Goal: Task Accomplishment & Management: Use online tool/utility

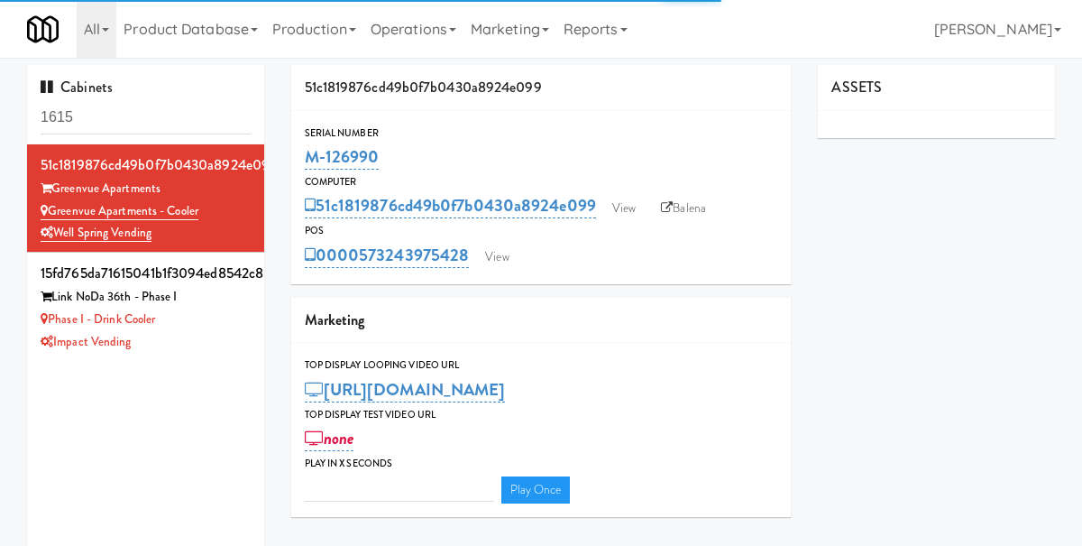
type input "3"
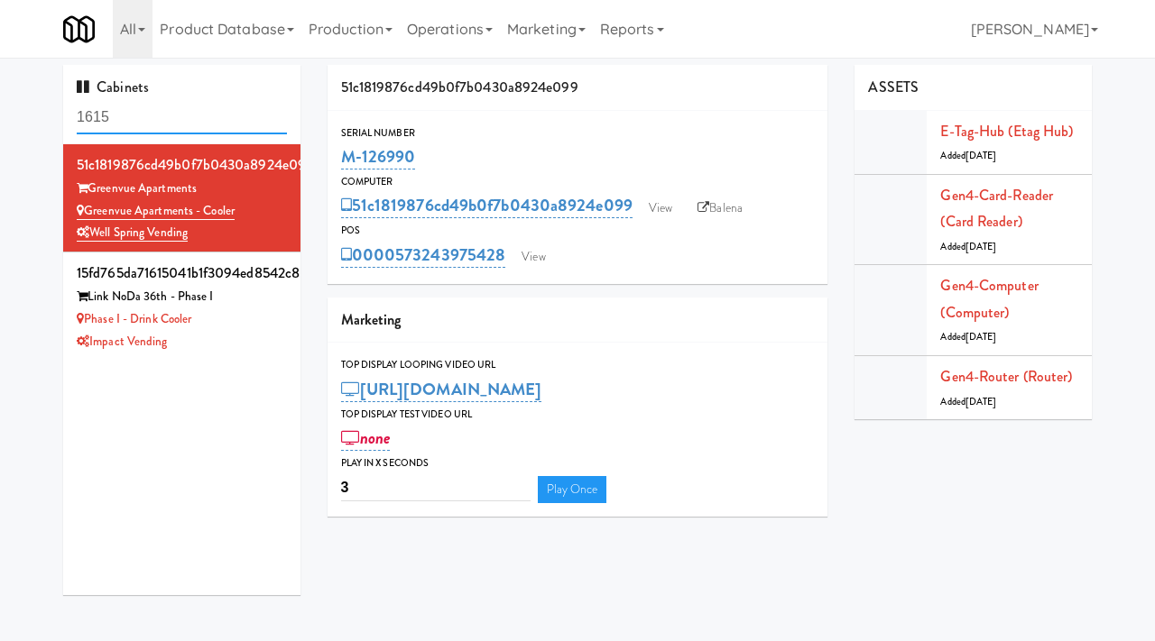
paste input "FEDEX GROUND FRIDGE CABINET"
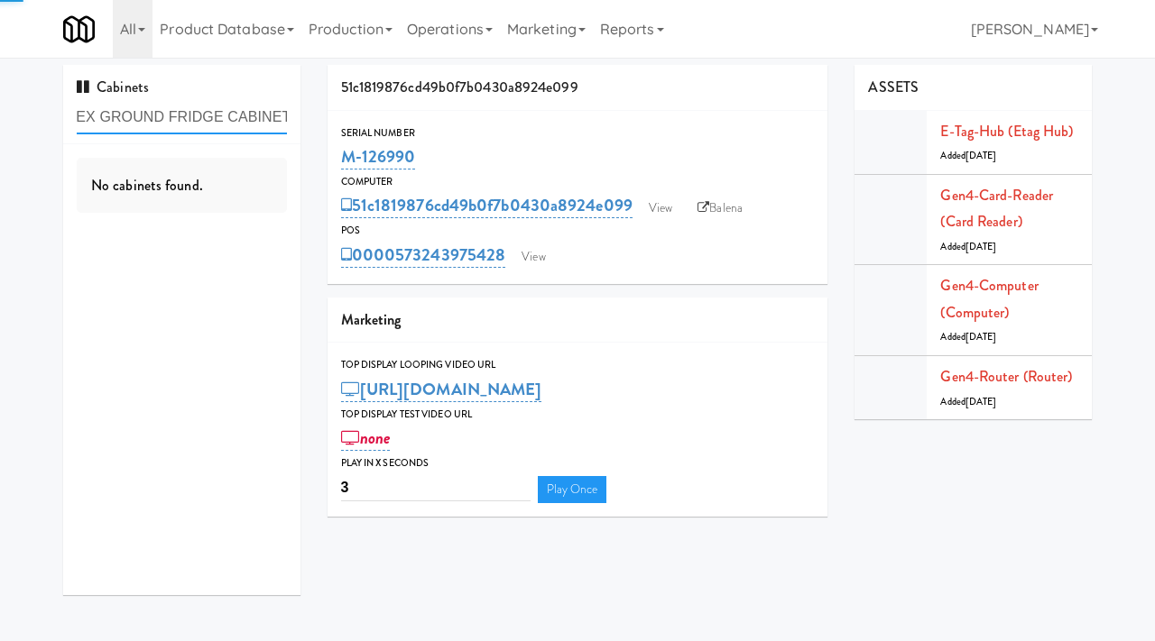
type input "FEDEX GROUND FRIDGE CABINET"
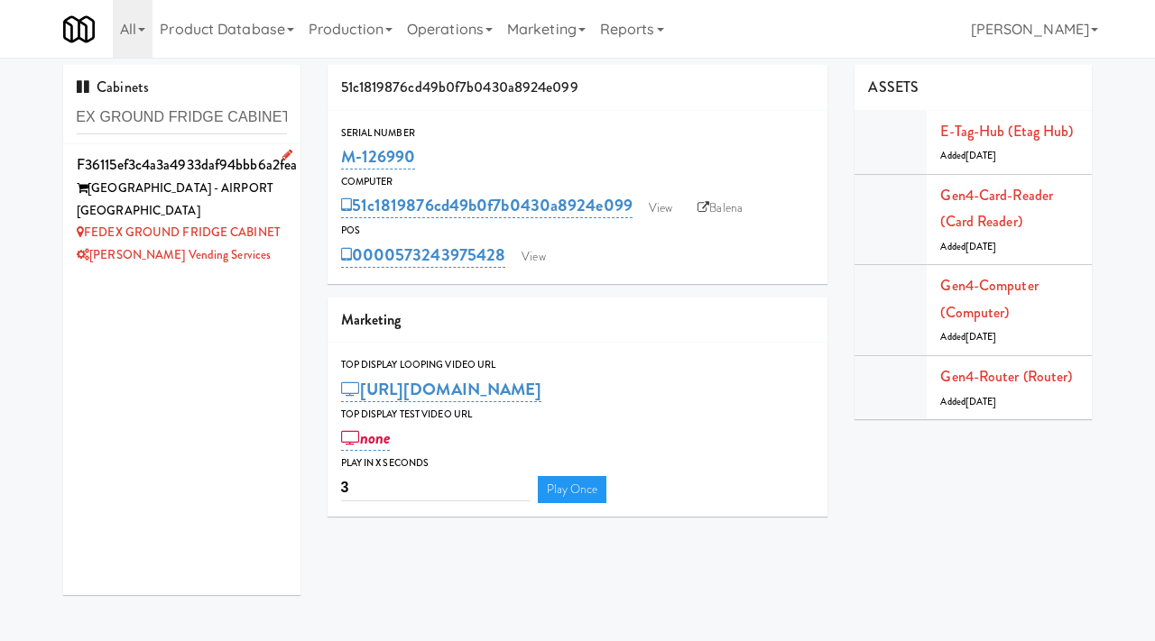
click at [266, 201] on div "FEDEX GROUND - AIRPORT CHARLOTTETOWN" at bounding box center [182, 200] width 210 height 44
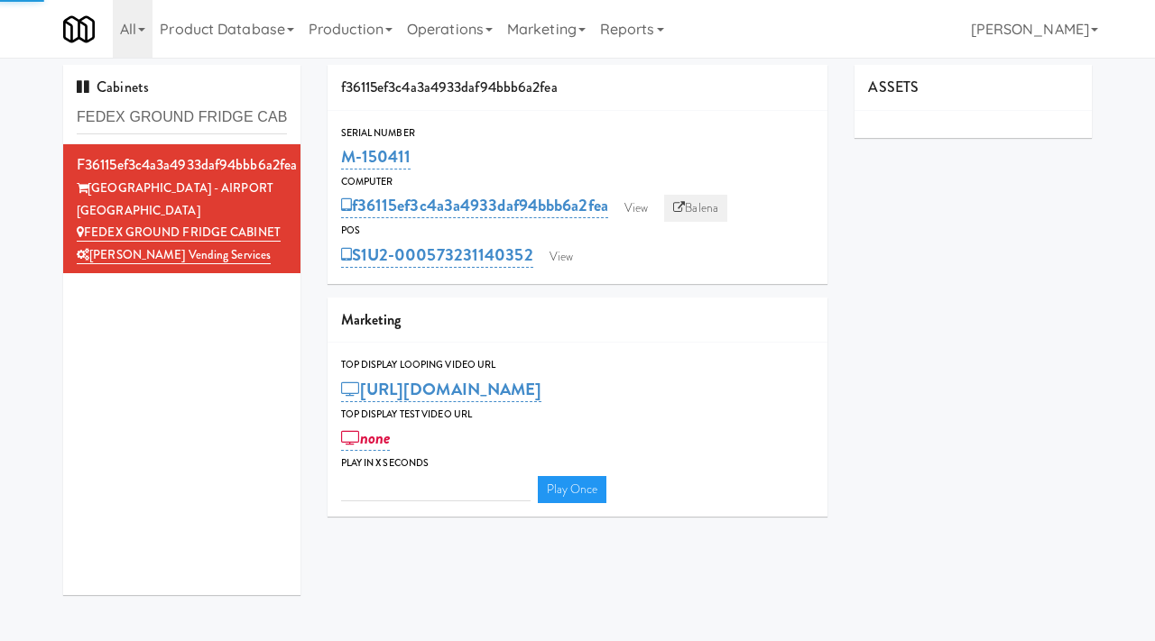
type input "3"
click at [643, 206] on link "View" at bounding box center [635, 208] width 41 height 27
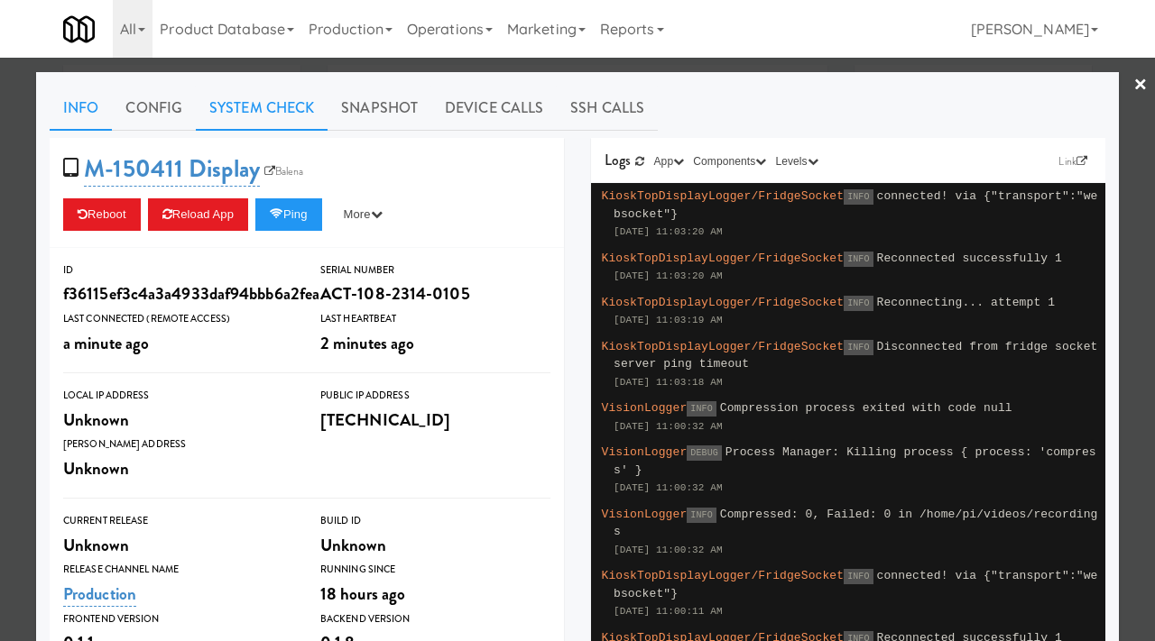
click at [259, 111] on link "System Check" at bounding box center [262, 108] width 132 height 45
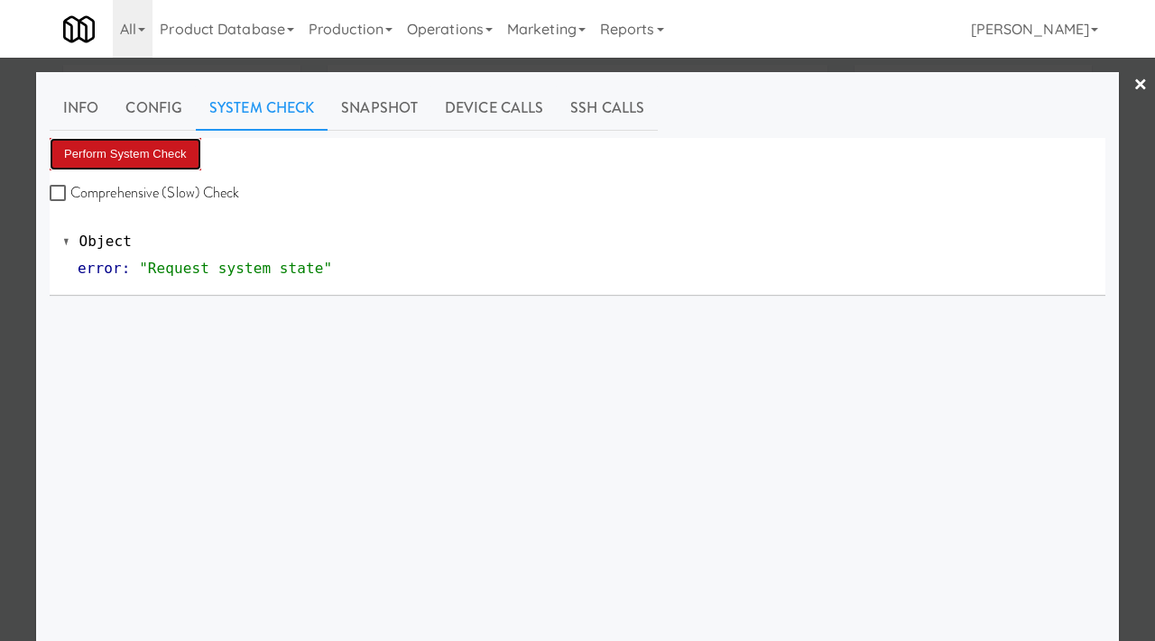
click at [160, 154] on button "Perform System Check" at bounding box center [126, 154] width 152 height 32
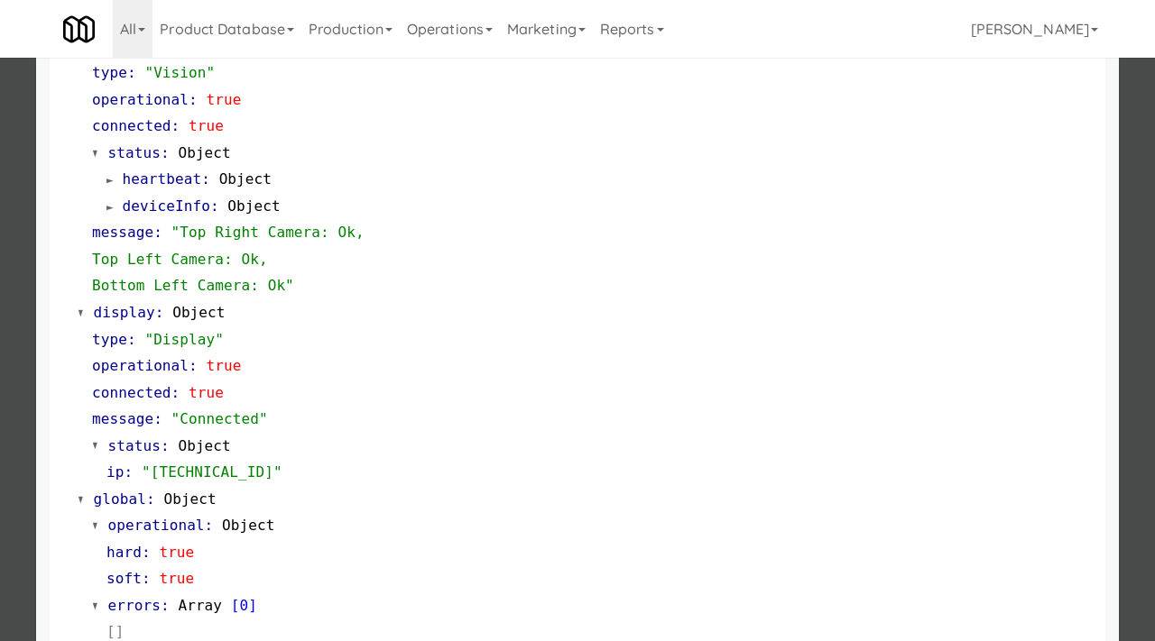
scroll to position [759, 0]
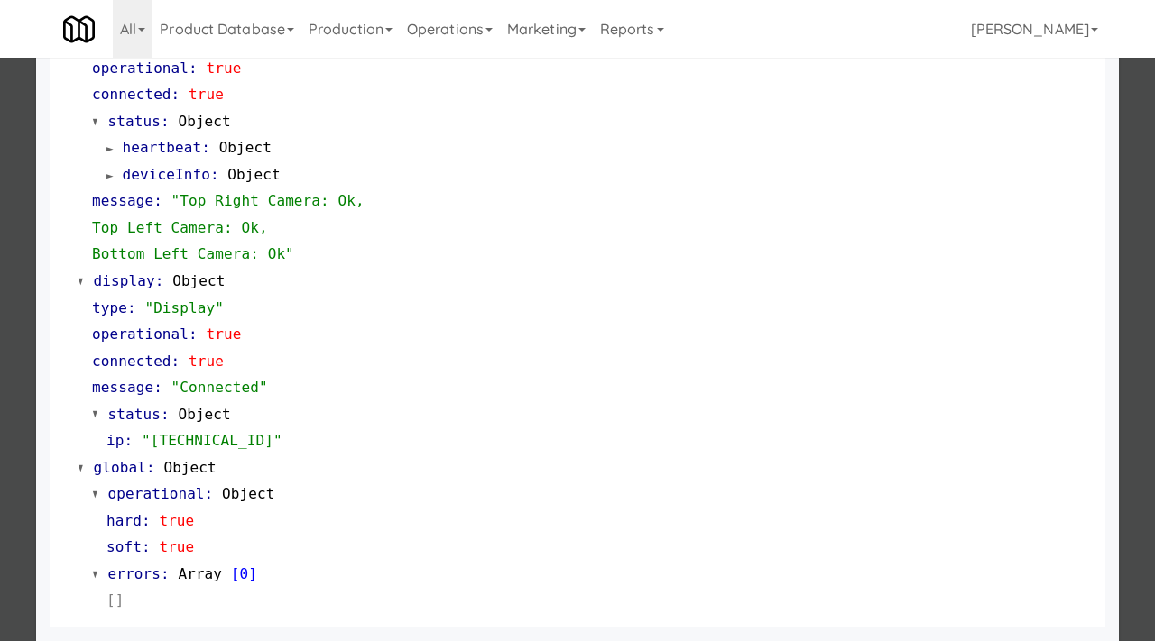
click at [17, 414] on div at bounding box center [577, 320] width 1155 height 641
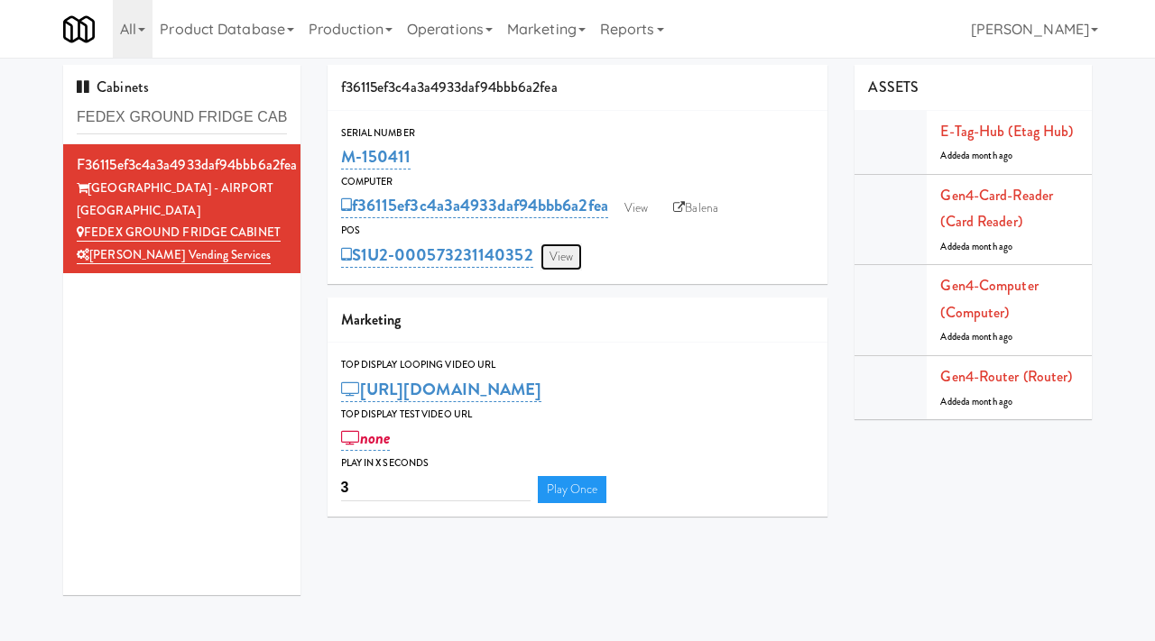
click at [570, 253] on link "View" at bounding box center [560, 257] width 41 height 27
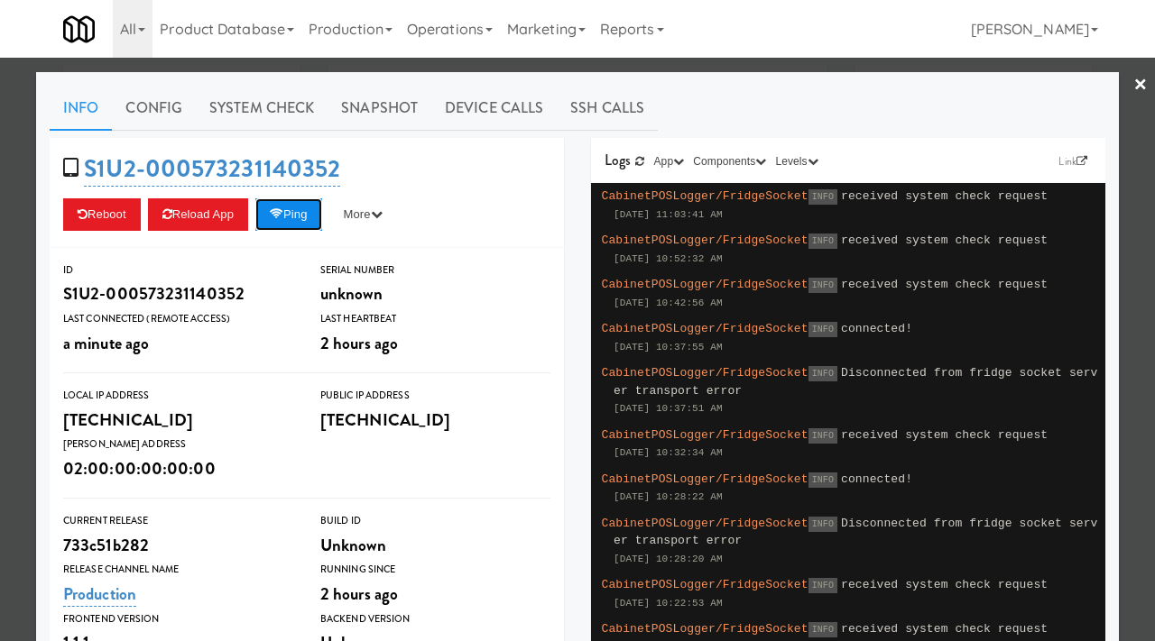
click at [305, 216] on button "Ping" at bounding box center [288, 214] width 67 height 32
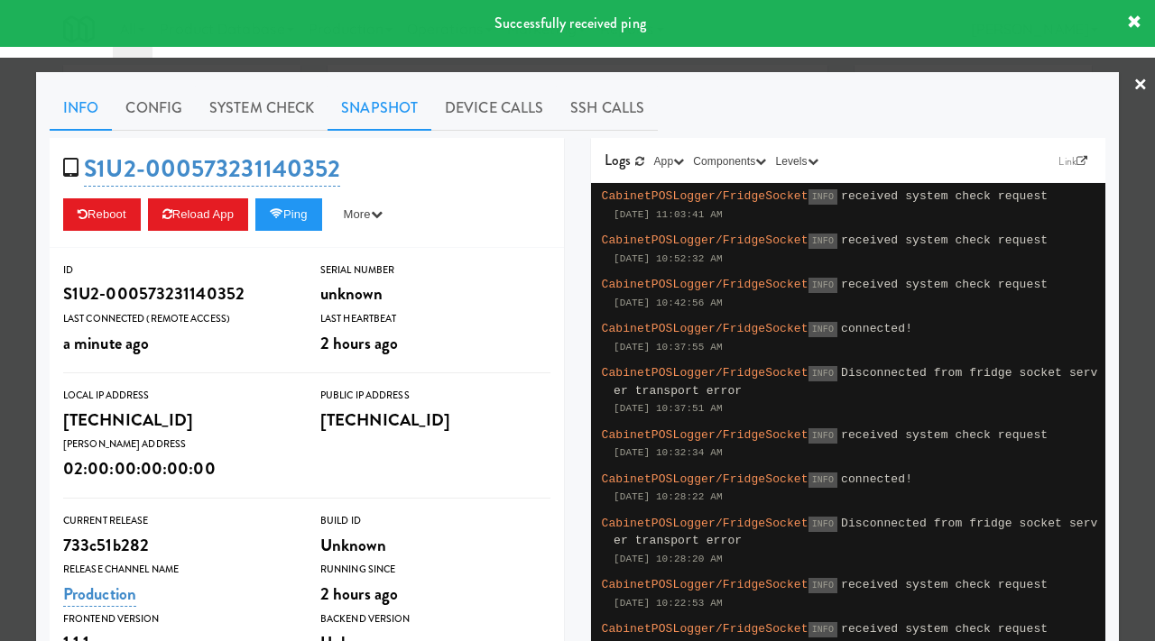
click at [397, 111] on link "Snapshot" at bounding box center [379, 108] width 104 height 45
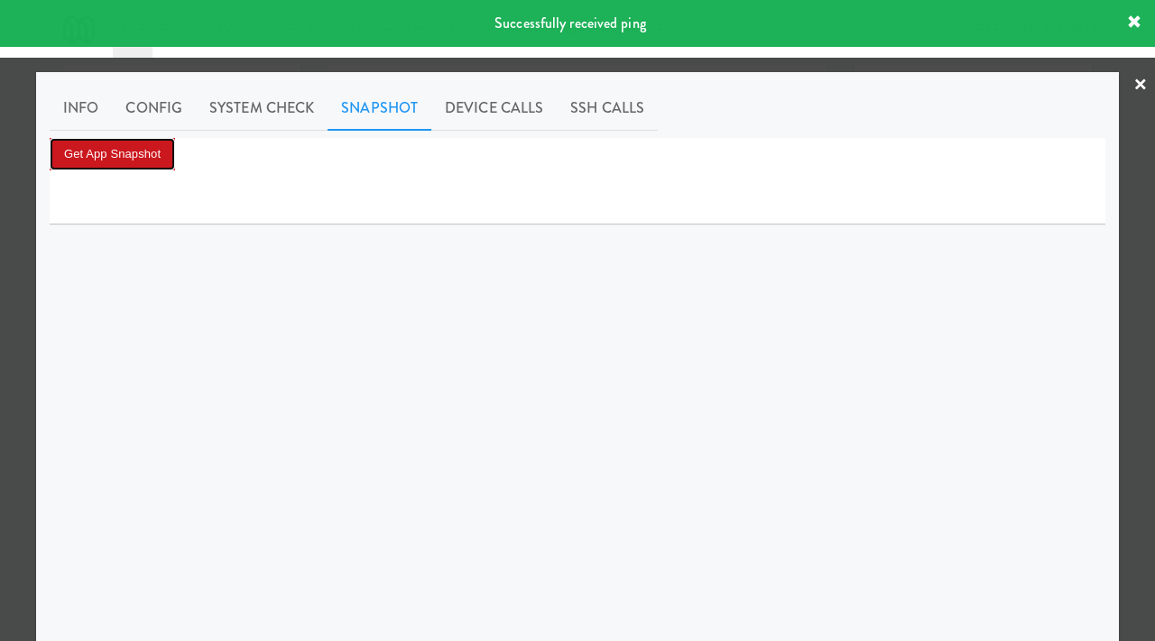
click at [153, 157] on button "Get App Snapshot" at bounding box center [112, 154] width 125 height 32
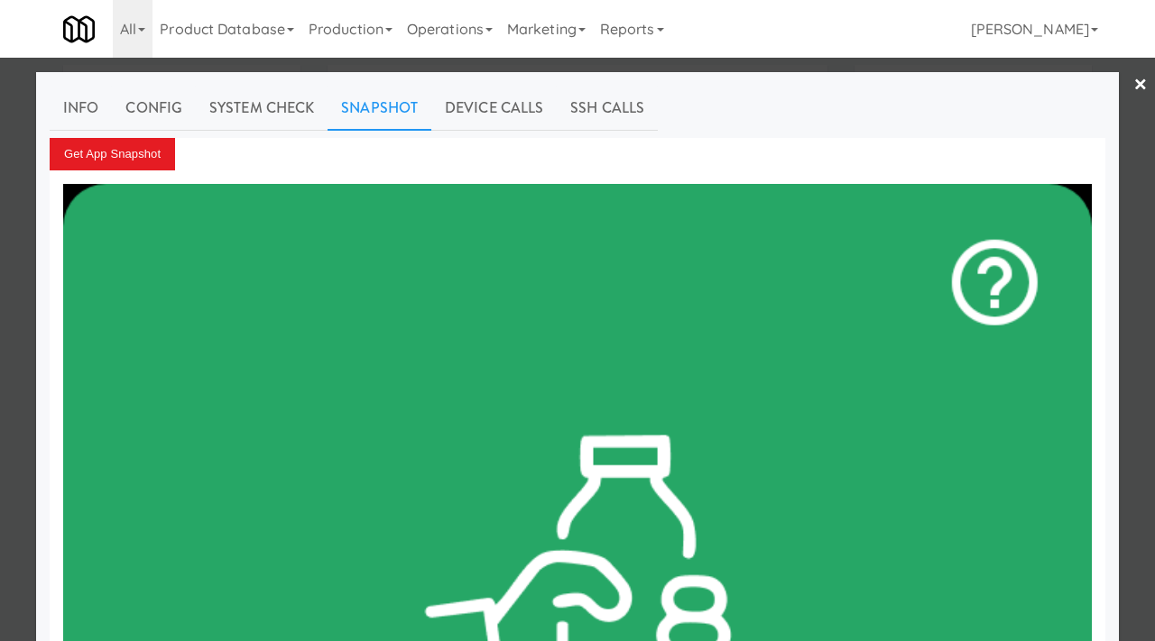
click at [0, 159] on div at bounding box center [577, 320] width 1155 height 641
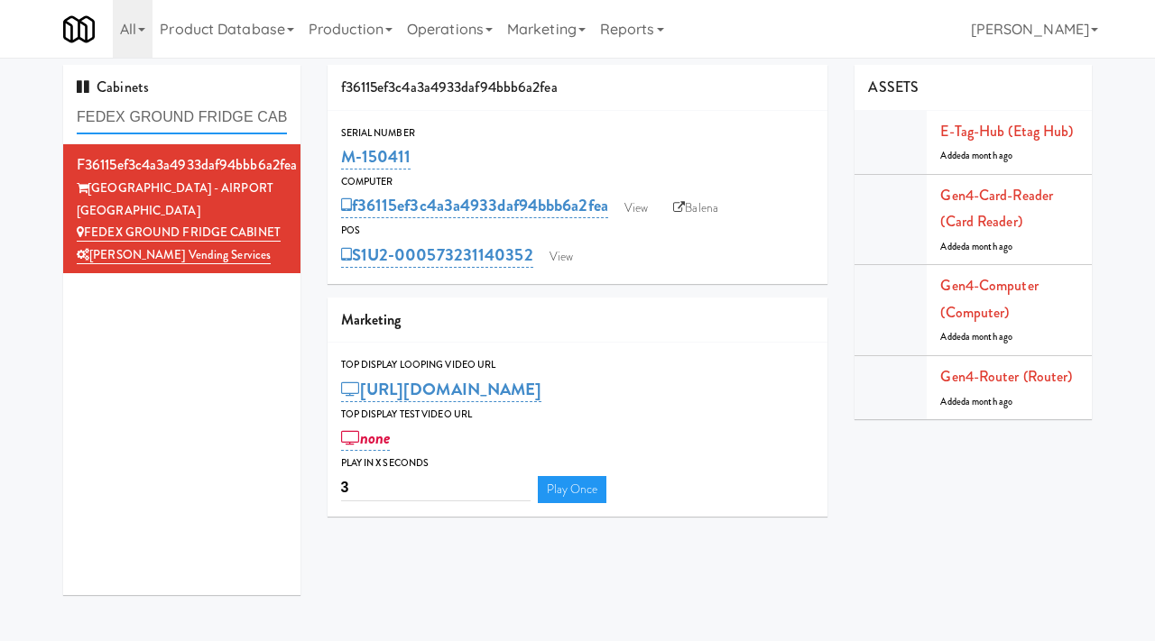
click at [204, 117] on input "FEDEX GROUND FRIDGE CABINET" at bounding box center [182, 117] width 210 height 33
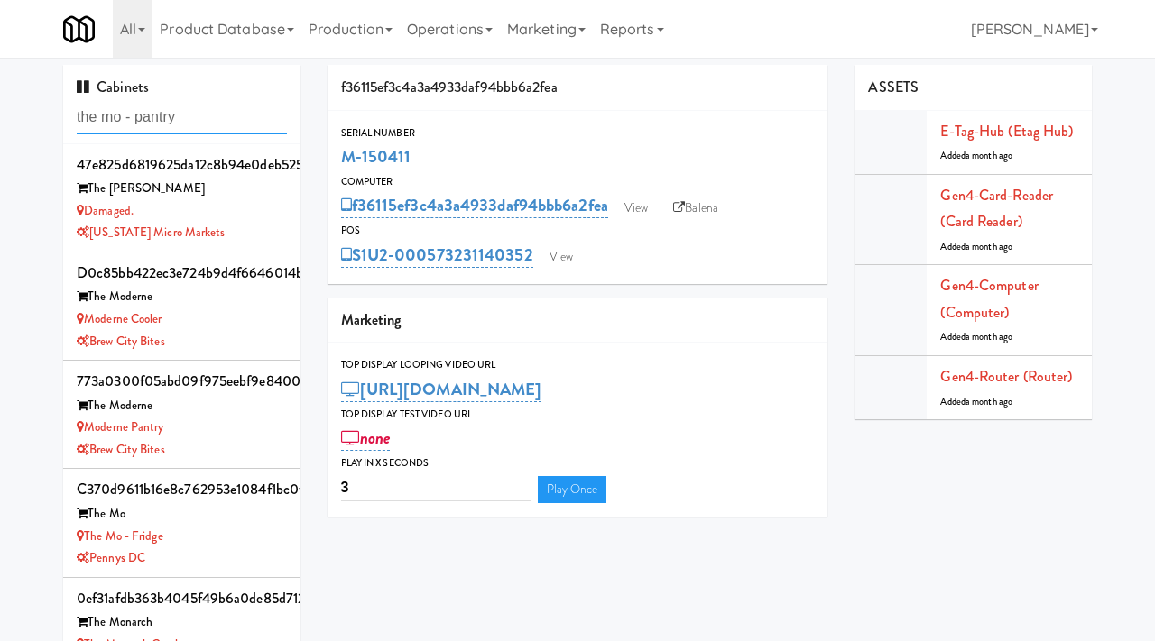
type input "the mo - pantry"
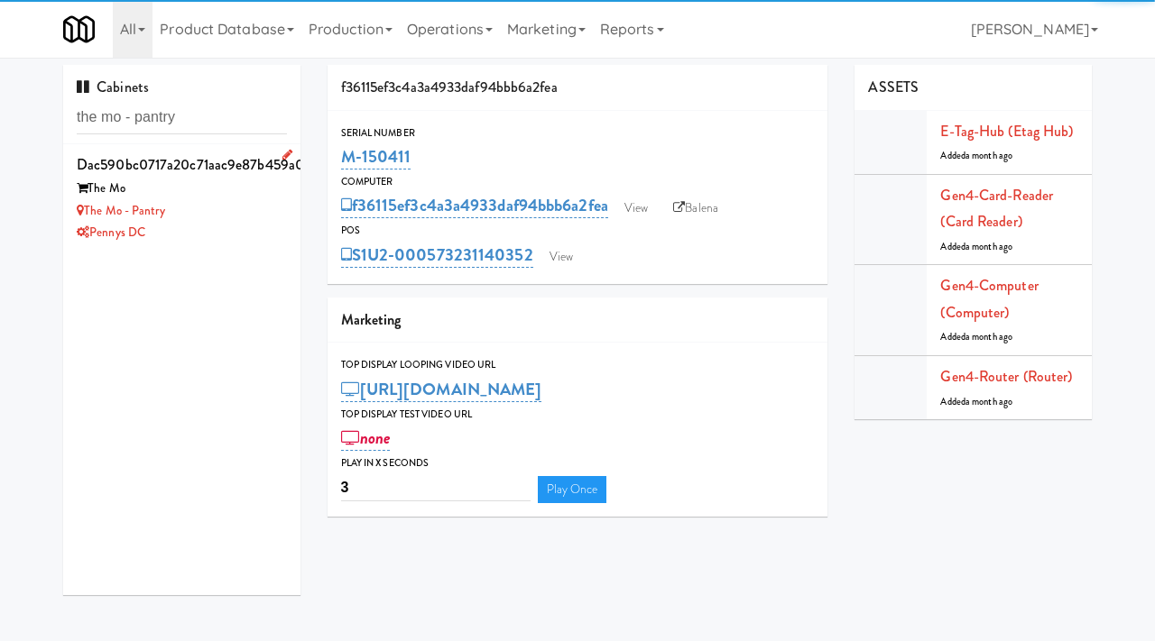
click at [228, 225] on div "Pennys DC" at bounding box center [182, 233] width 210 height 23
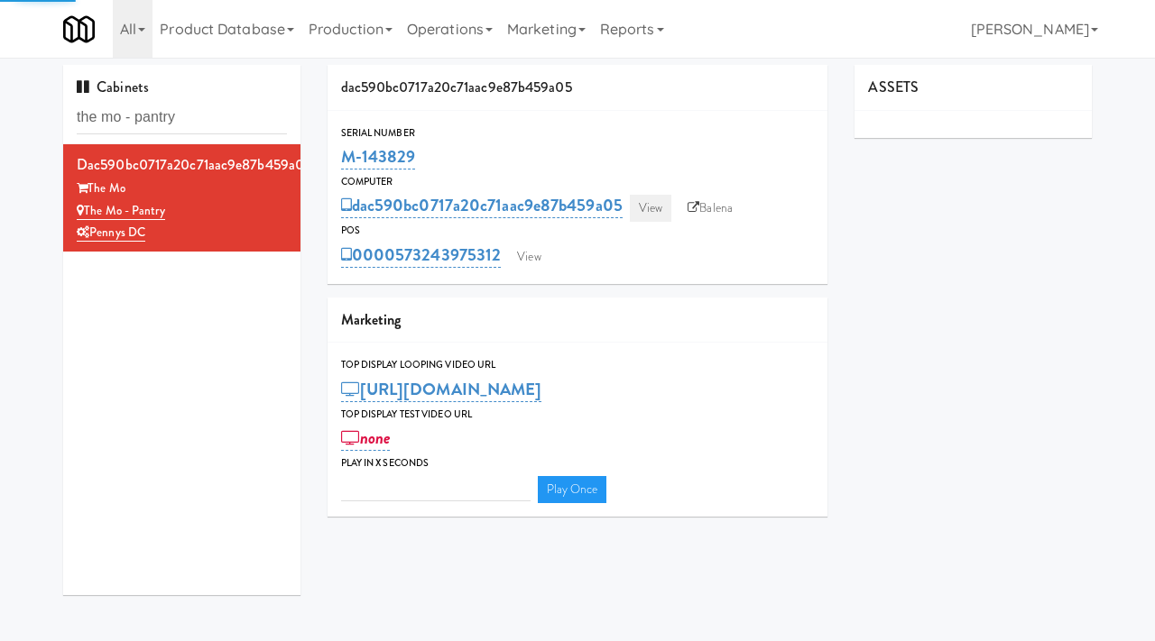
type input "3"
click at [648, 214] on link "View" at bounding box center [650, 208] width 41 height 27
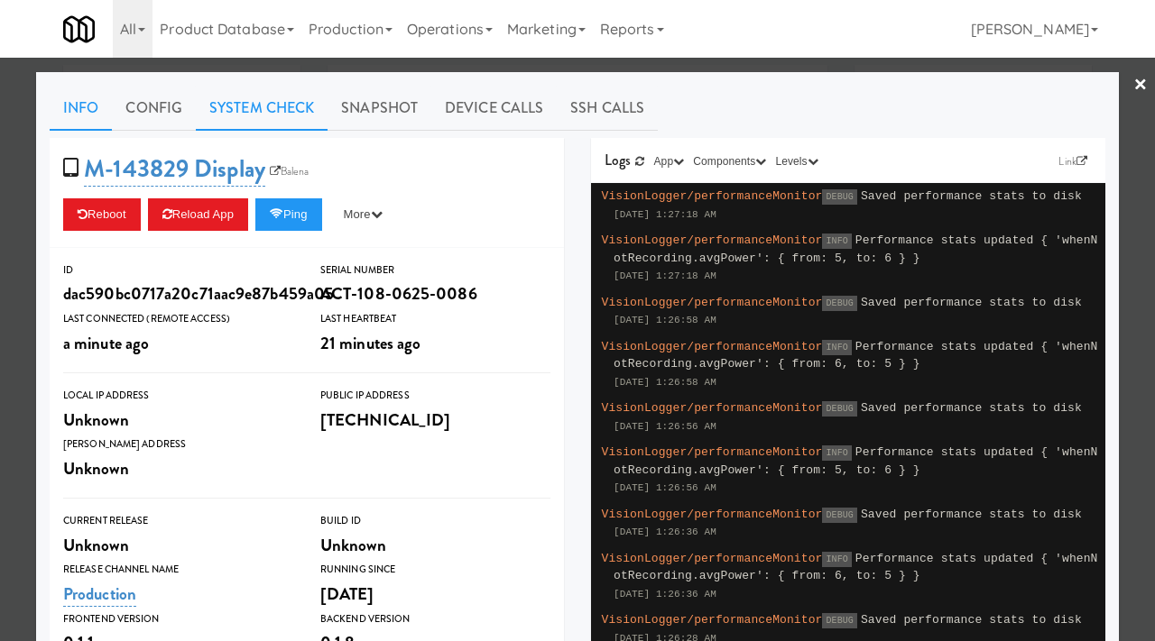
click at [303, 121] on link "System Check" at bounding box center [262, 108] width 132 height 45
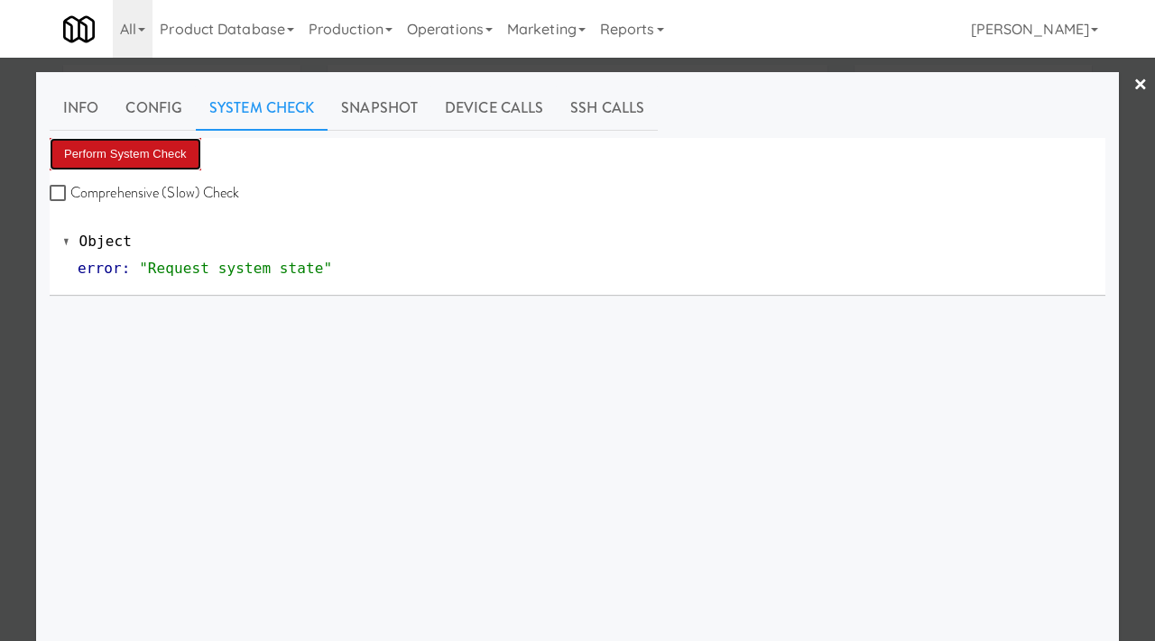
click at [157, 145] on button "Perform System Check" at bounding box center [126, 154] width 152 height 32
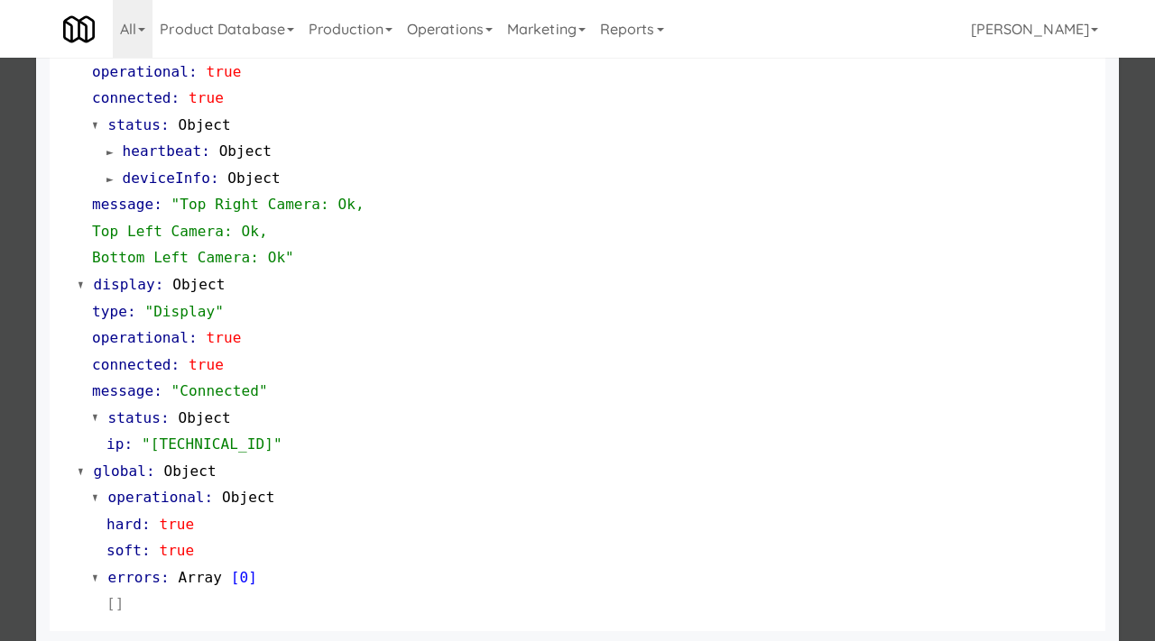
scroll to position [759, 0]
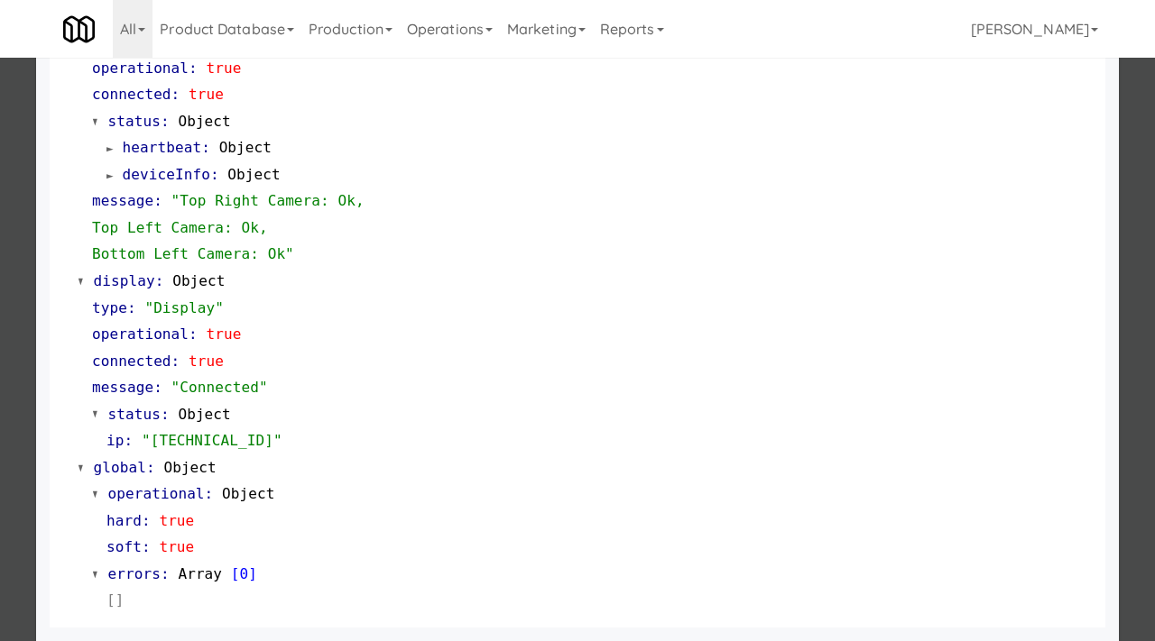
click at [0, 407] on div at bounding box center [577, 320] width 1155 height 641
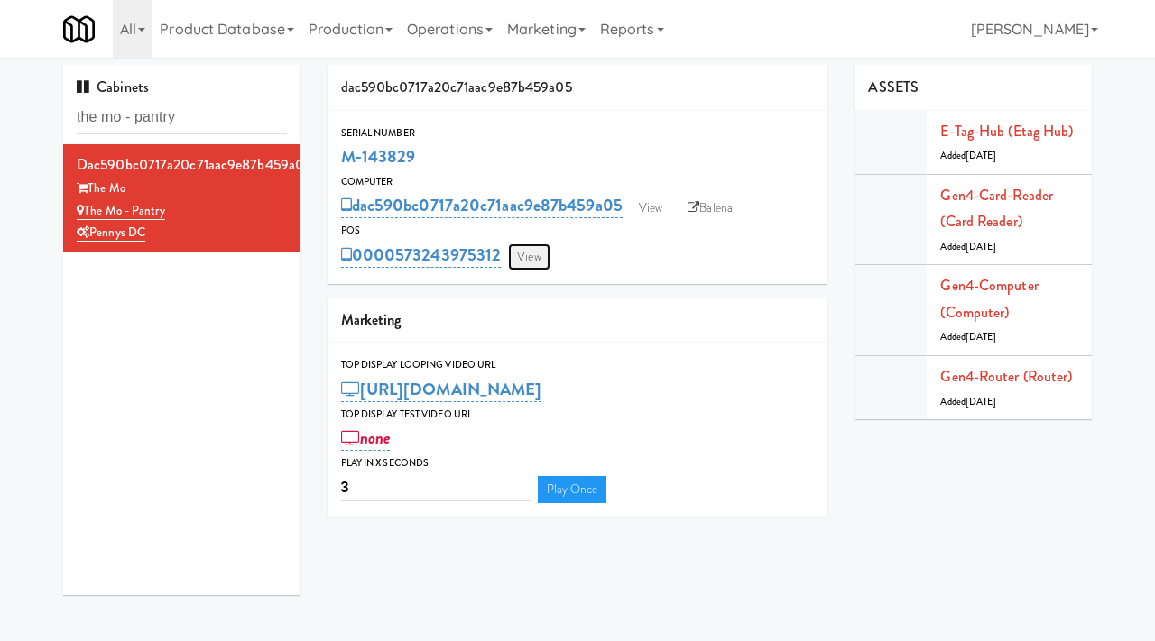
click at [538, 257] on link "View" at bounding box center [528, 257] width 41 height 27
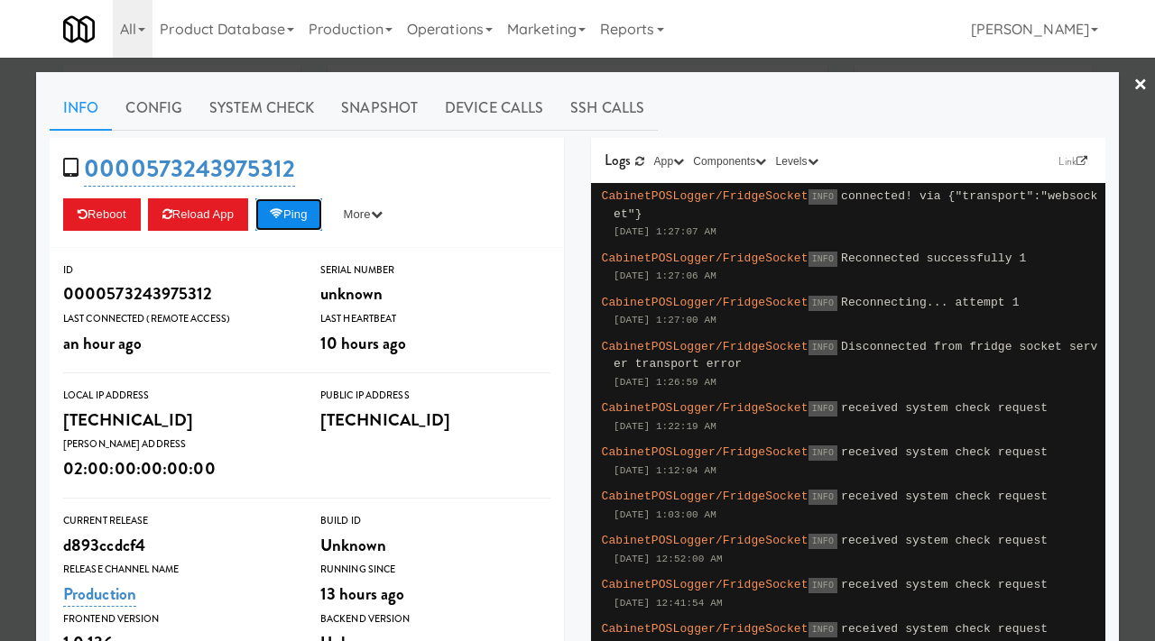
click at [287, 207] on button "Ping" at bounding box center [288, 214] width 67 height 32
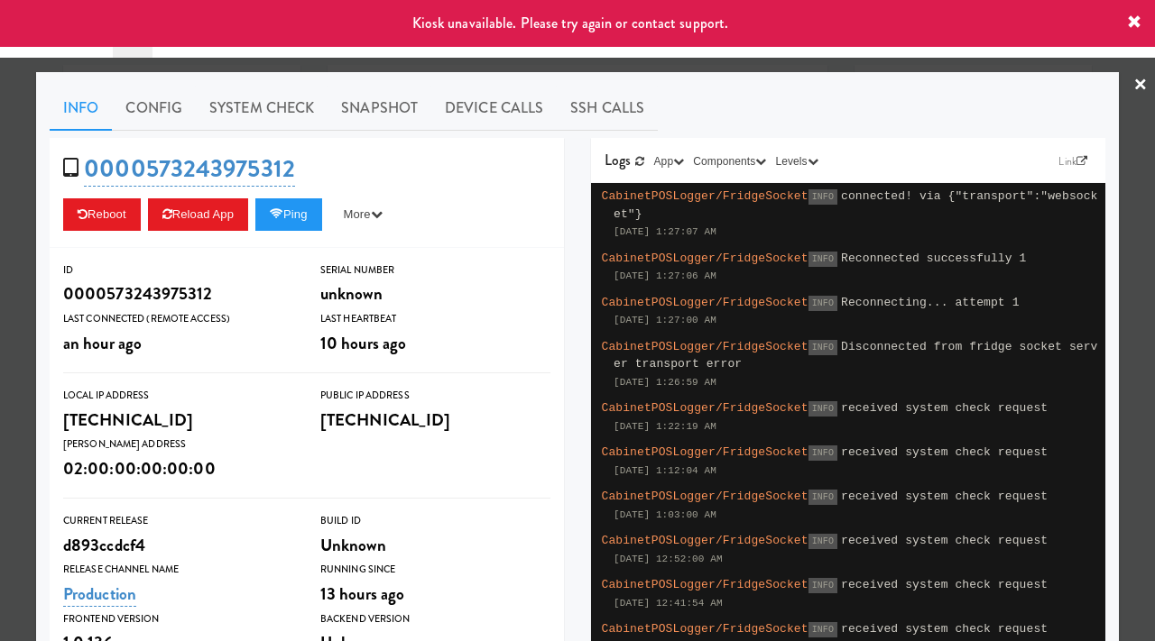
click at [0, 296] on div at bounding box center [577, 320] width 1155 height 641
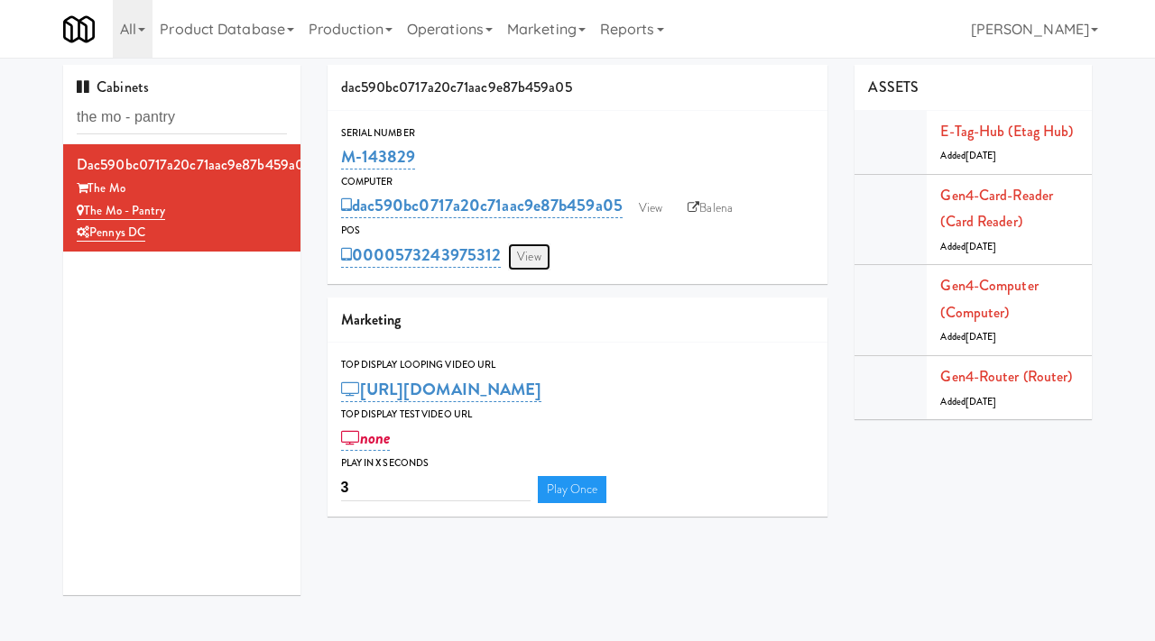
click at [535, 255] on link "View" at bounding box center [528, 257] width 41 height 27
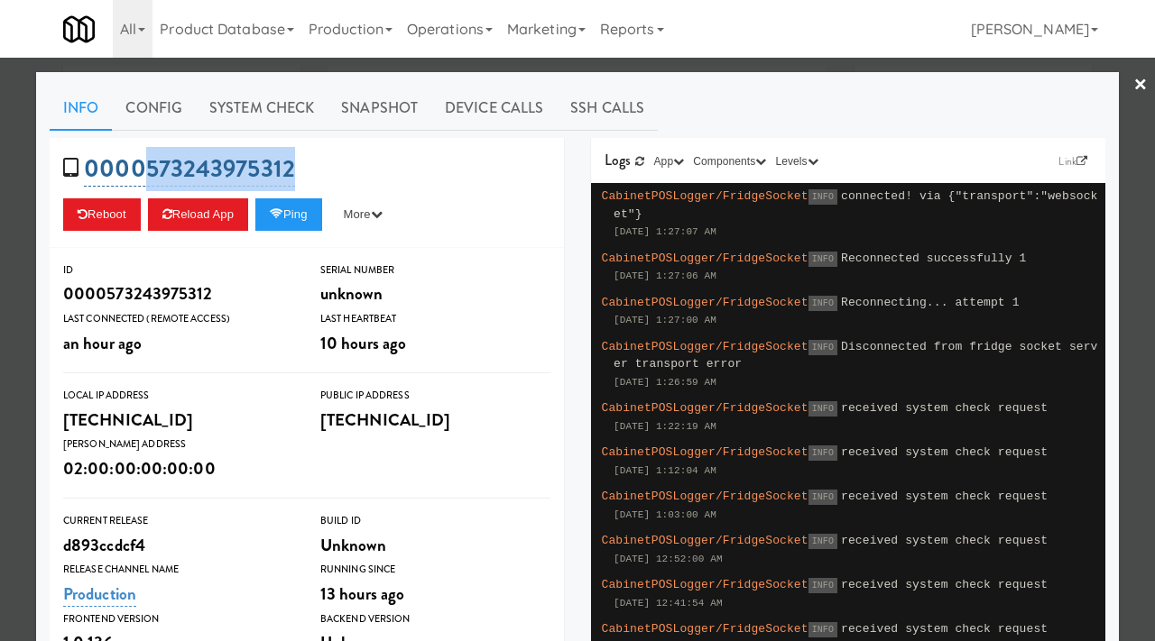
drag, startPoint x: 311, startPoint y: 170, endPoint x: 143, endPoint y: 179, distance: 168.0
click at [143, 179] on div "0000573243975312 Reboot Reload App Ping More Ping Server Restart Server Force R…" at bounding box center [307, 193] width 514 height 110
copy link "573243975312"
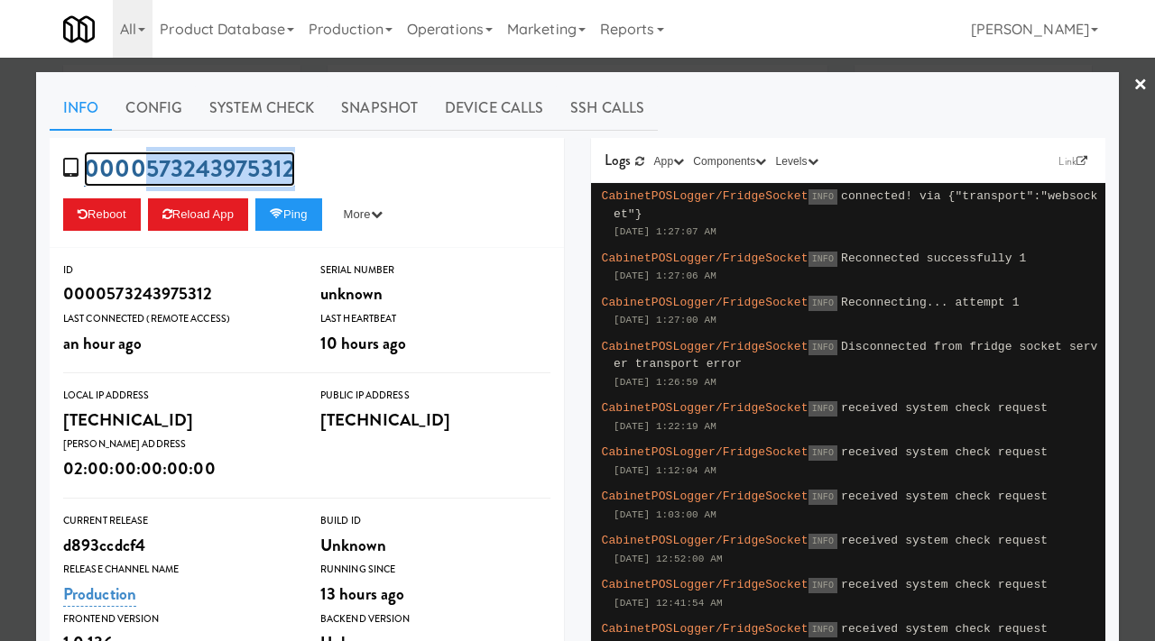
copy link "573243975312"
click at [0, 209] on div at bounding box center [577, 320] width 1155 height 641
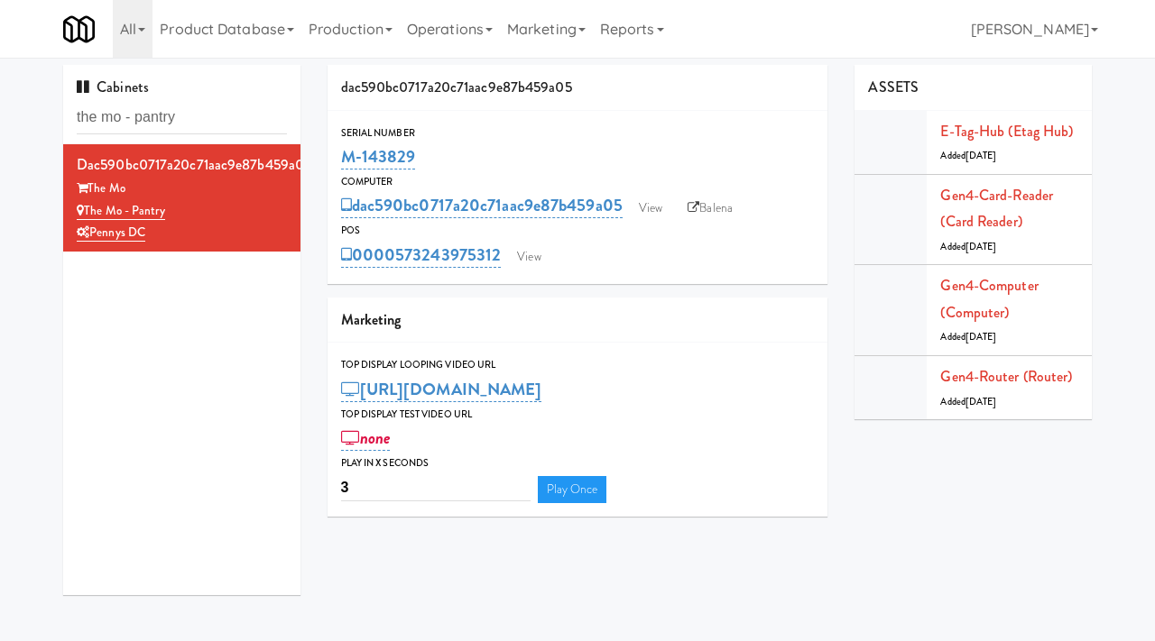
drag, startPoint x: 436, startPoint y: 166, endPoint x: 336, endPoint y: 161, distance: 99.3
click at [336, 161] on div "Serial Number M-143829" at bounding box center [577, 148] width 501 height 49
copy link "M-143829"
click at [520, 253] on link "View" at bounding box center [528, 257] width 41 height 27
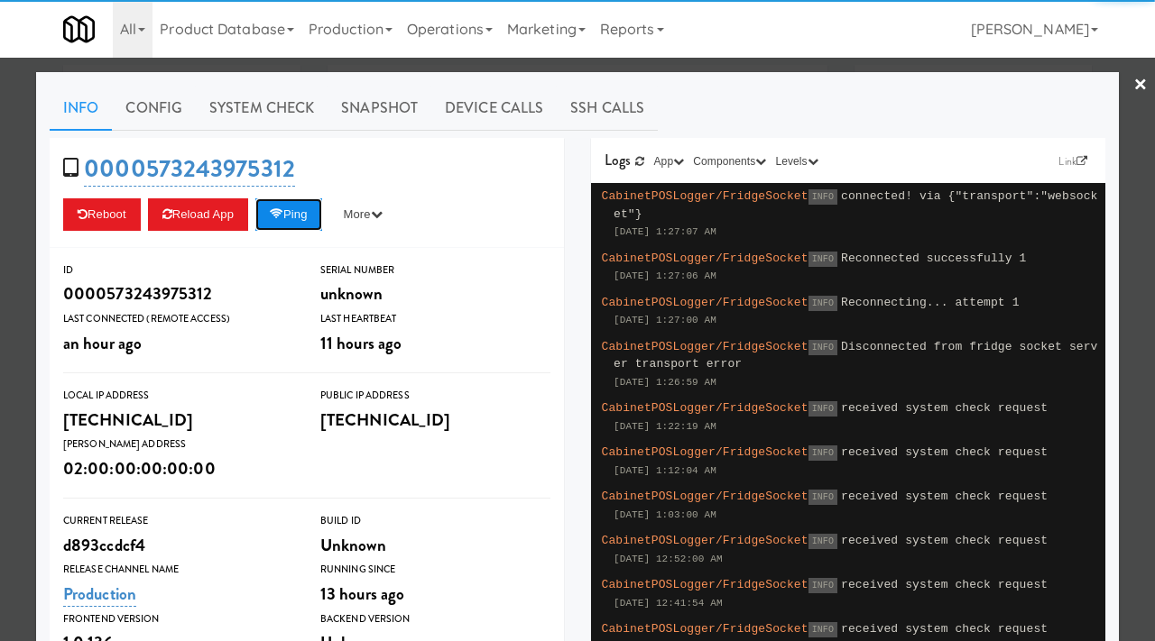
click at [301, 219] on button "Ping" at bounding box center [288, 214] width 67 height 32
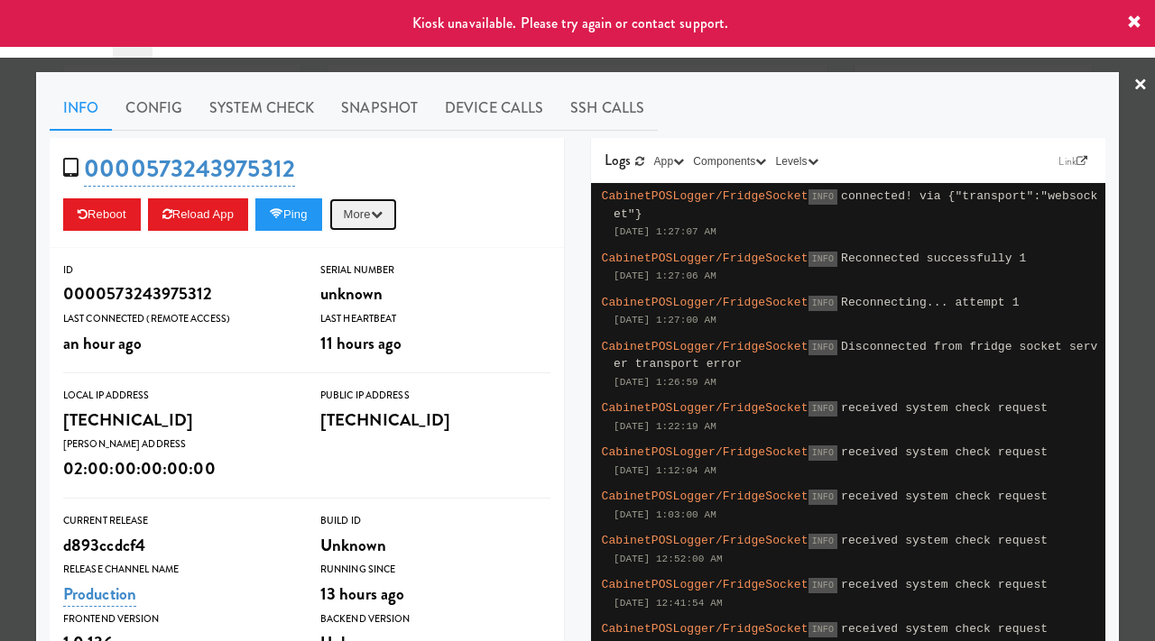
click at [360, 215] on button "More" at bounding box center [363, 214] width 68 height 32
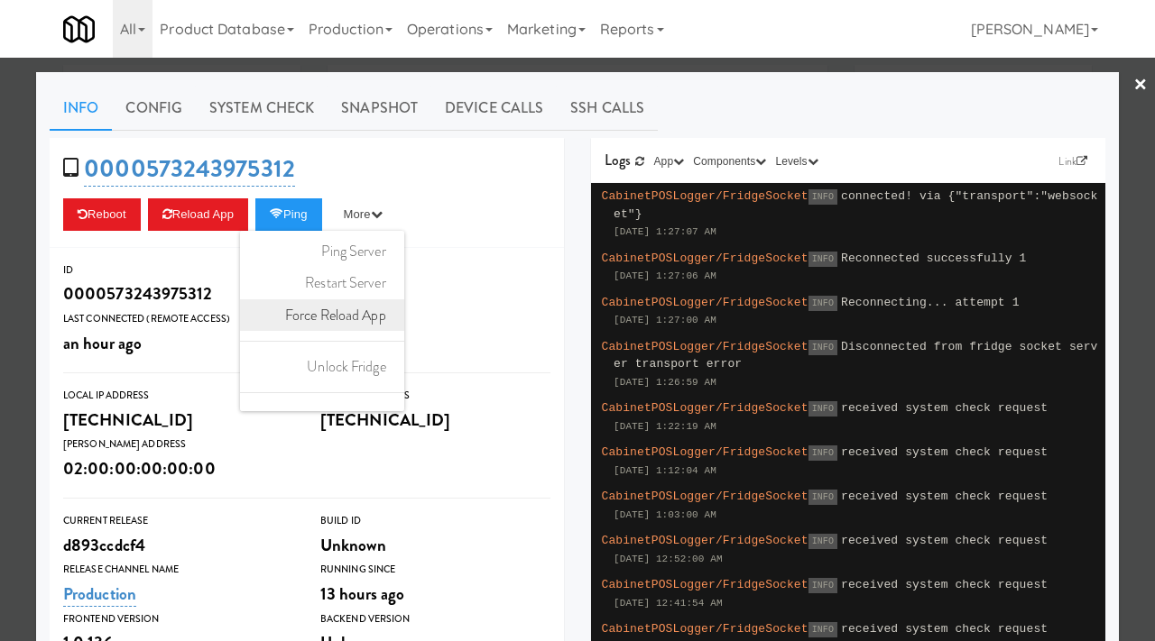
click at [339, 312] on link "Force Reload App" at bounding box center [322, 315] width 164 height 32
click at [10, 270] on div at bounding box center [577, 320] width 1155 height 641
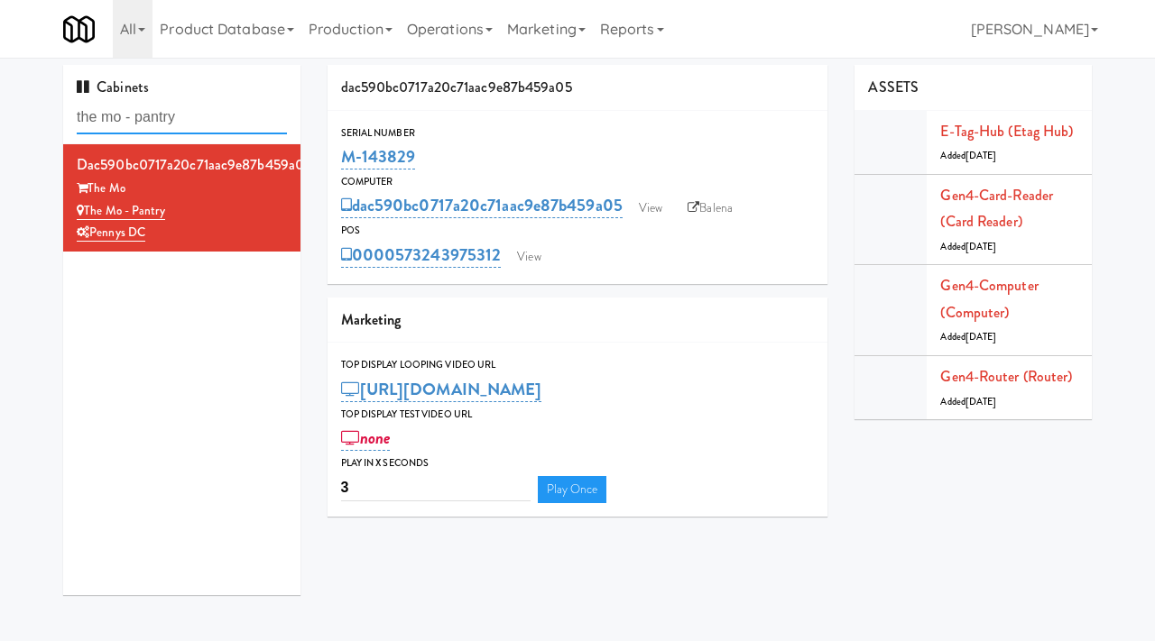
drag, startPoint x: 216, startPoint y: 116, endPoint x: 9, endPoint y: 118, distance: 206.6
click at [9, 118] on div "Cabinets the mo - pantry dac590bc0717a20c71aac9e87b459a05 The Mo The Mo - Pantr…" at bounding box center [577, 337] width 1155 height 544
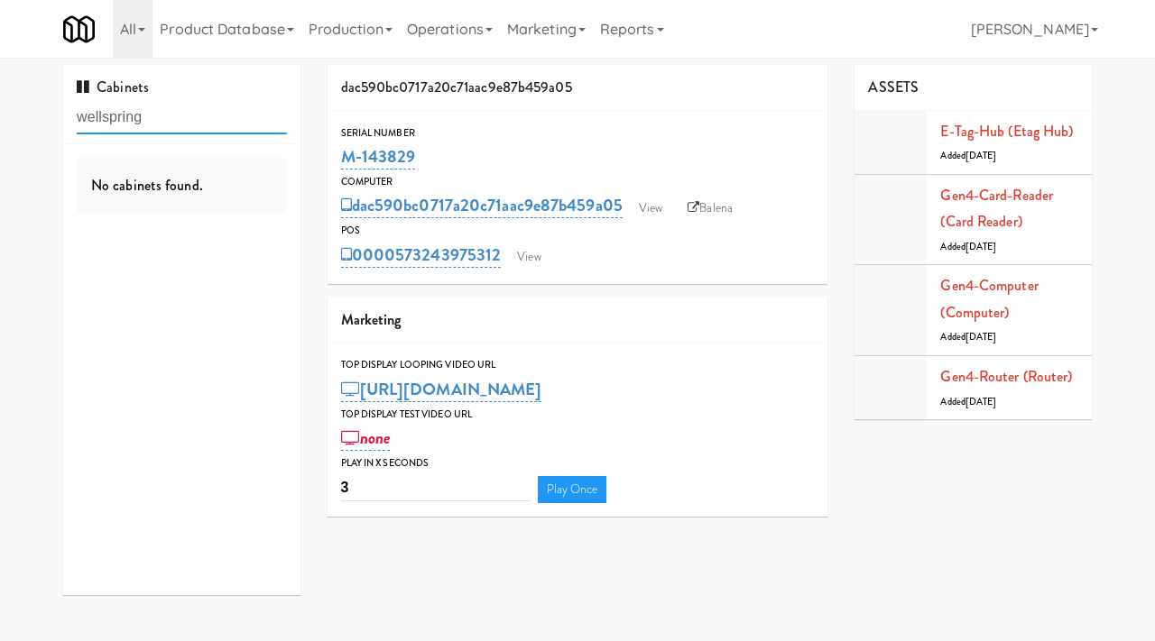
drag, startPoint x: 175, startPoint y: 120, endPoint x: 66, endPoint y: 104, distance: 110.3
click at [66, 104] on div "Cabinets wellspring" at bounding box center [181, 104] width 237 height 79
type input "greenvue"
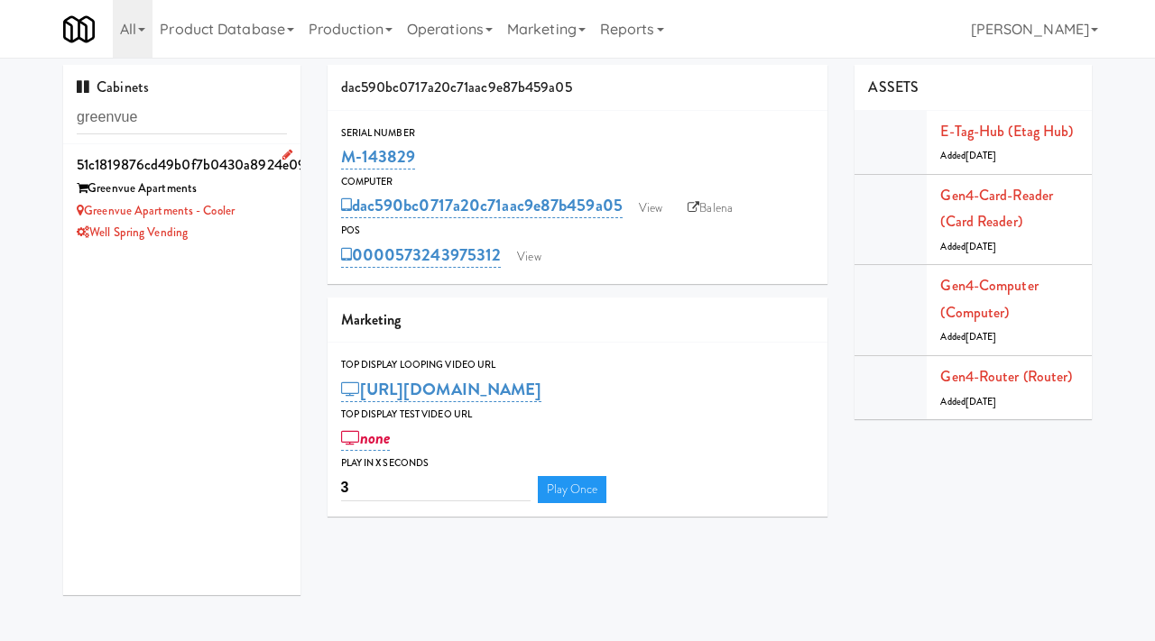
click at [238, 238] on div "Well Spring Vending" at bounding box center [182, 233] width 210 height 23
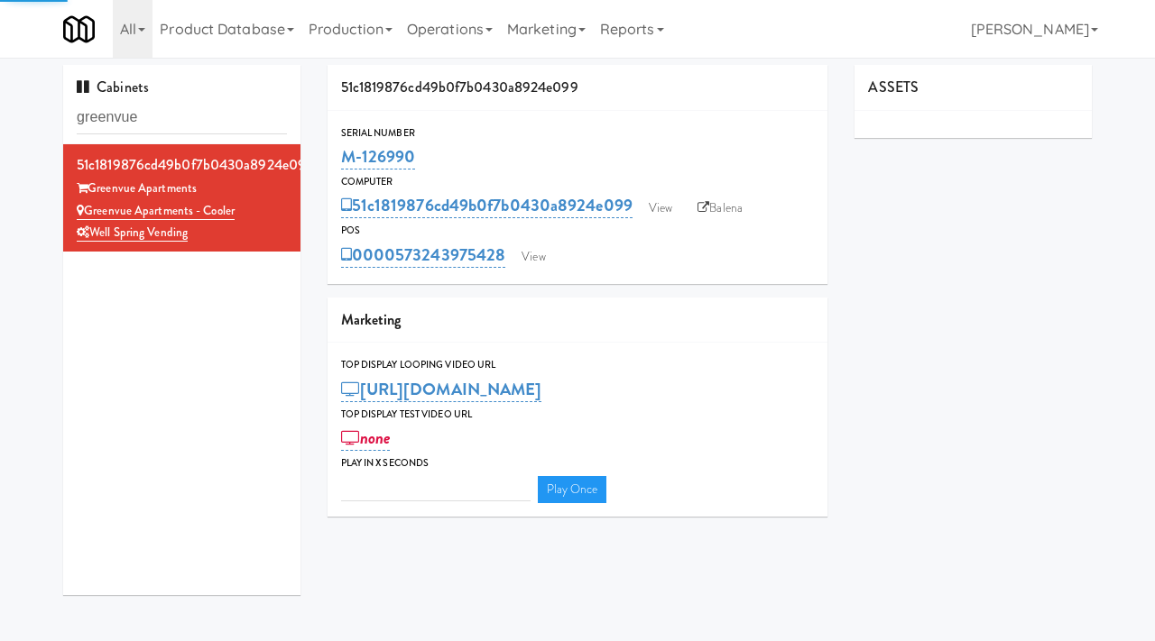
type input "3"
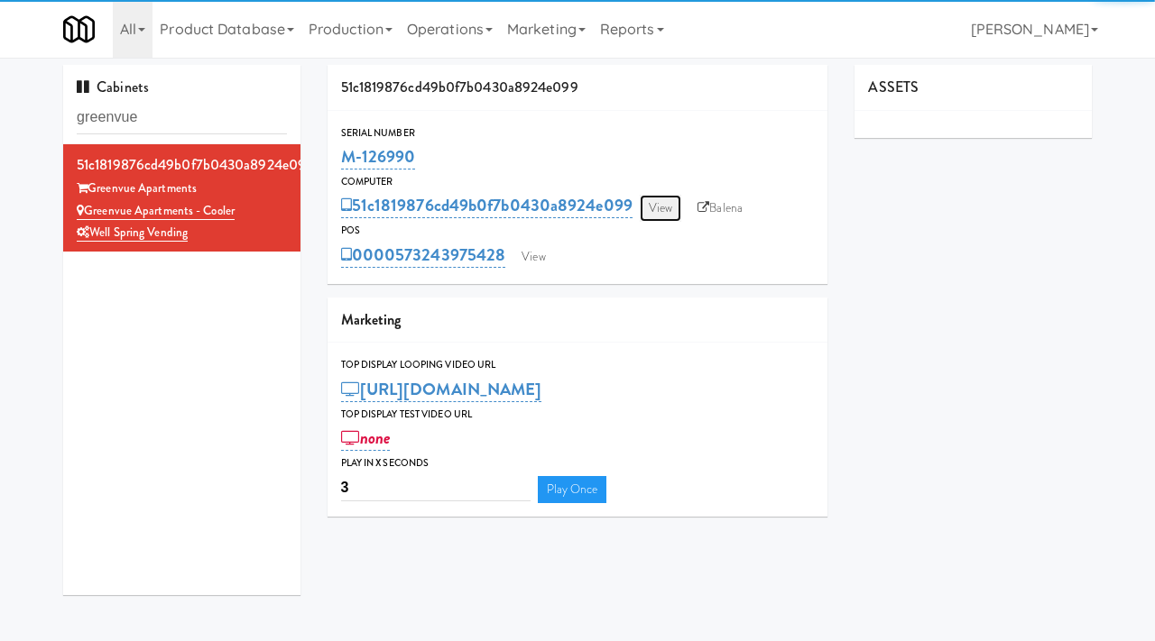
click at [667, 207] on link "View" at bounding box center [659, 208] width 41 height 27
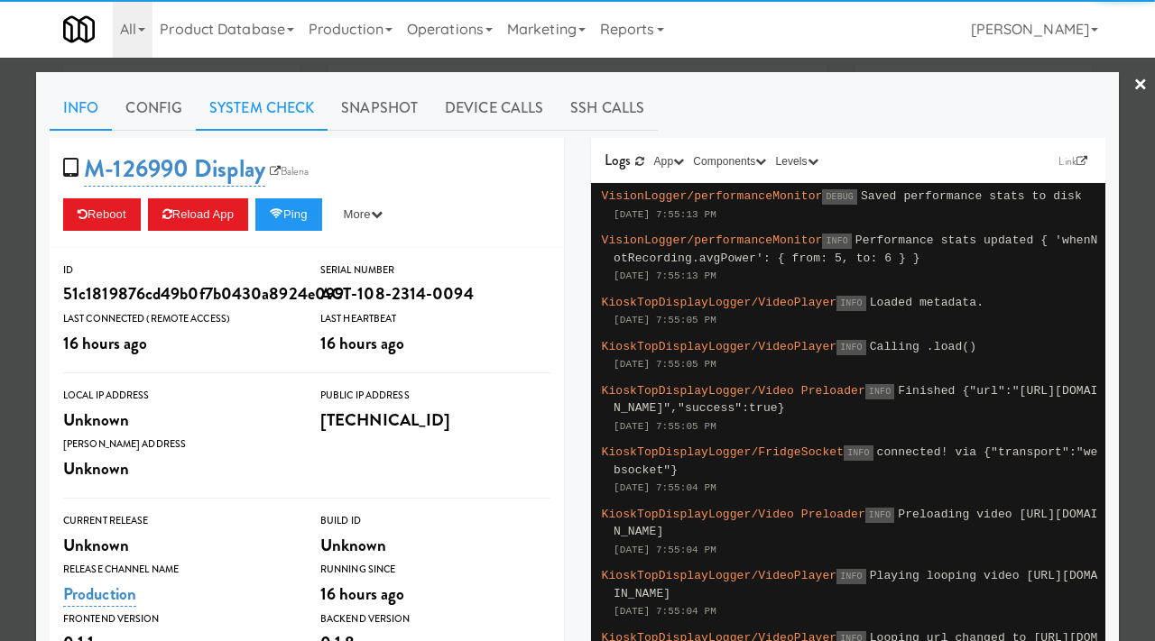
click at [294, 117] on link "System Check" at bounding box center [262, 108] width 132 height 45
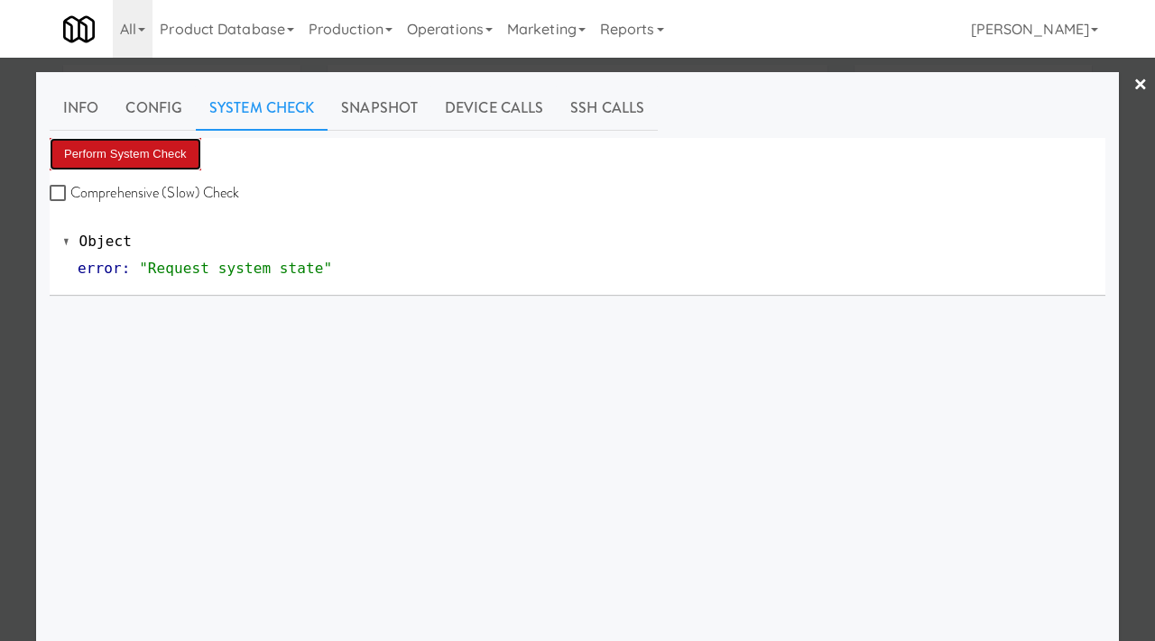
click at [155, 152] on button "Perform System Check" at bounding box center [126, 154] width 152 height 32
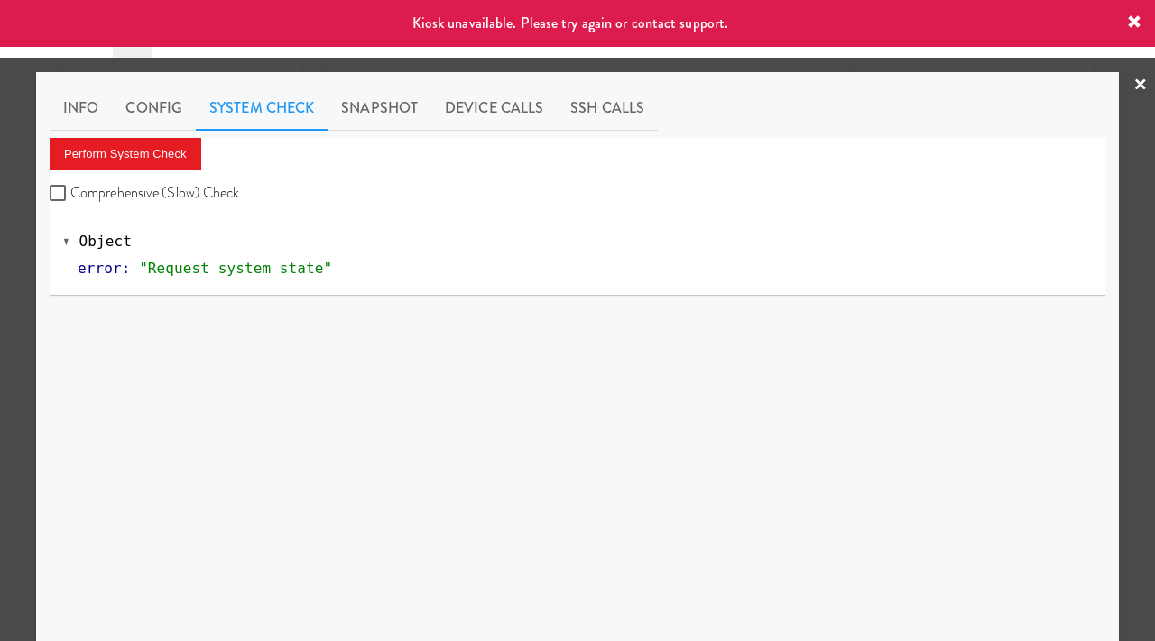
click at [0, 256] on div at bounding box center [577, 320] width 1155 height 641
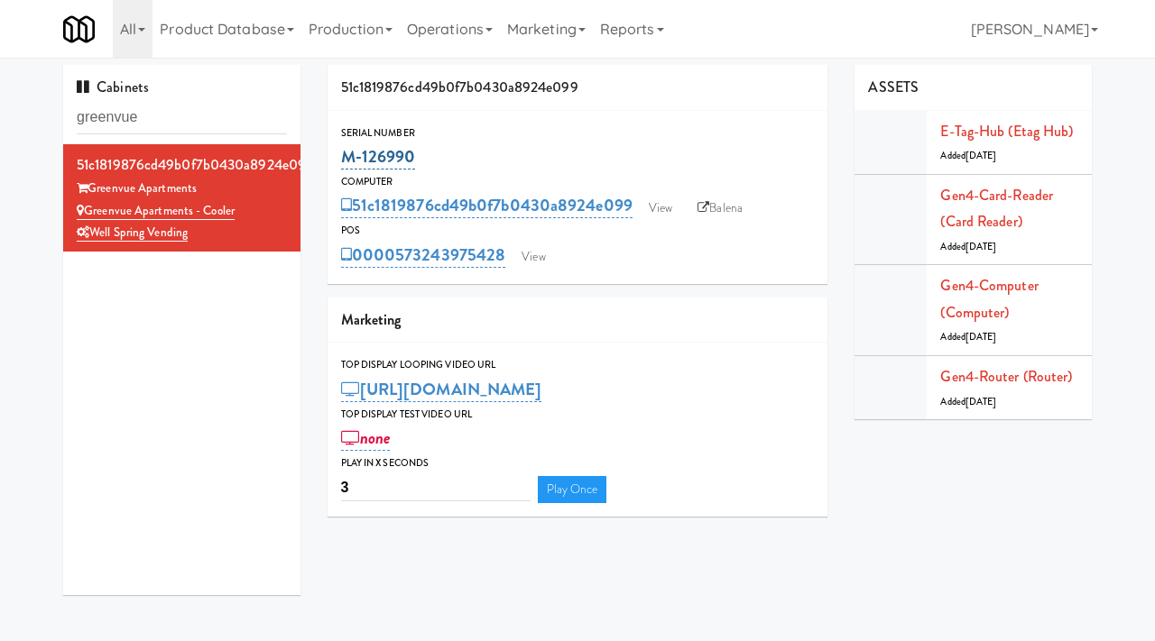
drag, startPoint x: 432, startPoint y: 152, endPoint x: 342, endPoint y: 151, distance: 90.2
click at [342, 151] on div "M-126990" at bounding box center [578, 157] width 474 height 31
copy link "M-126990"
drag, startPoint x: 154, startPoint y: 120, endPoint x: 21, endPoint y: 109, distance: 133.9
click at [21, 109] on div "Cabinets greenvue 51c1819876cd49b0f7b0430a8924e099 Greenvue Apartments Greenvue…" at bounding box center [577, 337] width 1155 height 544
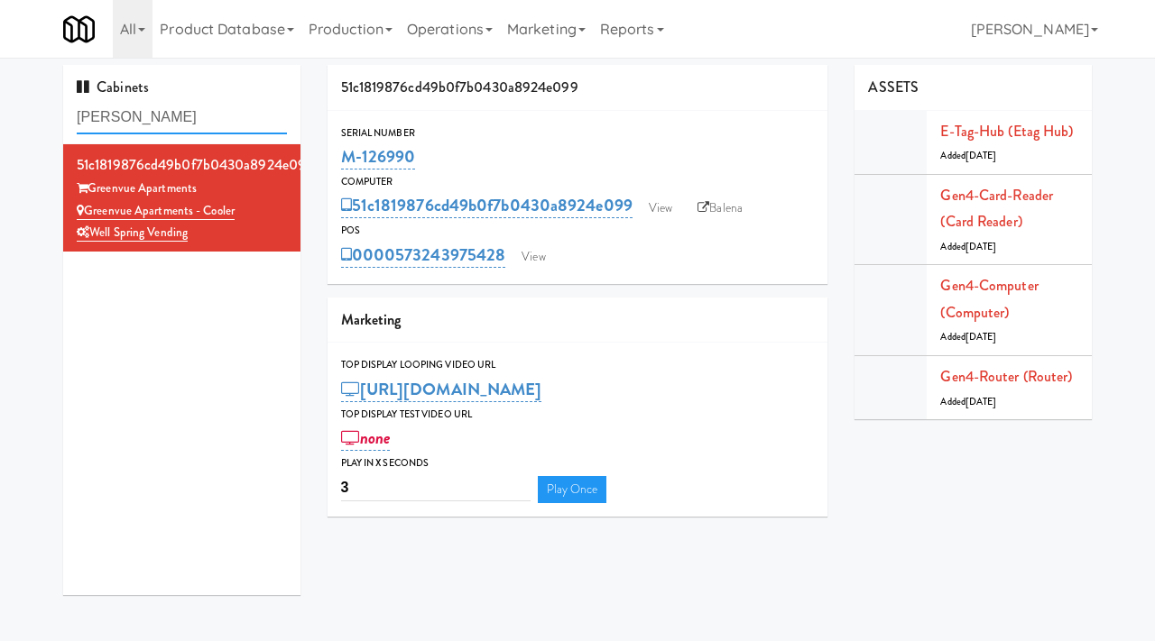
type input "abrom"
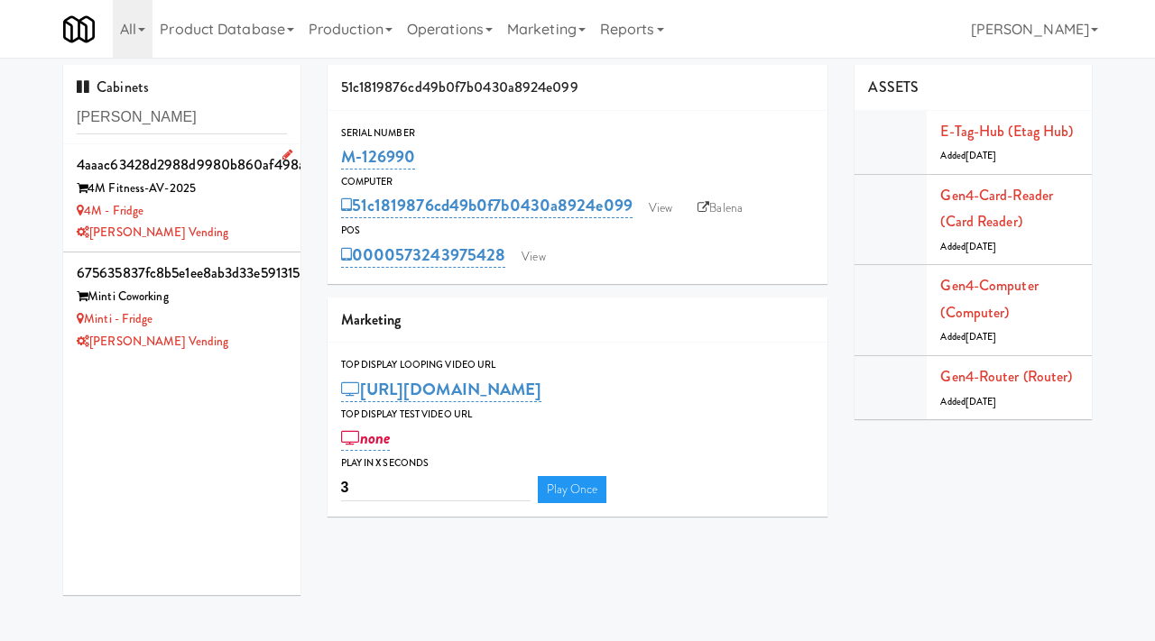
click at [225, 213] on div "4M - Fridge" at bounding box center [182, 211] width 210 height 23
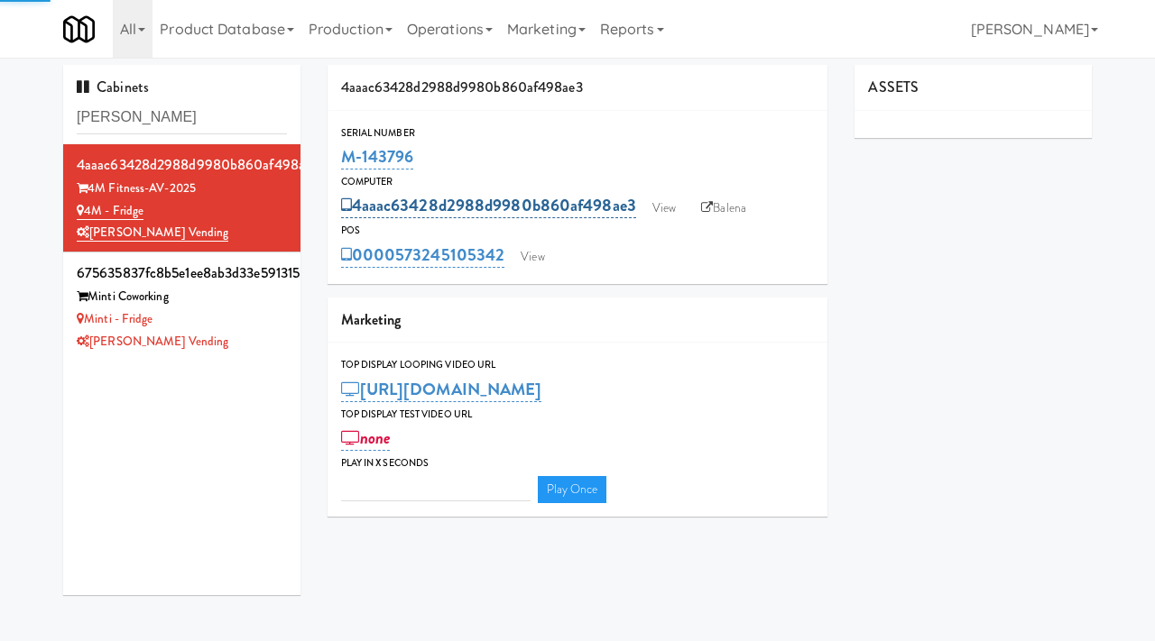
type input "3"
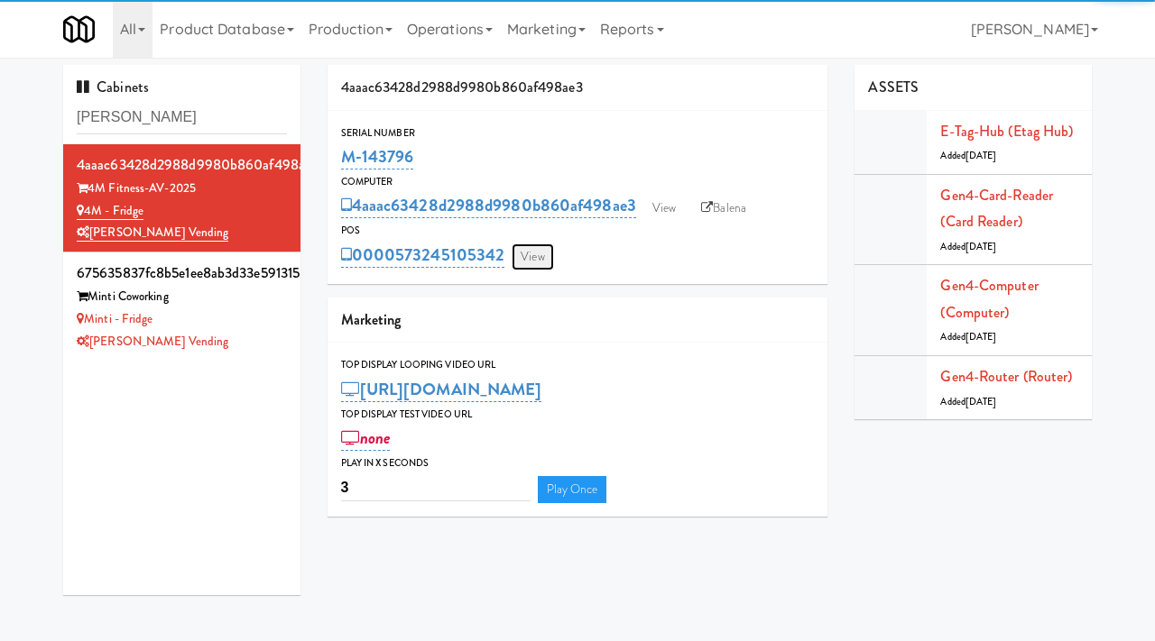
click at [534, 251] on link "View" at bounding box center [531, 257] width 41 height 27
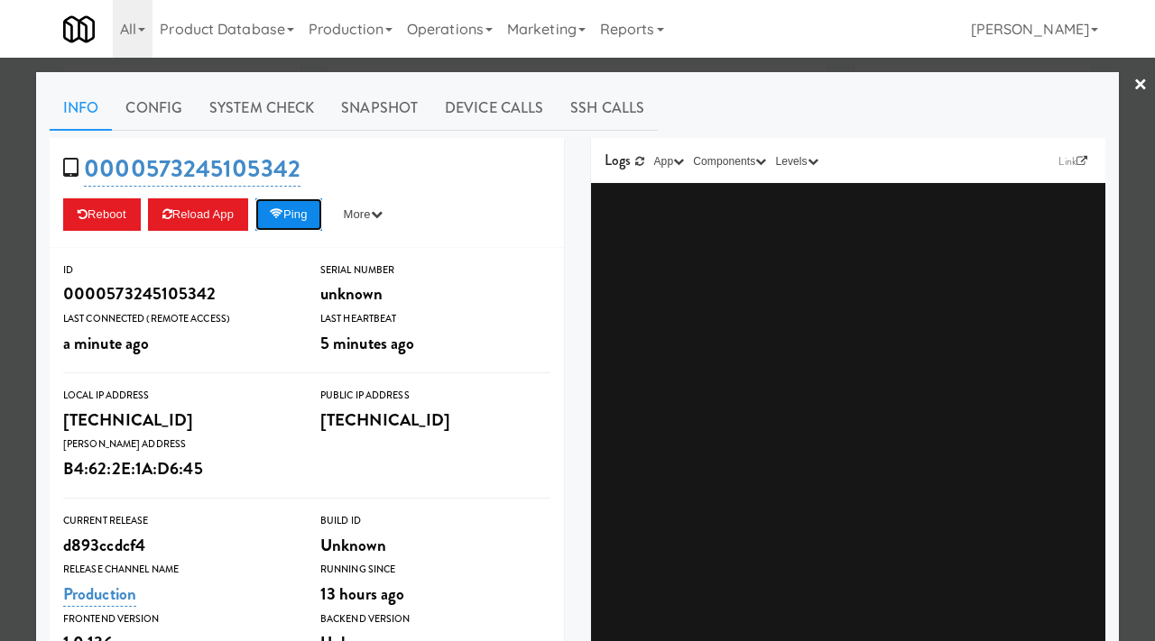
click at [283, 213] on icon at bounding box center [277, 214] width 14 height 12
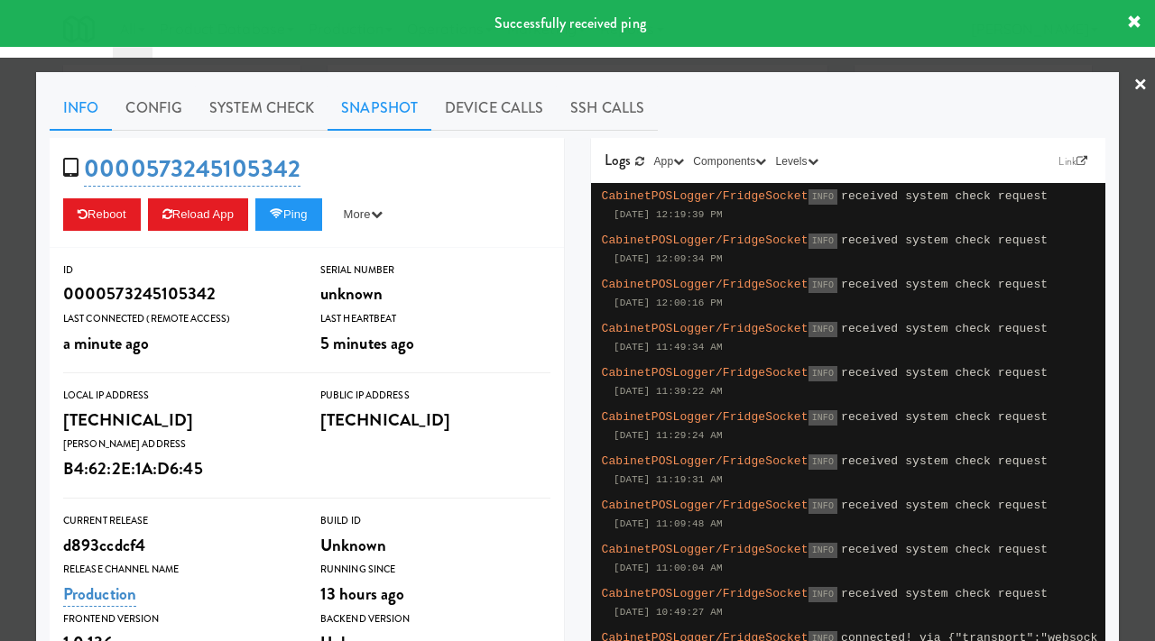
click at [372, 106] on link "Snapshot" at bounding box center [379, 108] width 104 height 45
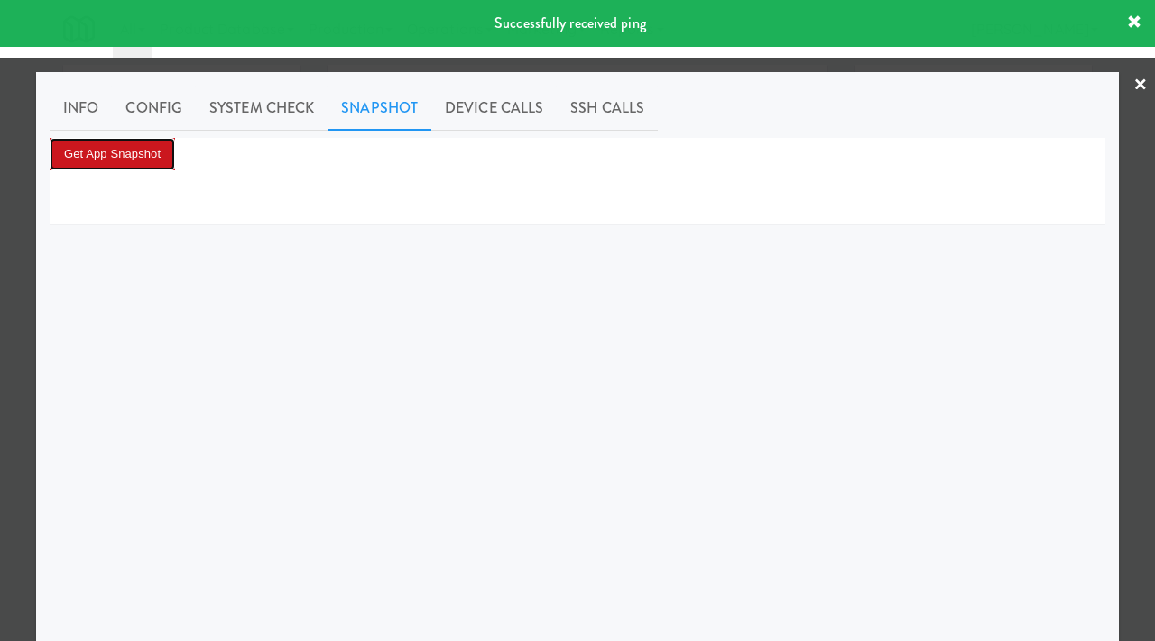
click at [123, 146] on button "Get App Snapshot" at bounding box center [112, 154] width 125 height 32
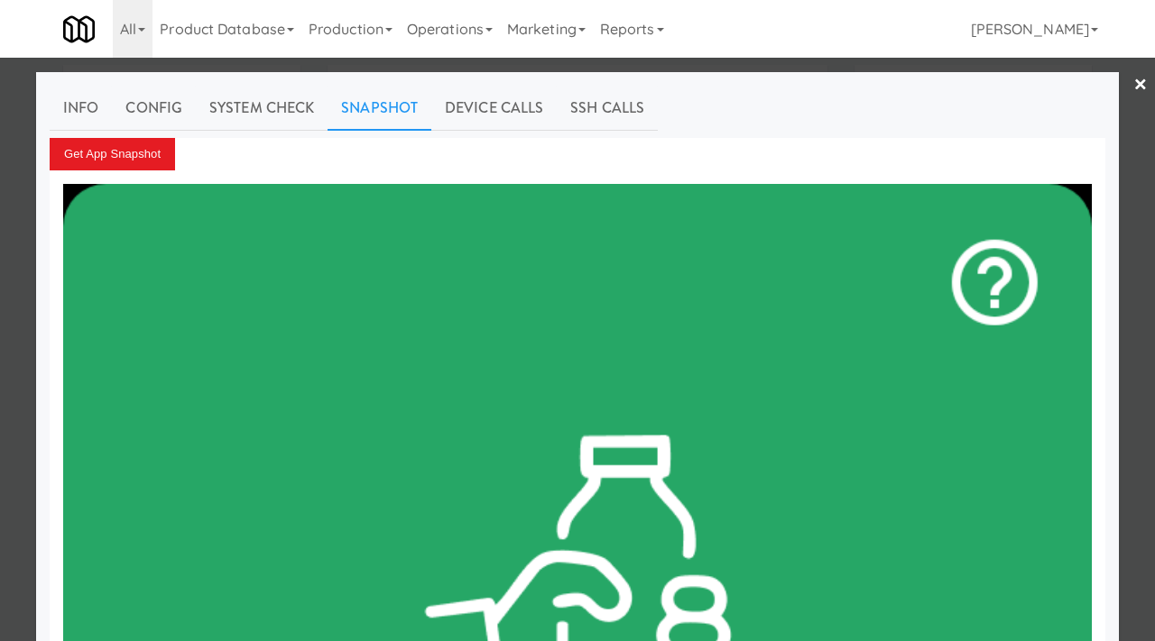
click at [0, 295] on div at bounding box center [577, 320] width 1155 height 641
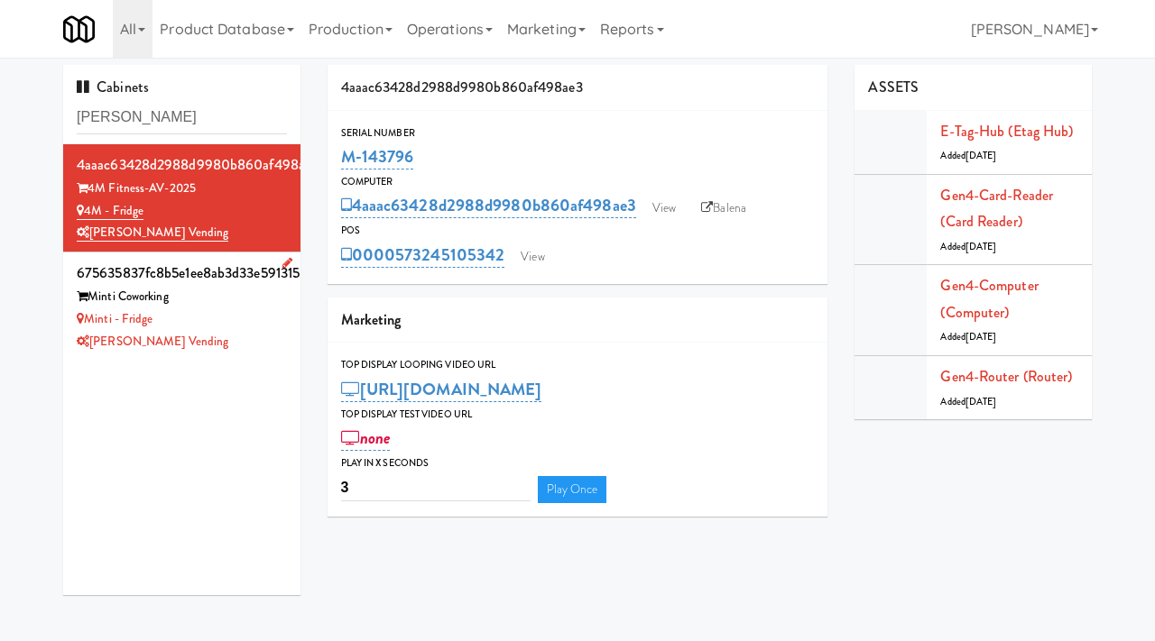
click at [258, 334] on div "[PERSON_NAME] Vending" at bounding box center [182, 342] width 210 height 23
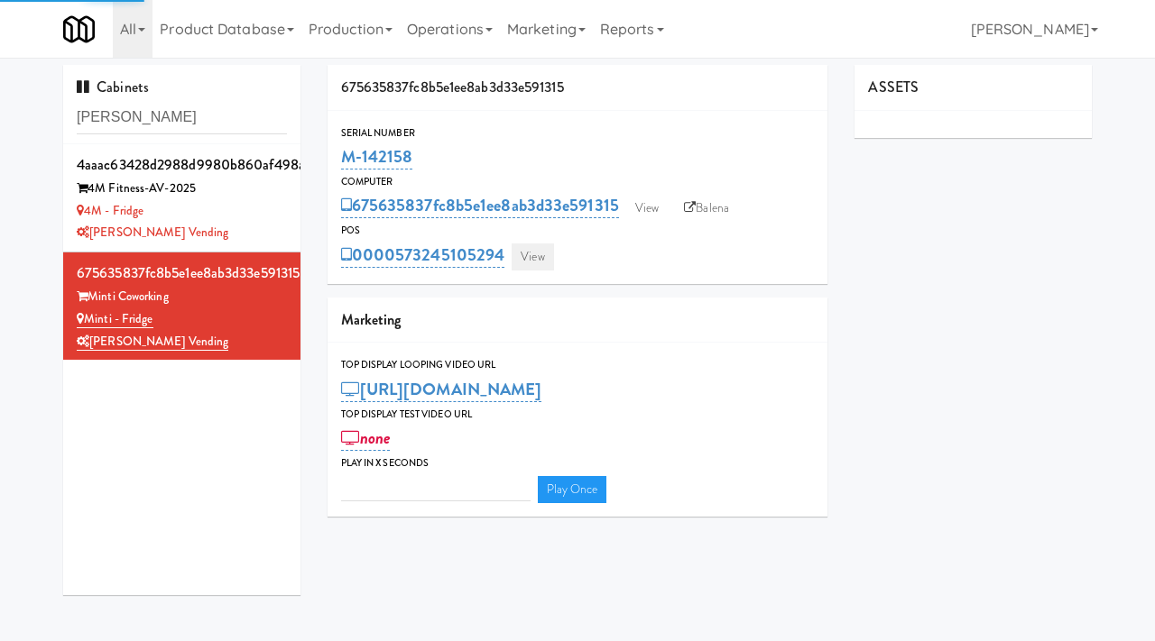
type input "3"
click at [538, 252] on link "View" at bounding box center [531, 257] width 41 height 27
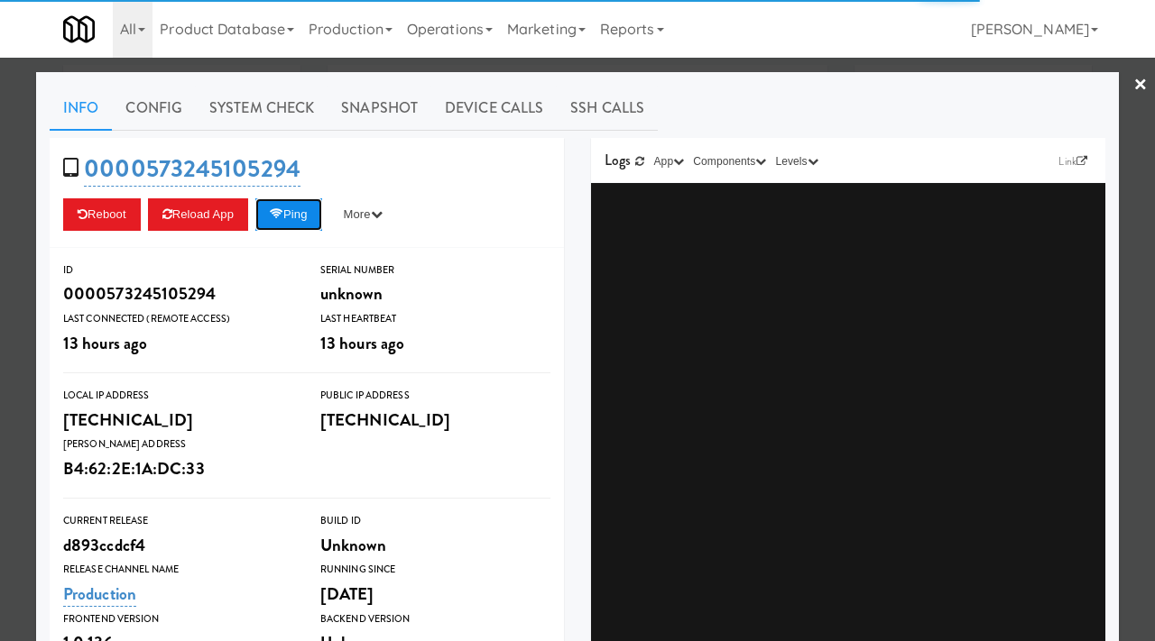
click at [299, 211] on button "Ping" at bounding box center [288, 214] width 67 height 32
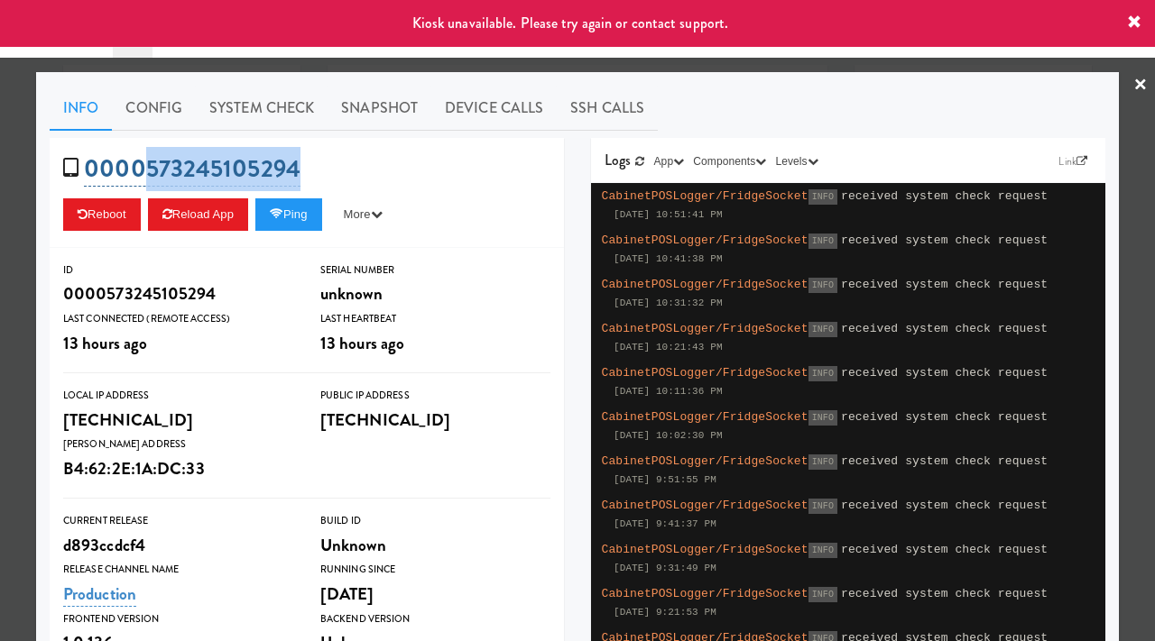
drag, startPoint x: 317, startPoint y: 168, endPoint x: 147, endPoint y: 161, distance: 169.7
click at [147, 161] on div "0000573245105294 Reboot Reload App Ping More Ping Server Restart Server Force R…" at bounding box center [307, 193] width 514 height 110
copy link "573245105294"
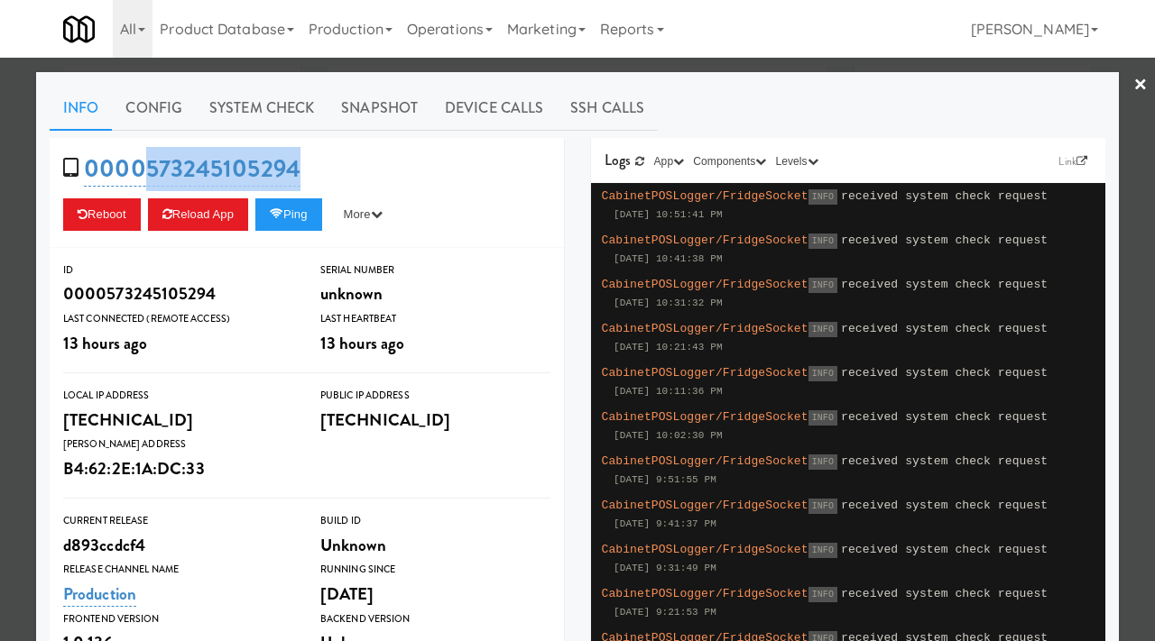
click at [0, 190] on div at bounding box center [577, 320] width 1155 height 641
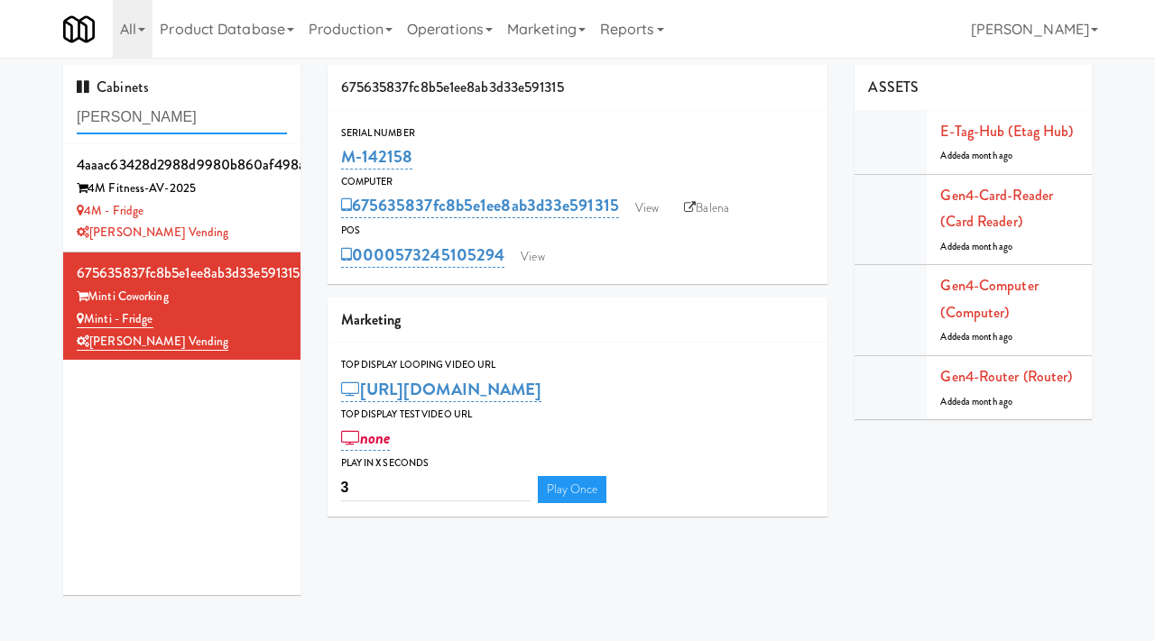
click at [147, 128] on input "abrom" at bounding box center [182, 117] width 210 height 33
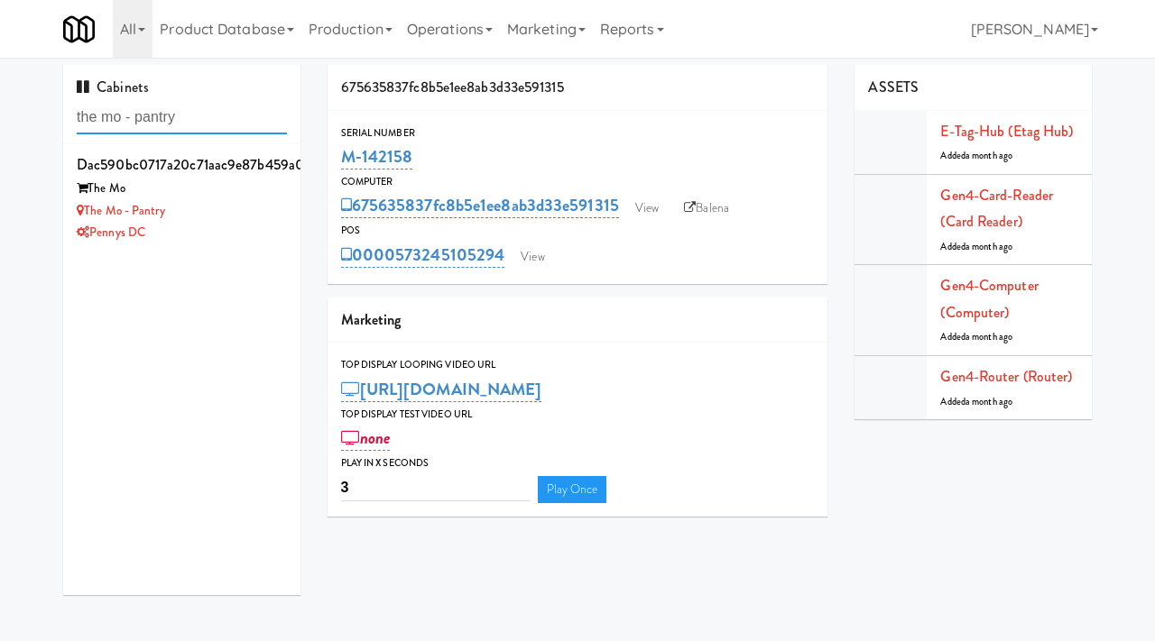
type input "the mo - pantry"
click at [228, 216] on div "The Mo - Pantry" at bounding box center [182, 211] width 210 height 23
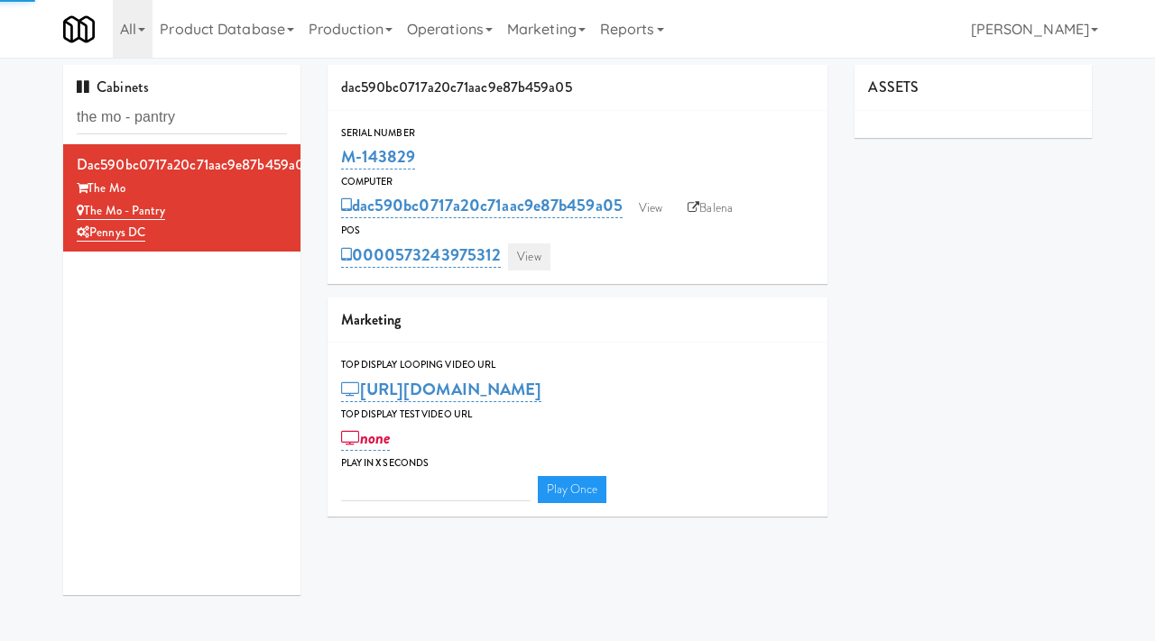
type input "3"
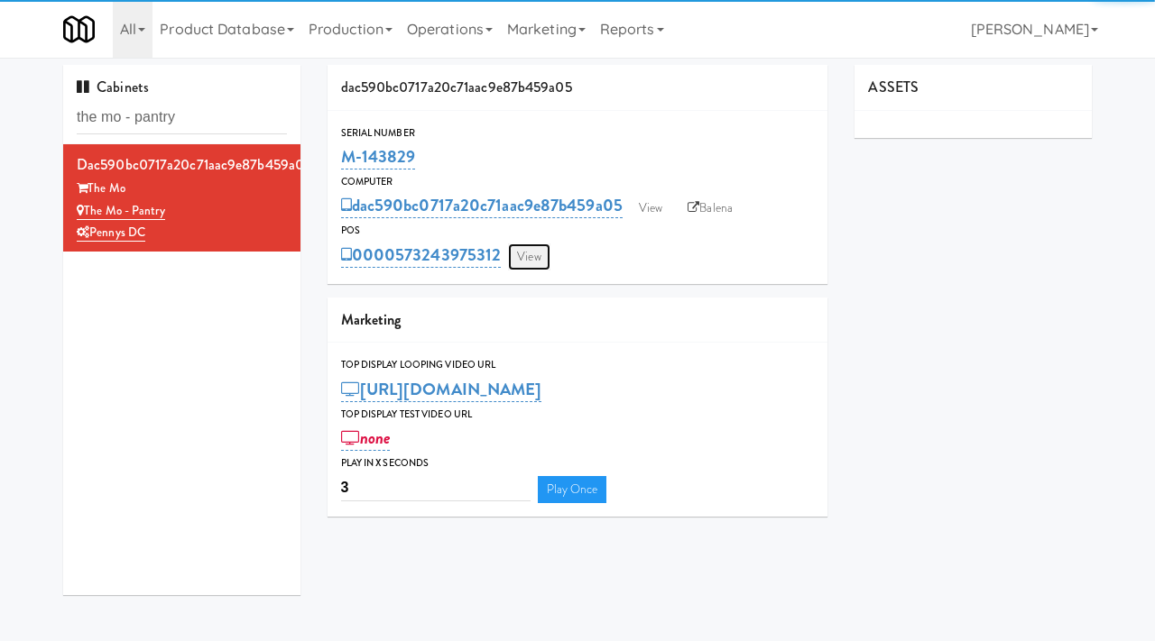
click at [513, 261] on link "View" at bounding box center [528, 257] width 41 height 27
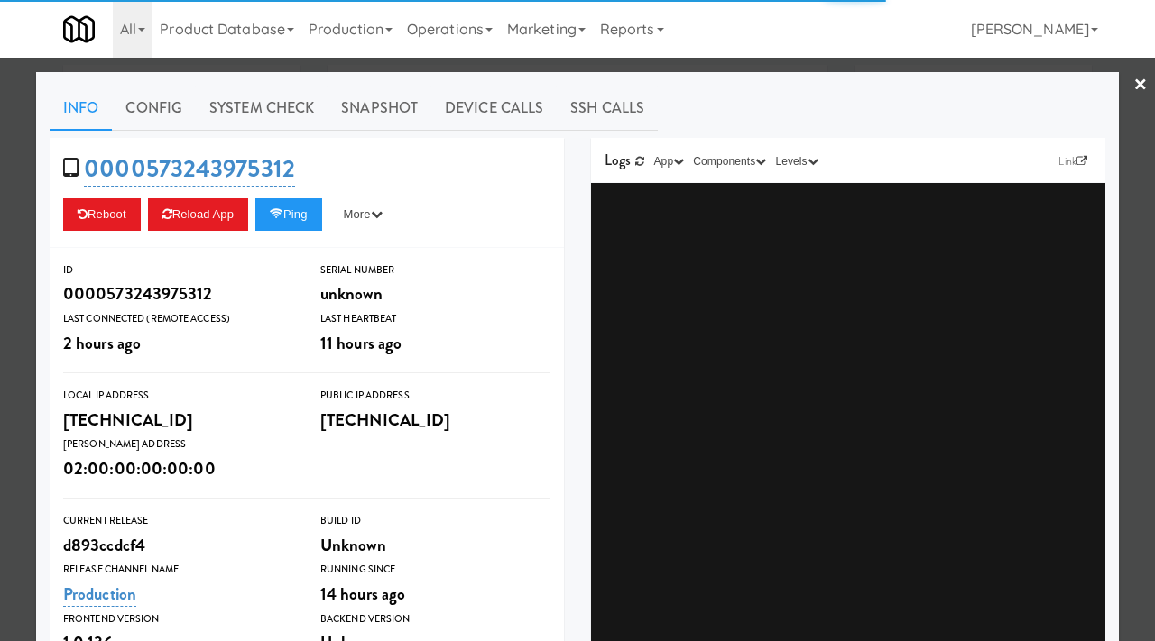
click at [287, 141] on div "0000573243975312 Reboot Reload App Ping More Ping Server Restart Server Force R…" at bounding box center [307, 193] width 514 height 110
click at [314, 219] on button "Ping" at bounding box center [288, 214] width 67 height 32
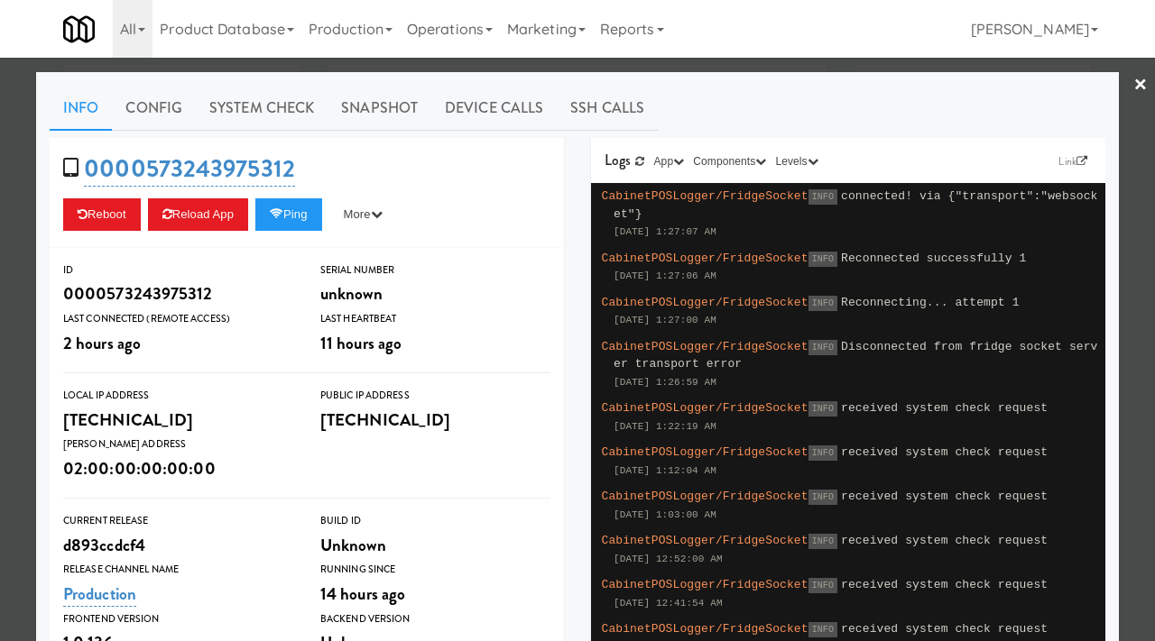
click at [0, 227] on div at bounding box center [577, 320] width 1155 height 641
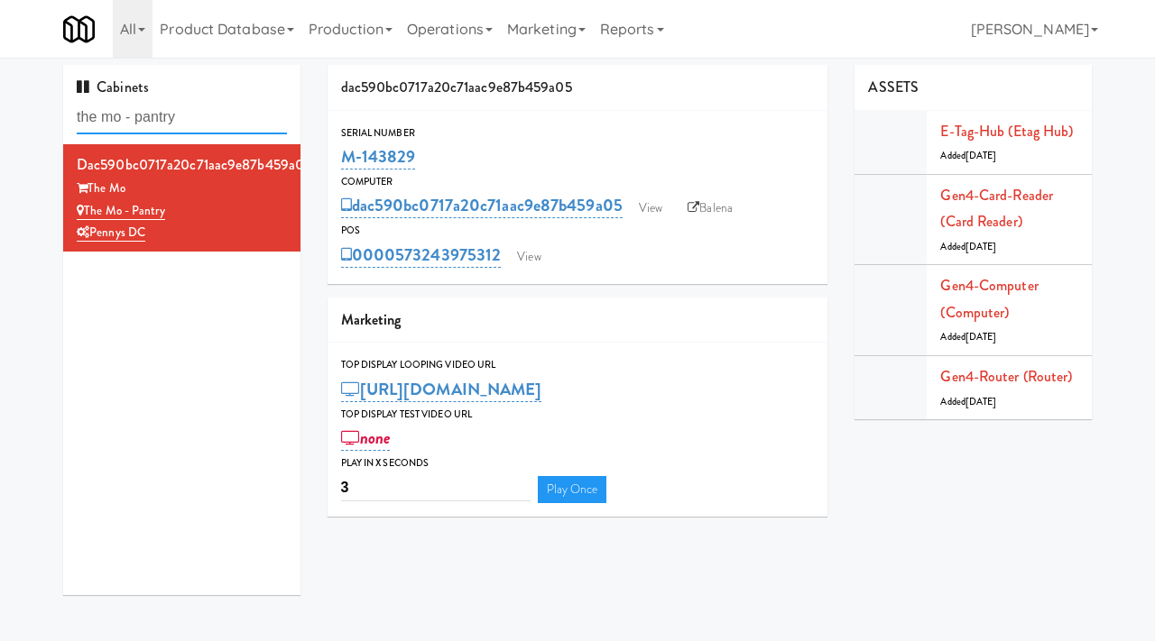
drag, startPoint x: 190, startPoint y: 122, endPoint x: 32, endPoint y: 112, distance: 159.1
click at [32, 112] on div "Cabinets the mo - pantry dac590bc0717a20c71aac9e87b459a05 The Mo The Mo - Pantr…" at bounding box center [577, 337] width 1155 height 544
paste input "Kelvin - Cooler - Left"
type input "Kelvin - Cooler - Left"
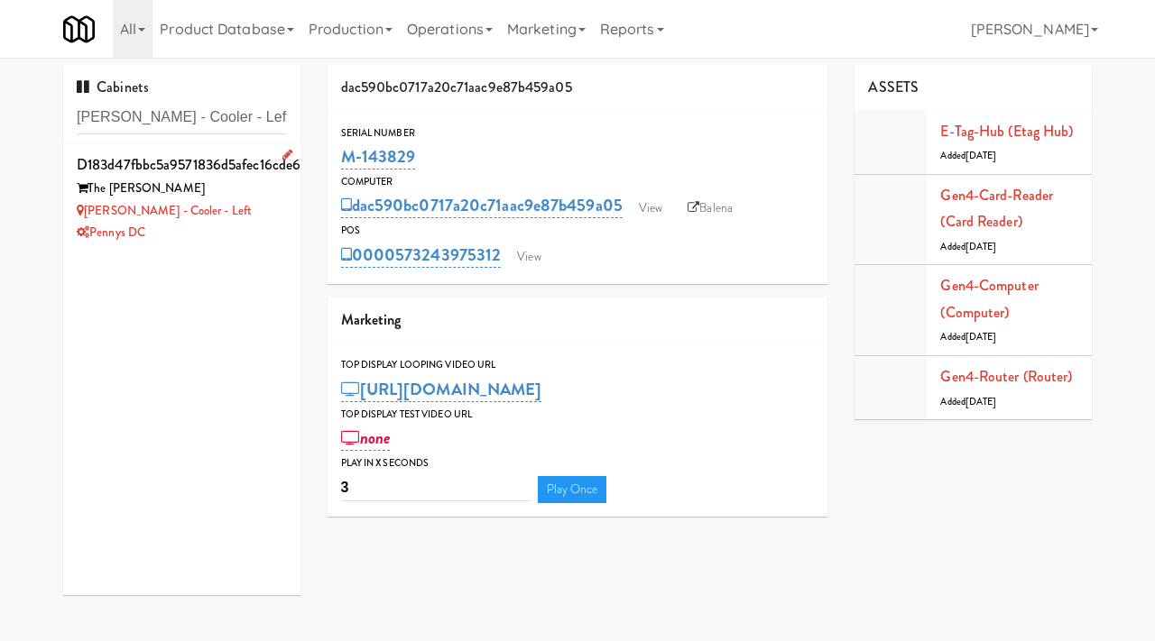
click at [253, 207] on div "Kelvin - Cooler - Left" at bounding box center [182, 211] width 210 height 23
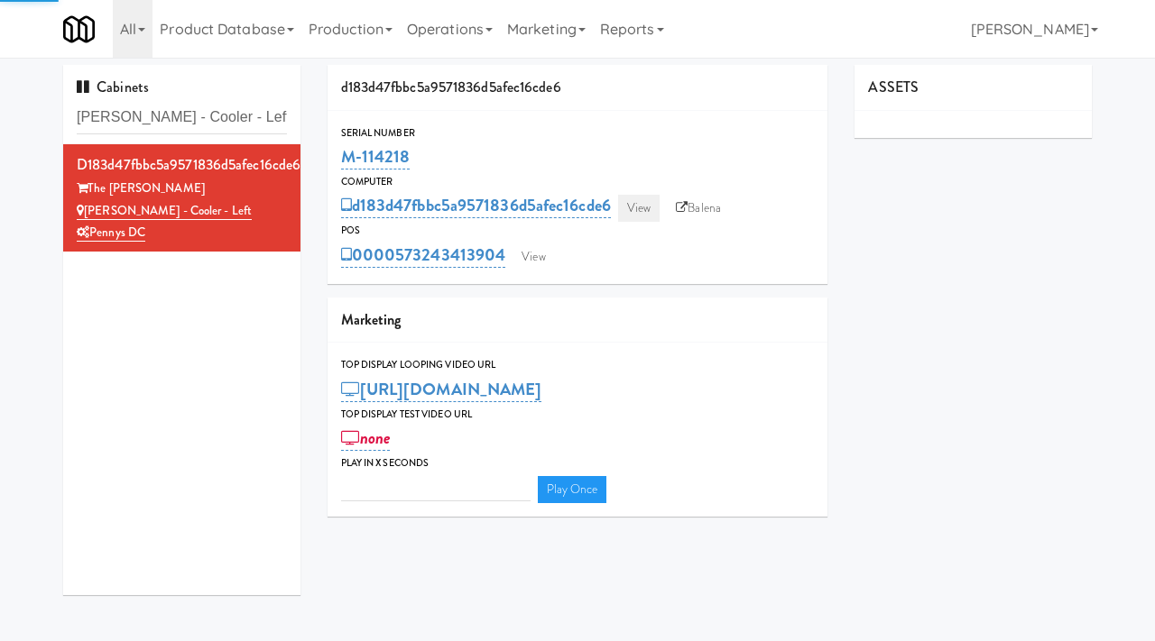
type input "3"
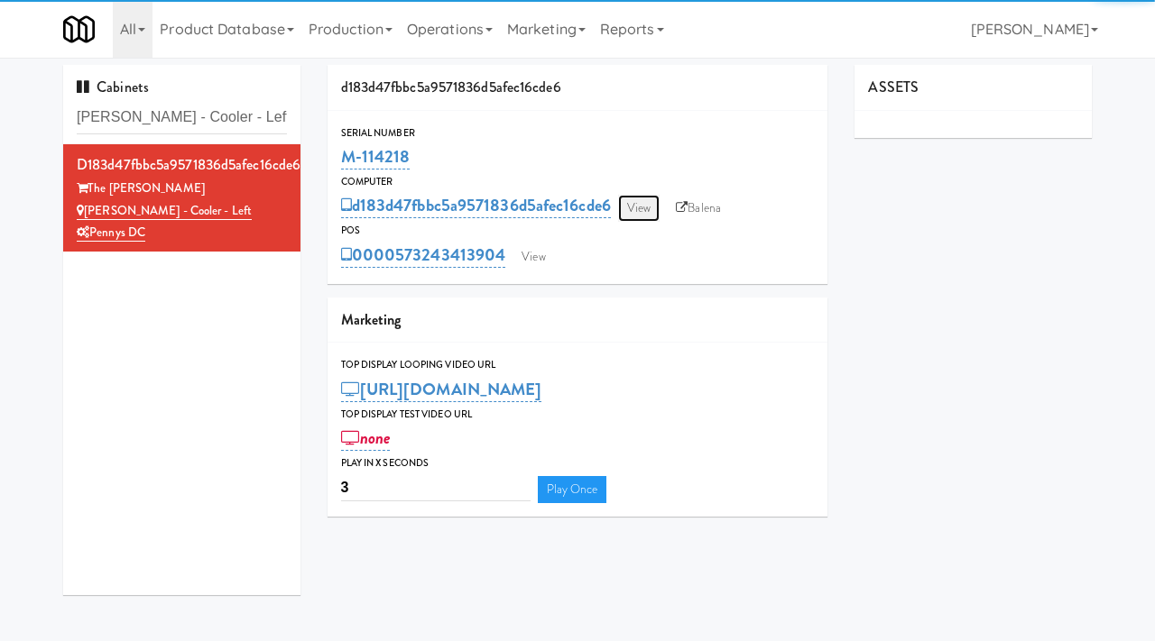
click at [641, 210] on link "View" at bounding box center [638, 208] width 41 height 27
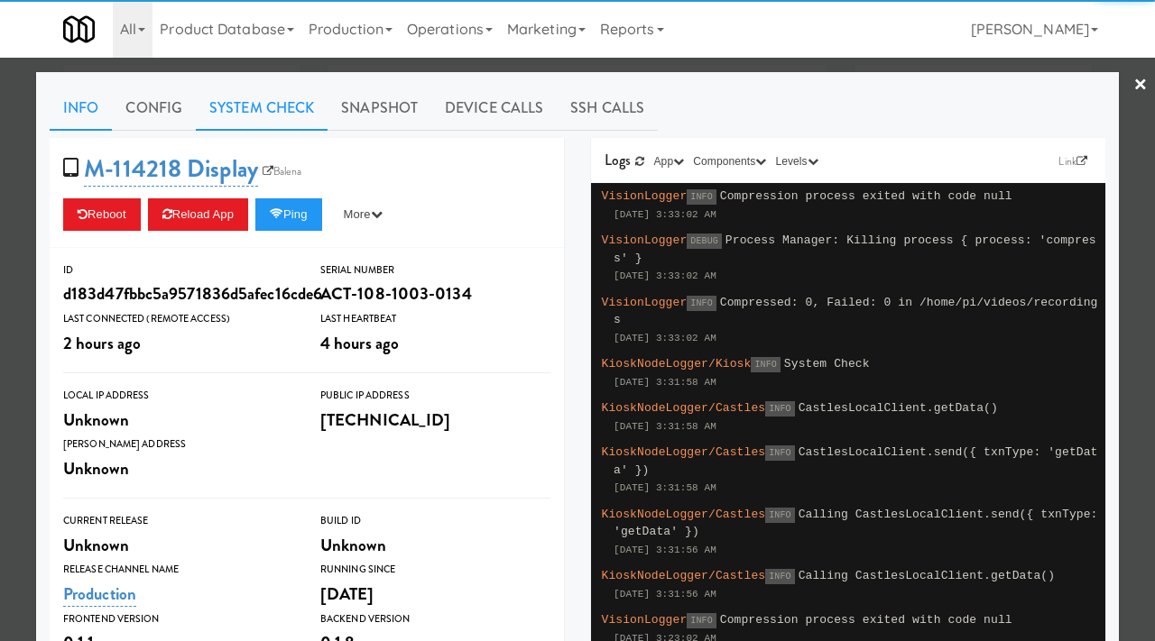
click at [262, 121] on link "System Check" at bounding box center [262, 108] width 132 height 45
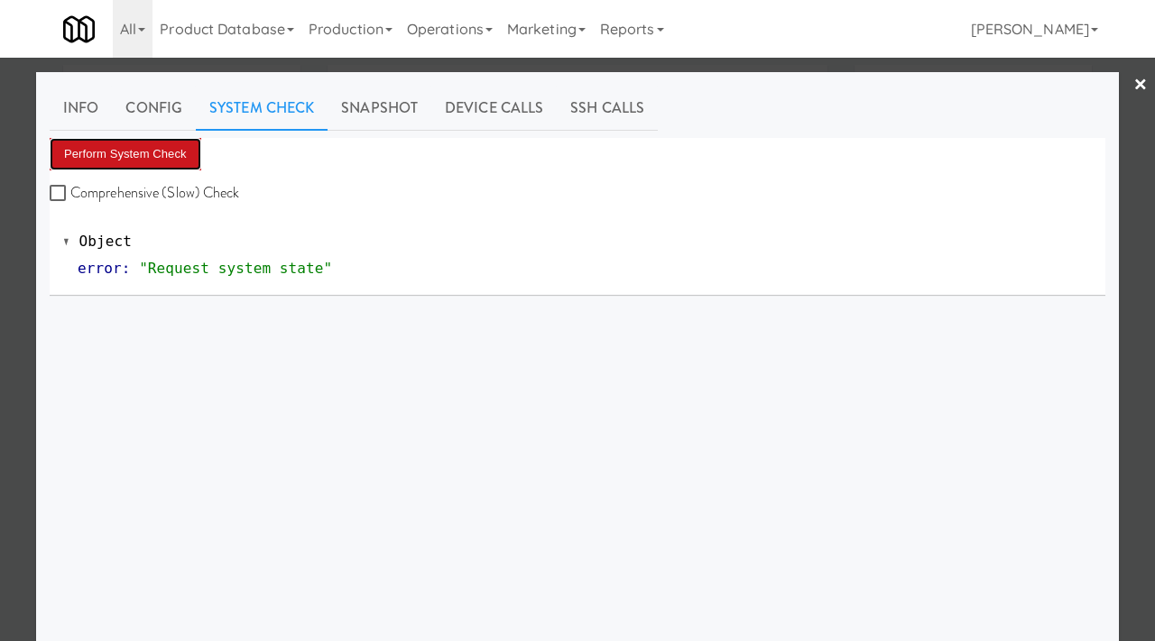
click at [145, 166] on button "Perform System Check" at bounding box center [126, 154] width 152 height 32
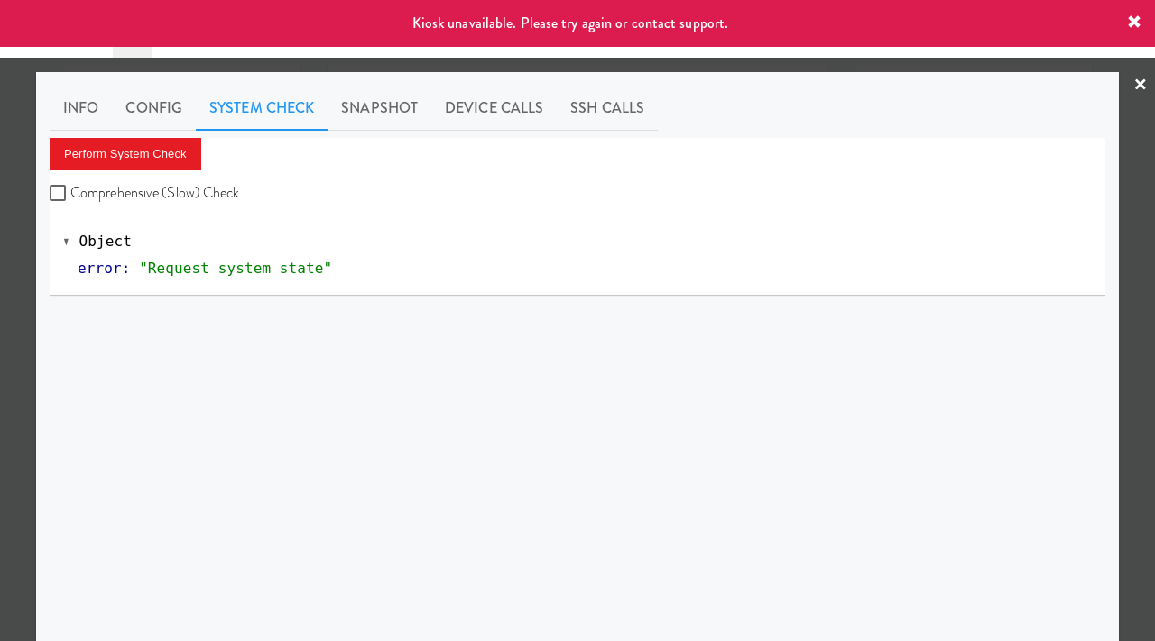
click at [0, 262] on div at bounding box center [577, 320] width 1155 height 641
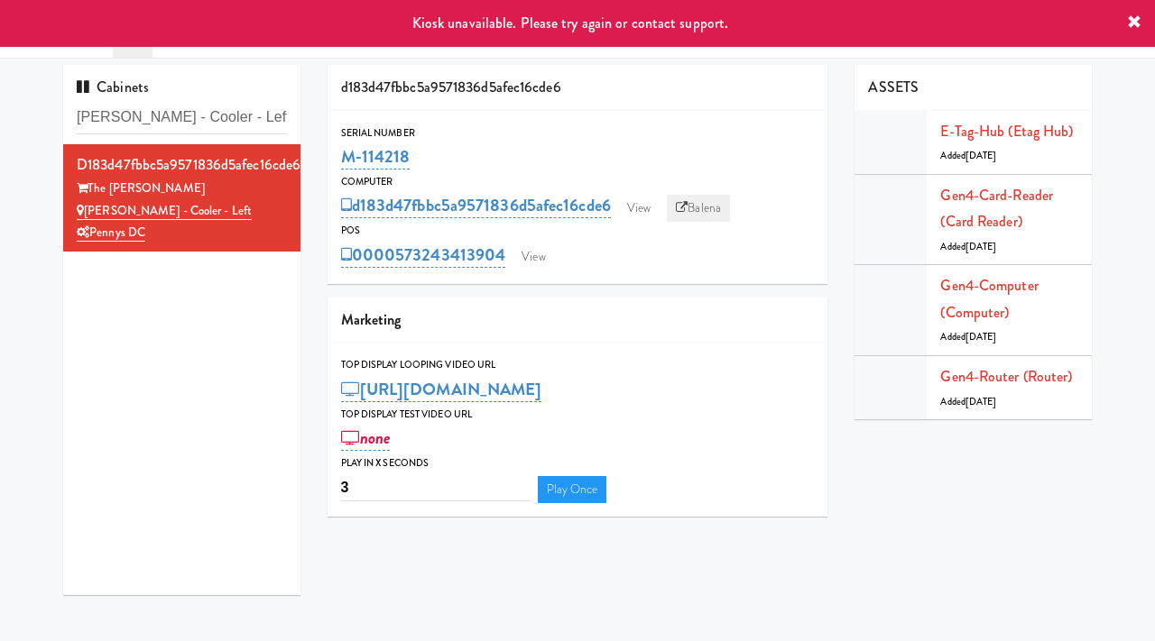
click at [703, 203] on link "Balena" at bounding box center [698, 208] width 63 height 27
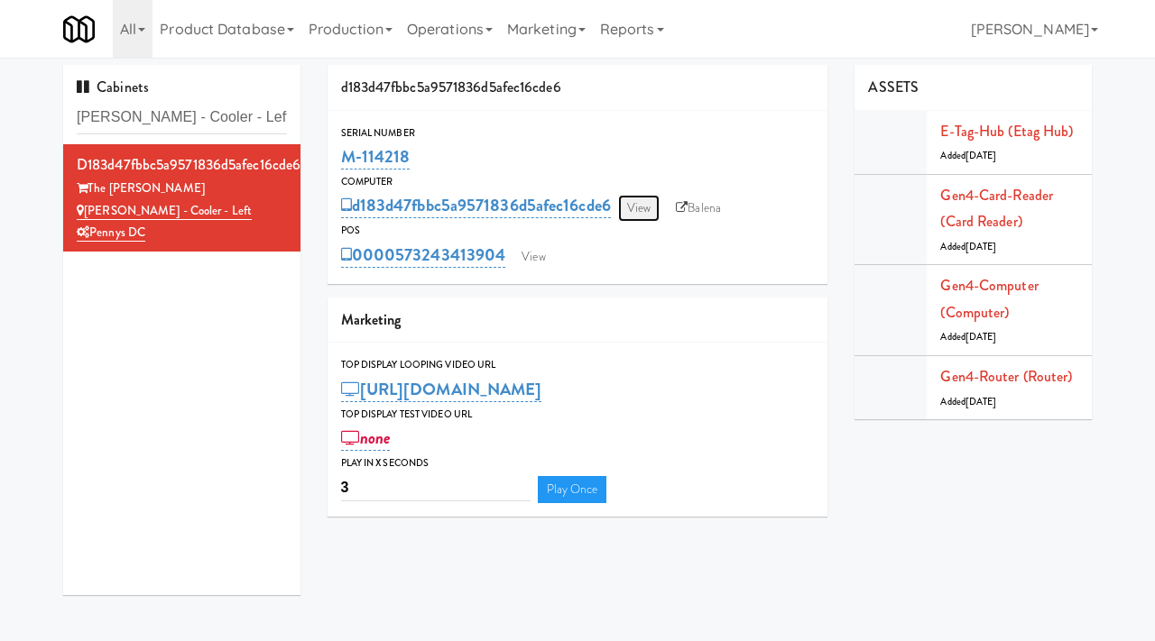
click at [637, 196] on link "View" at bounding box center [638, 208] width 41 height 27
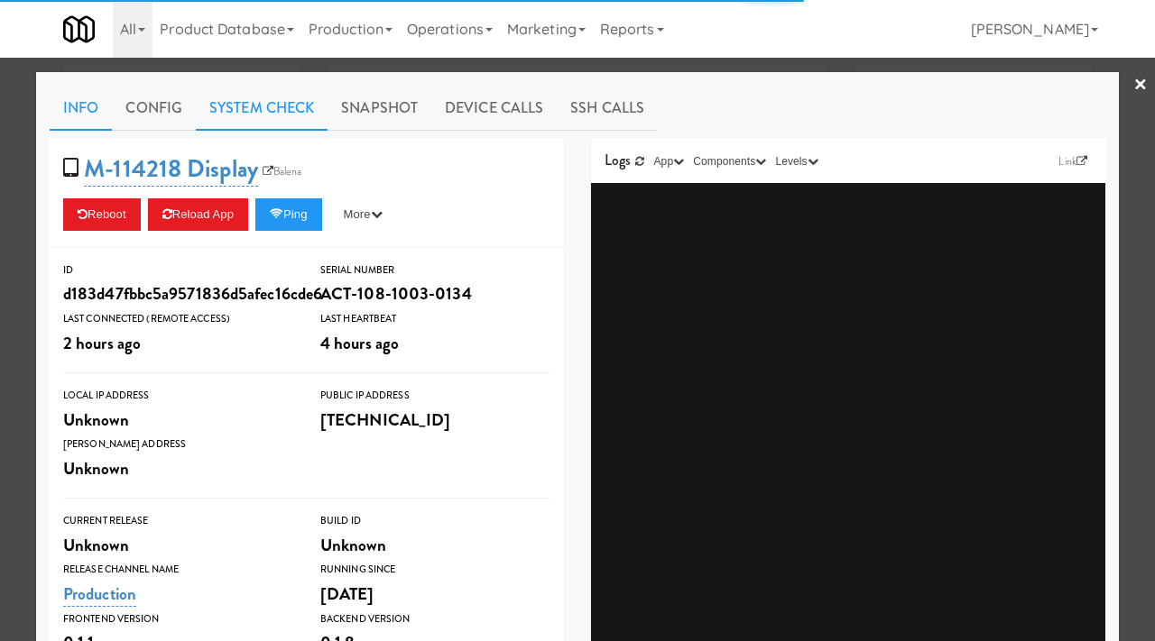
click at [276, 118] on link "System Check" at bounding box center [262, 108] width 132 height 45
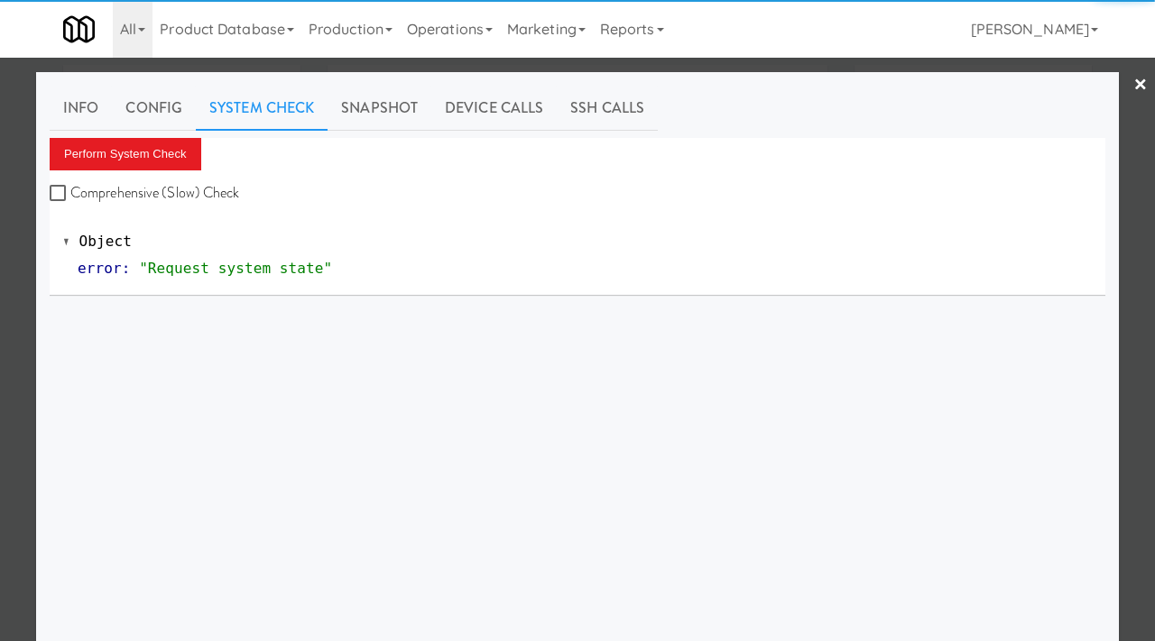
click at [129, 172] on div "Perform System Check Comprehensive (Slow) Check" at bounding box center [577, 172] width 1055 height 69
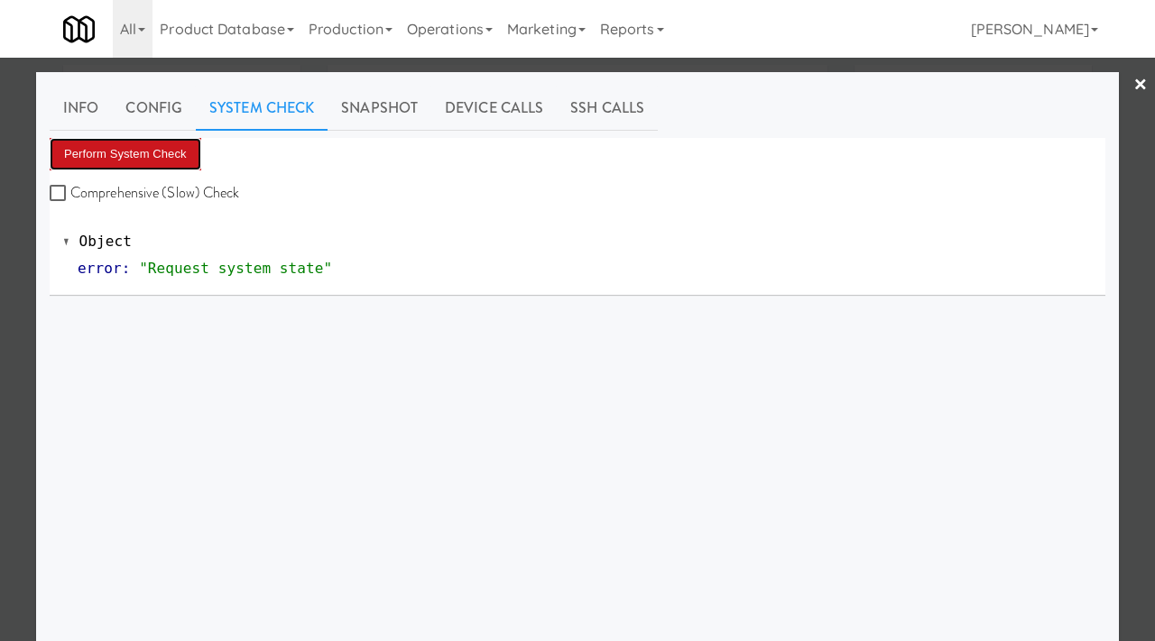
click at [131, 148] on button "Perform System Check" at bounding box center [126, 154] width 152 height 32
click at [142, 169] on button "Perform System Check" at bounding box center [126, 154] width 152 height 32
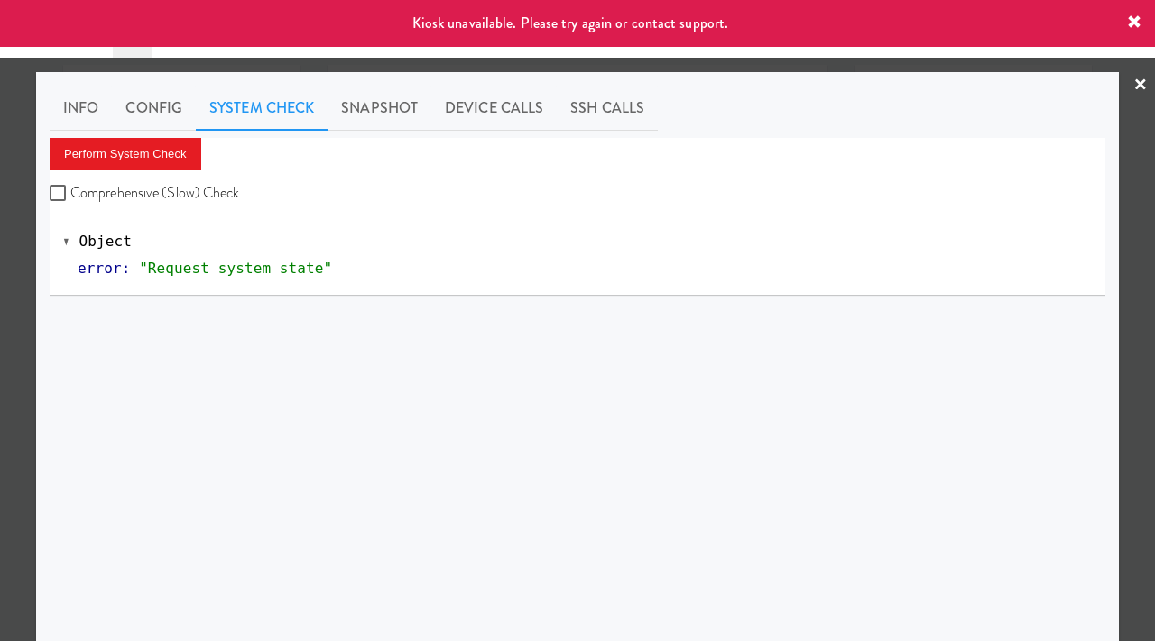
click at [0, 205] on div at bounding box center [577, 320] width 1155 height 641
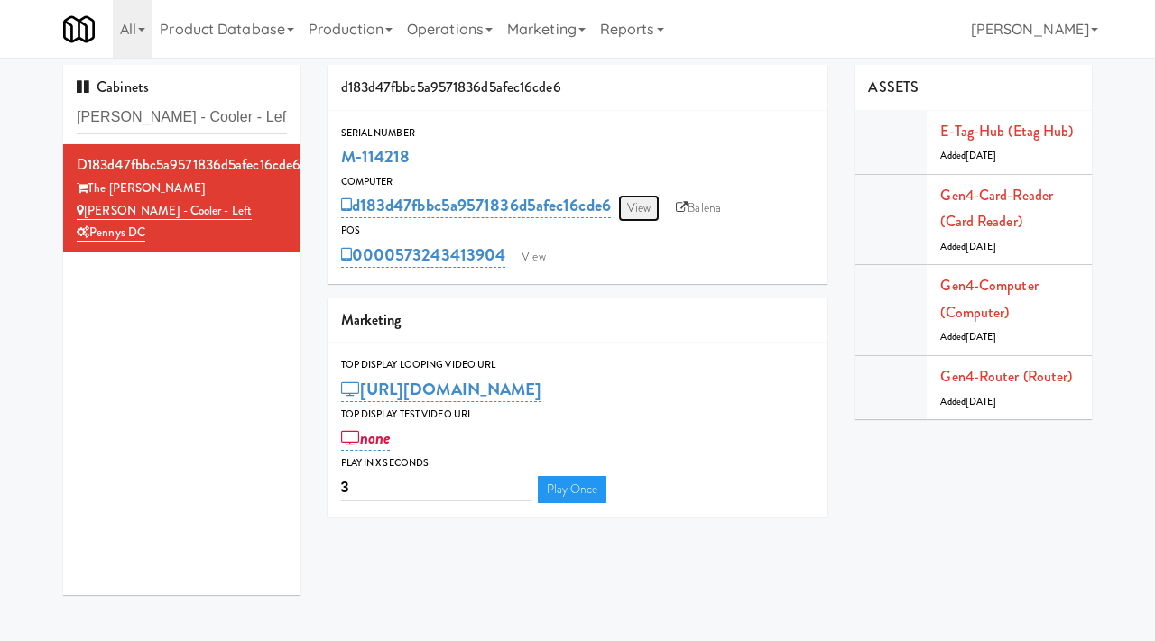
click at [636, 200] on link "View" at bounding box center [638, 208] width 41 height 27
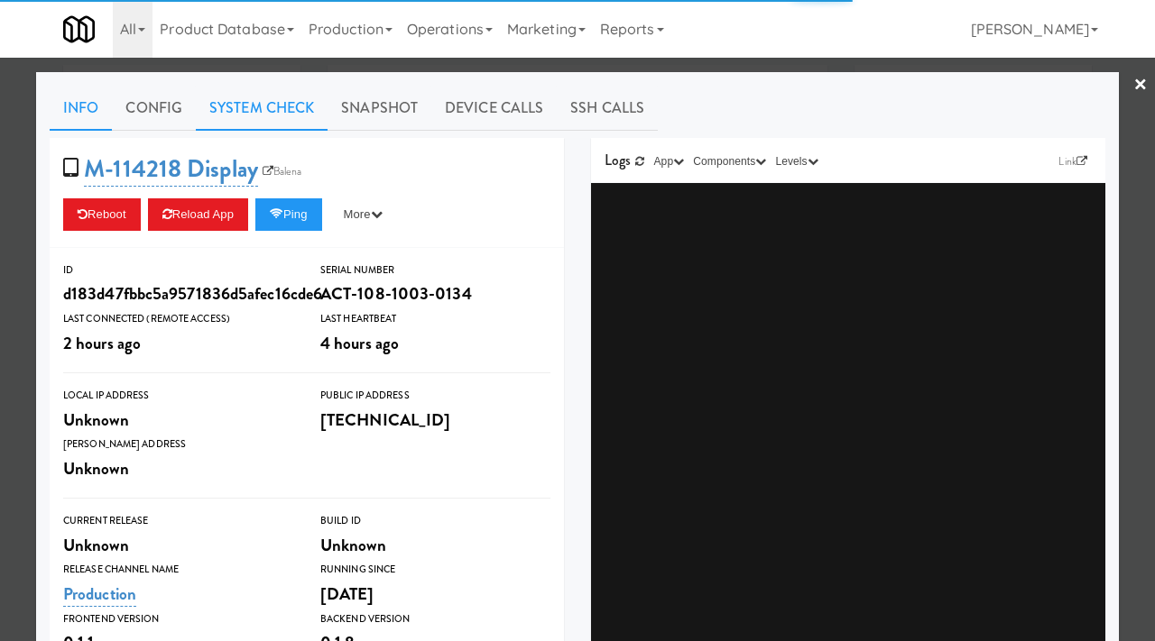
click at [239, 112] on link "System Check" at bounding box center [262, 108] width 132 height 45
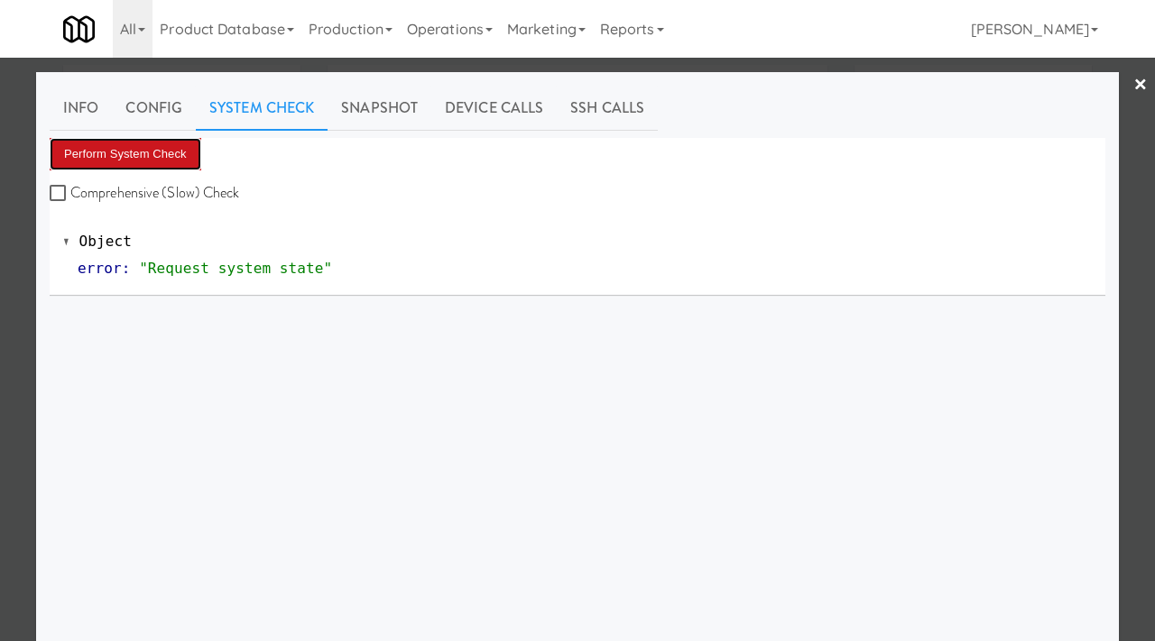
click at [176, 155] on button "Perform System Check" at bounding box center [126, 154] width 152 height 32
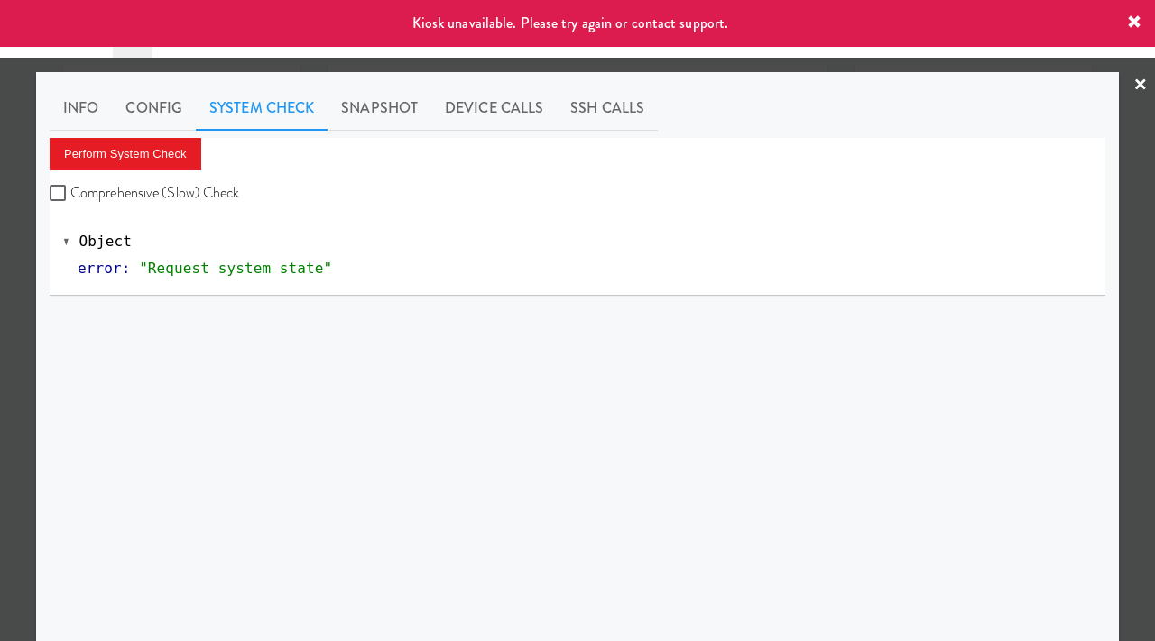
click at [0, 178] on div at bounding box center [577, 320] width 1155 height 641
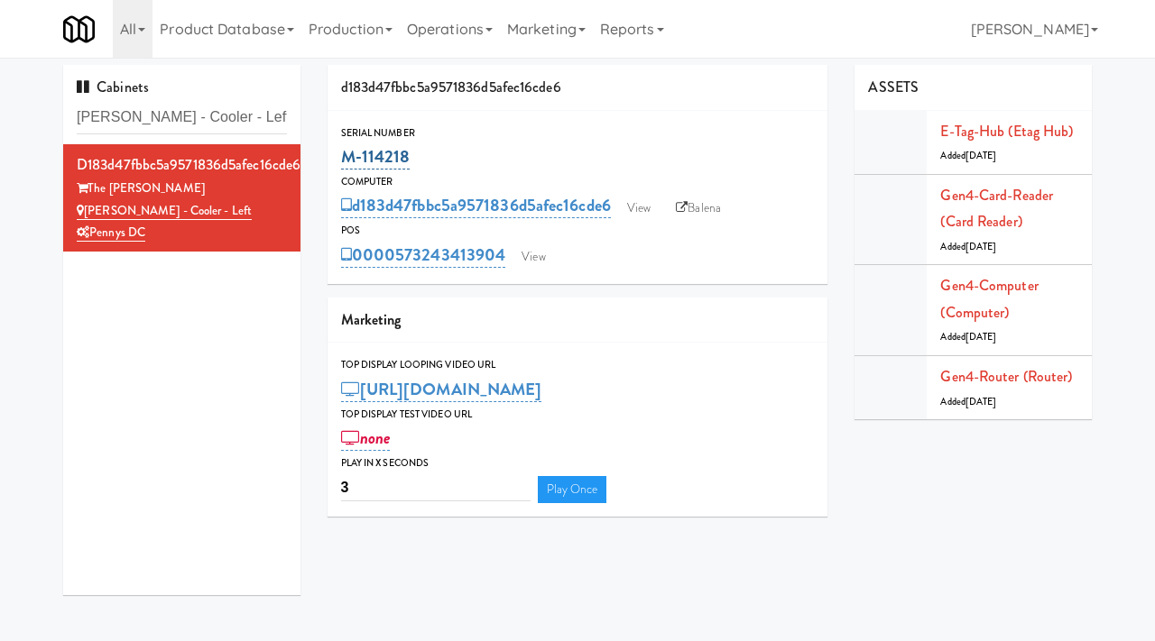
drag, startPoint x: 416, startPoint y: 164, endPoint x: 341, endPoint y: 161, distance: 74.9
click at [341, 161] on div "M-114218" at bounding box center [578, 157] width 474 height 31
copy link "M-114218"
click at [650, 215] on link "View" at bounding box center [638, 208] width 41 height 27
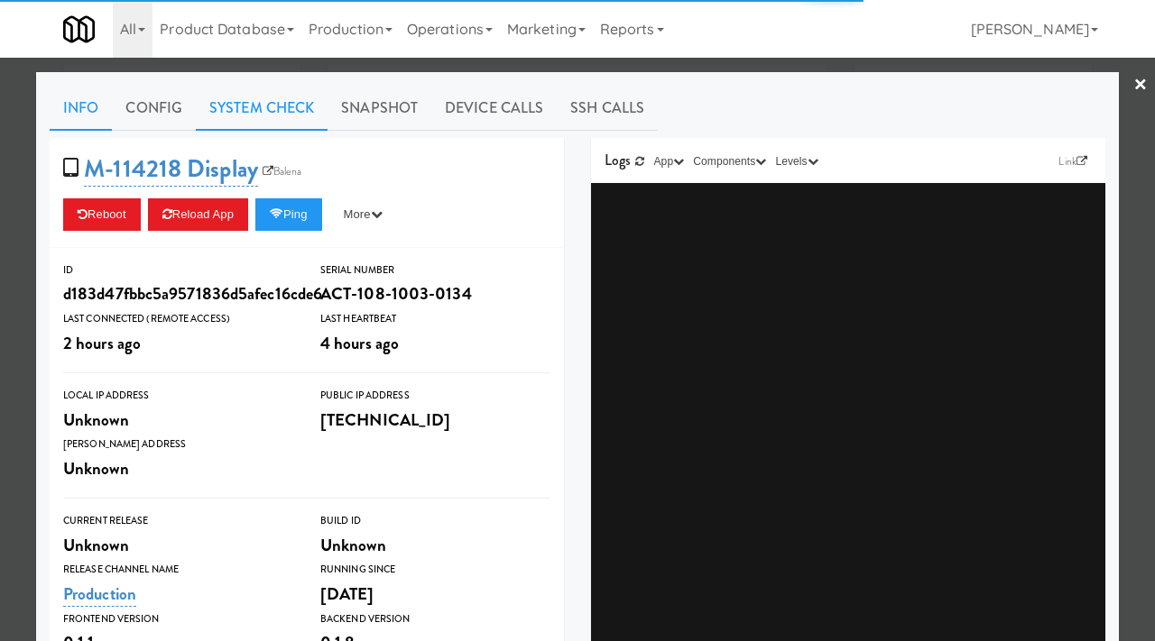
click at [255, 106] on link "System Check" at bounding box center [262, 108] width 132 height 45
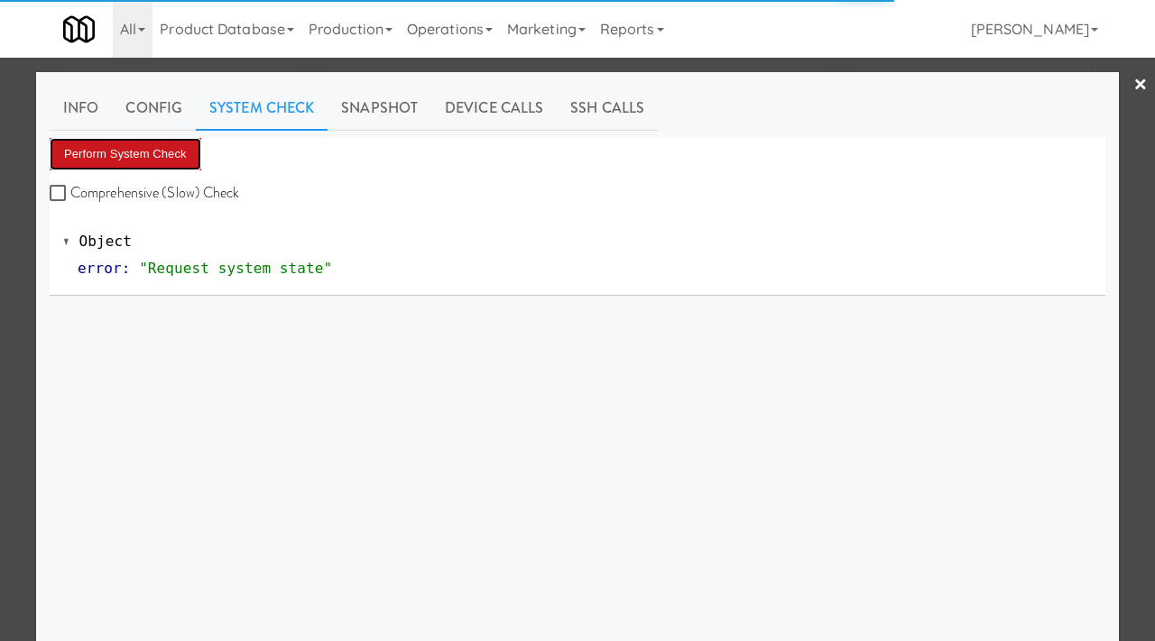
click at [143, 152] on button "Perform System Check" at bounding box center [126, 154] width 152 height 32
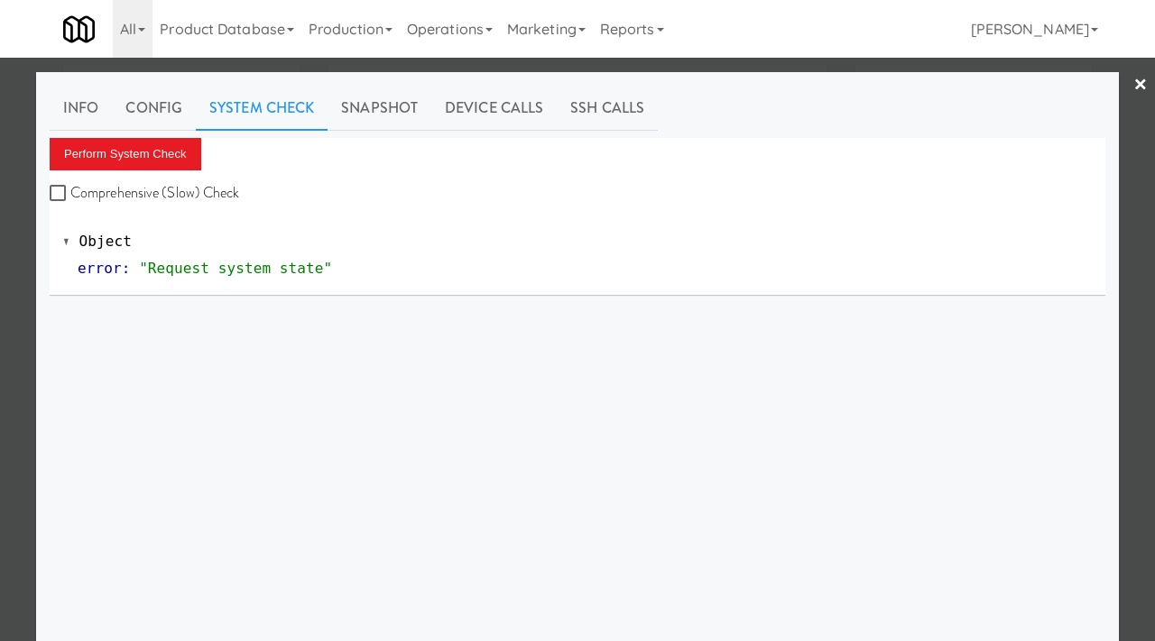
click at [0, 222] on div at bounding box center [577, 320] width 1155 height 641
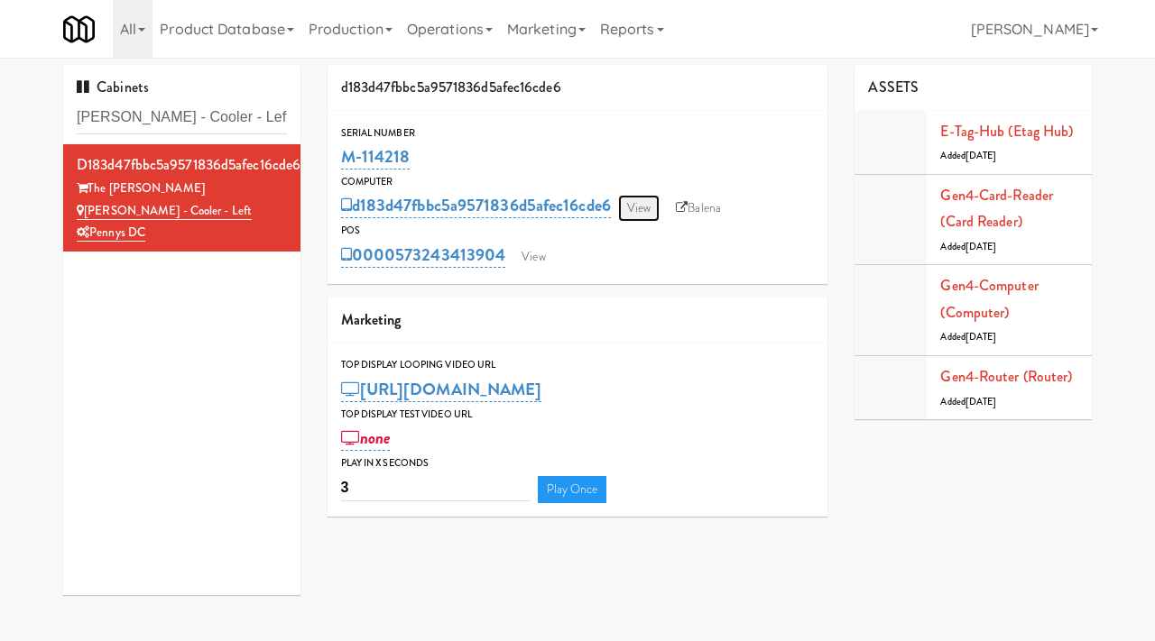
click at [643, 203] on link "View" at bounding box center [638, 208] width 41 height 27
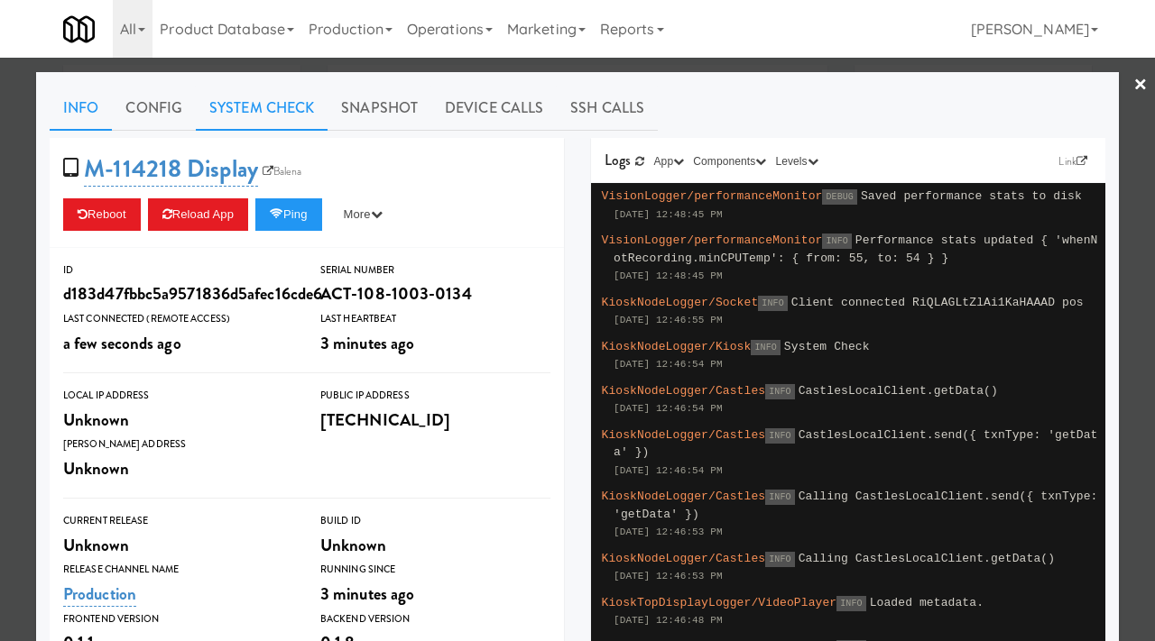
click at [241, 100] on link "System Check" at bounding box center [262, 108] width 132 height 45
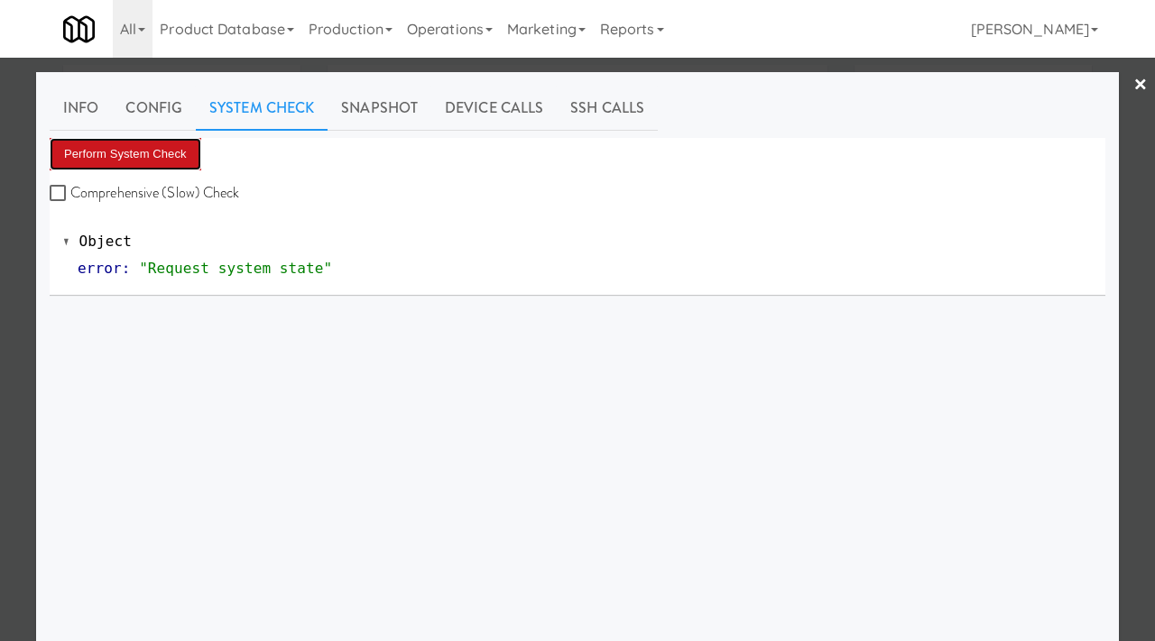
click at [146, 156] on button "Perform System Check" at bounding box center [126, 154] width 152 height 32
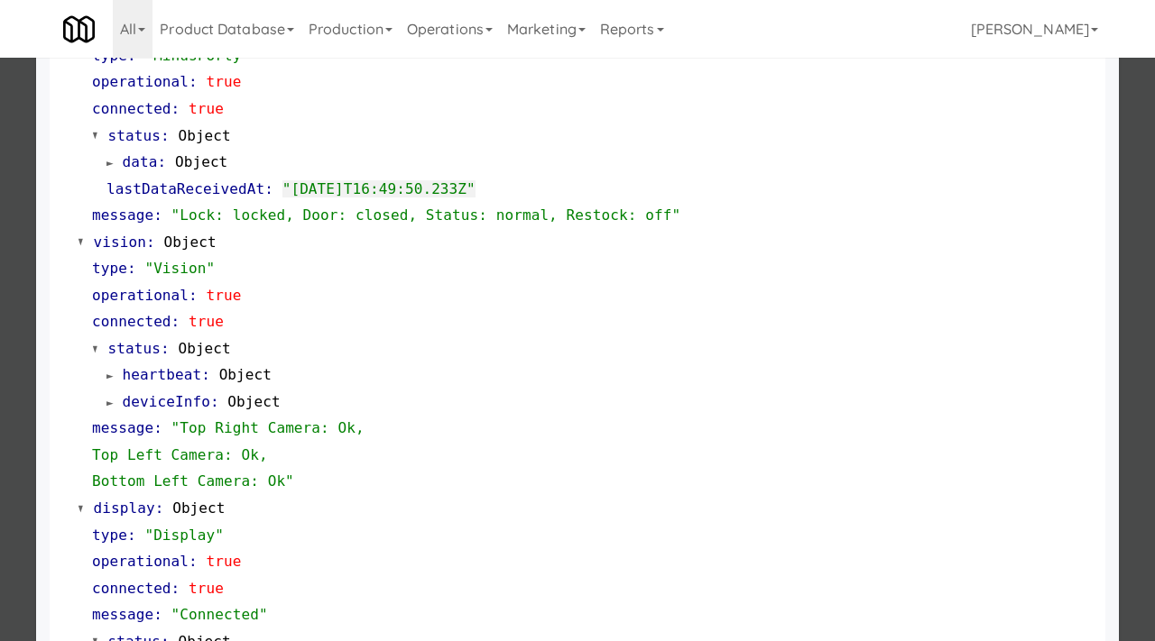
scroll to position [759, 0]
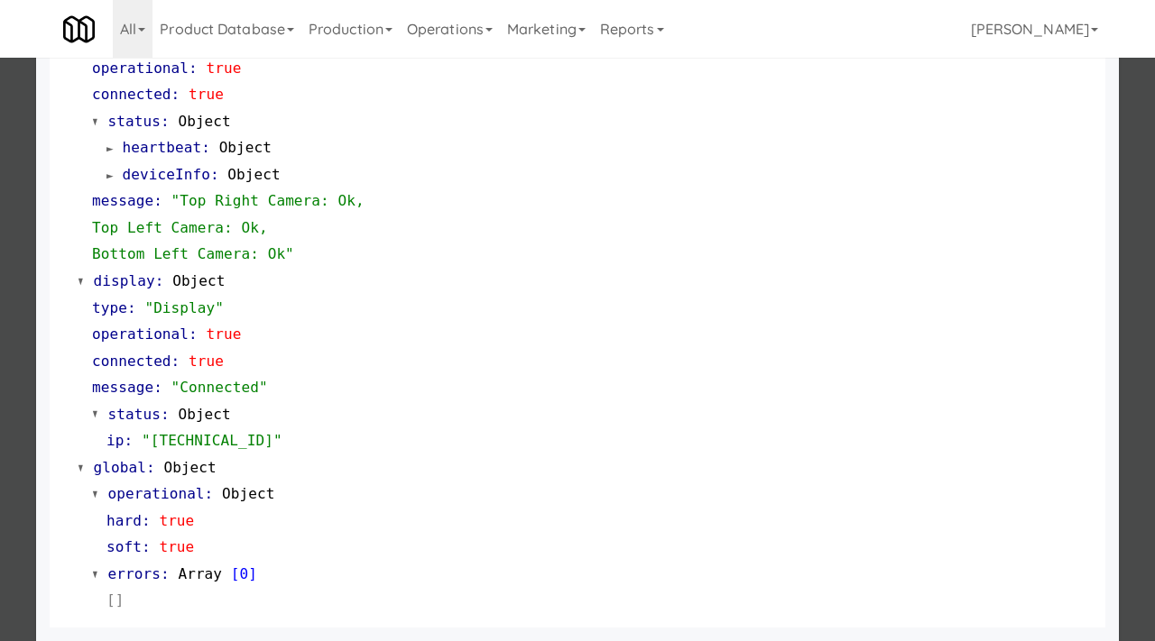
click at [0, 250] on div at bounding box center [577, 320] width 1155 height 641
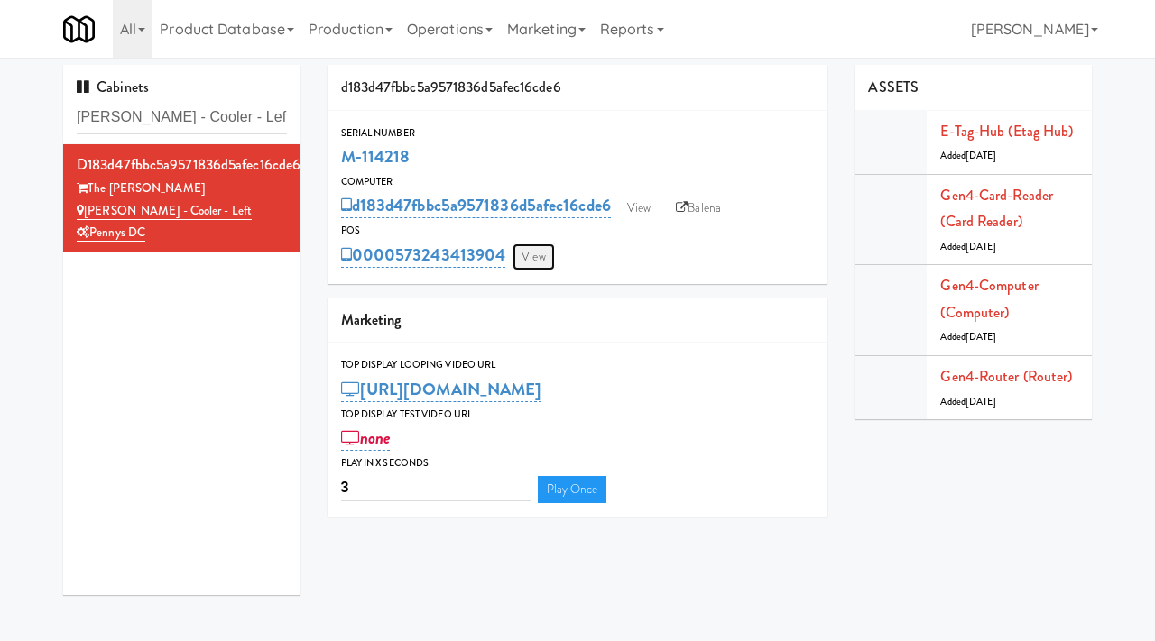
click at [534, 251] on link "View" at bounding box center [532, 257] width 41 height 27
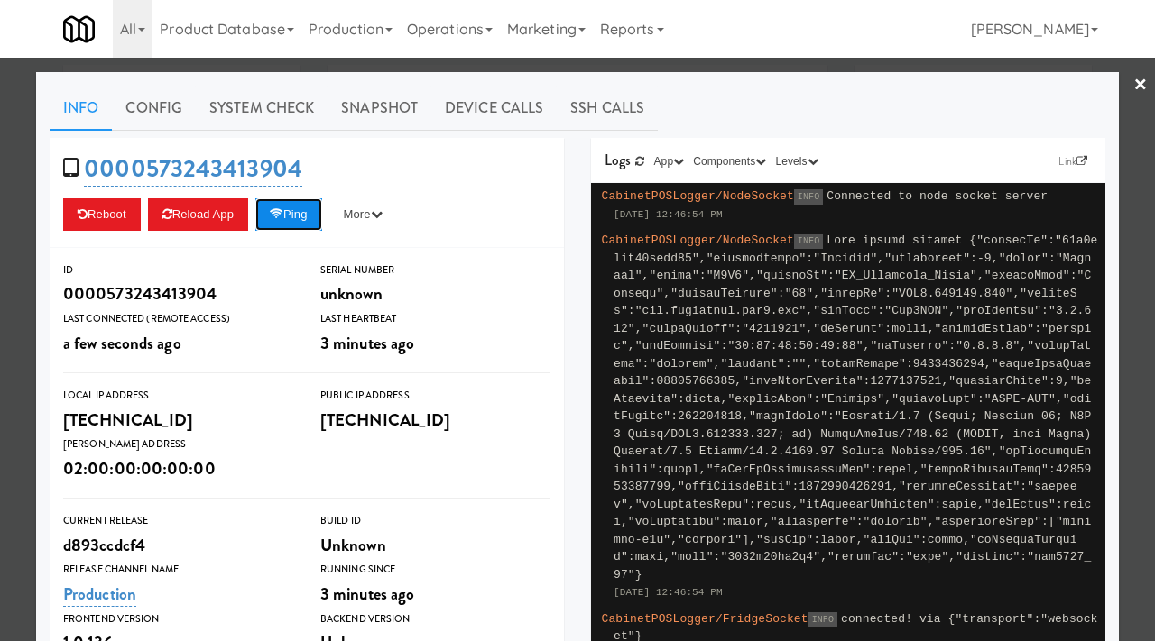
click at [312, 217] on button "Ping" at bounding box center [288, 214] width 67 height 32
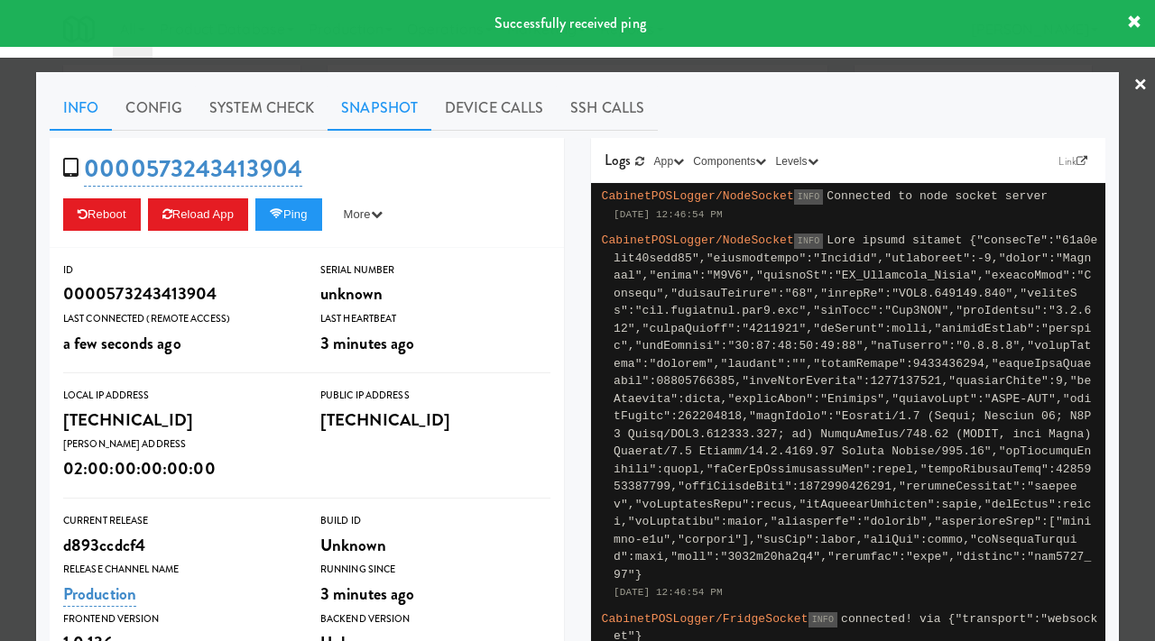
click at [358, 126] on link "Snapshot" at bounding box center [379, 108] width 104 height 45
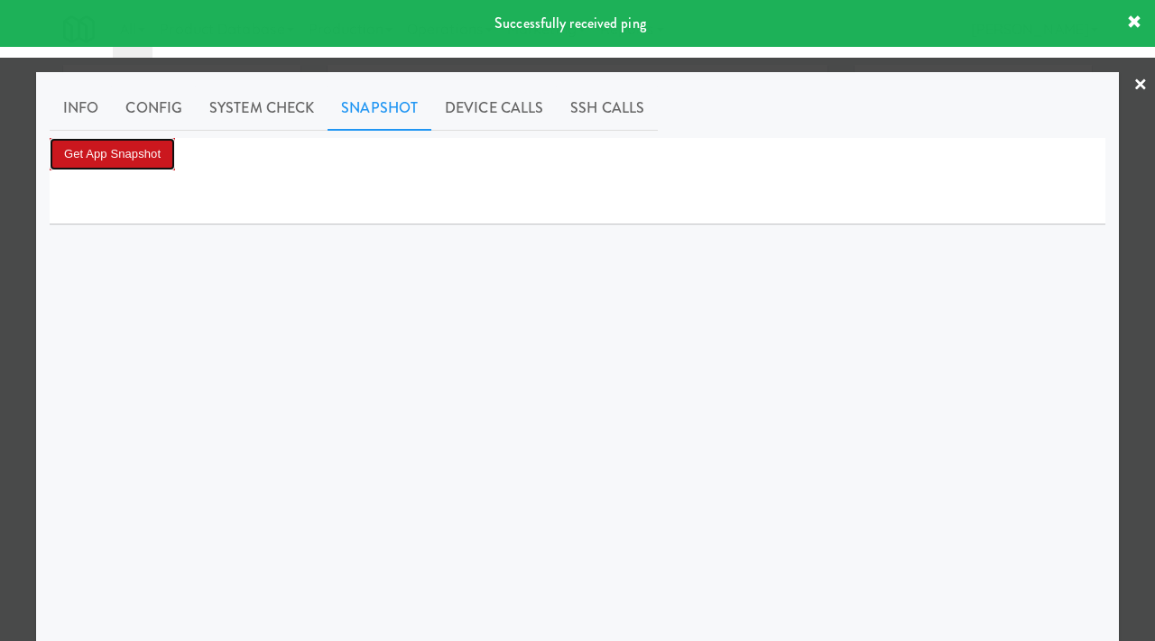
click at [156, 162] on button "Get App Snapshot" at bounding box center [112, 154] width 125 height 32
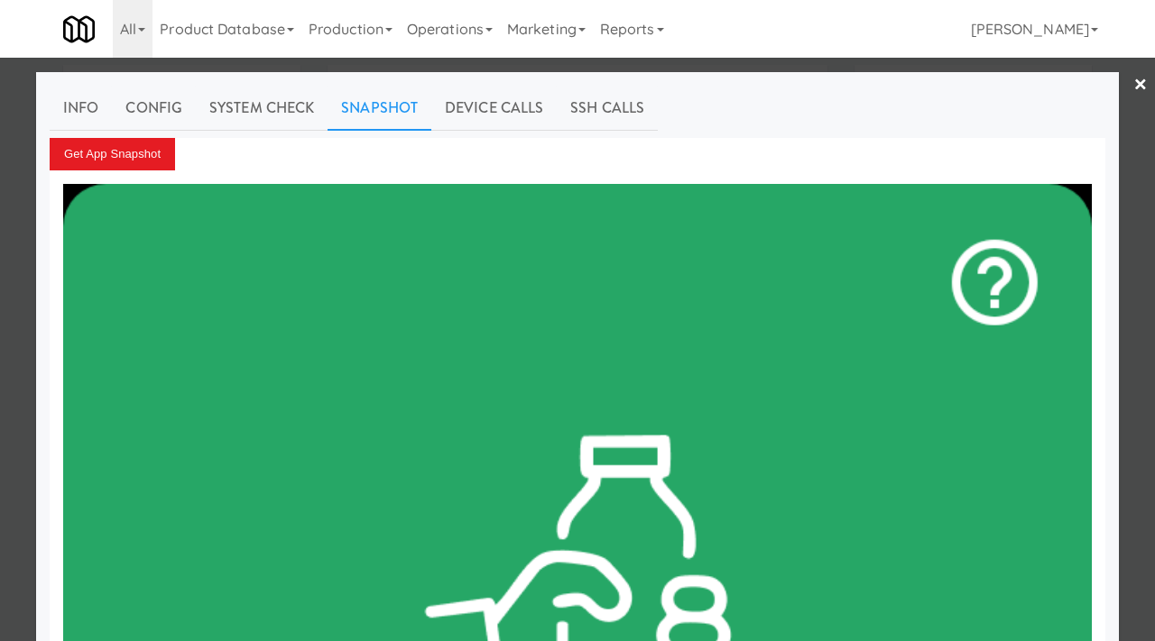
click at [0, 161] on div at bounding box center [577, 320] width 1155 height 641
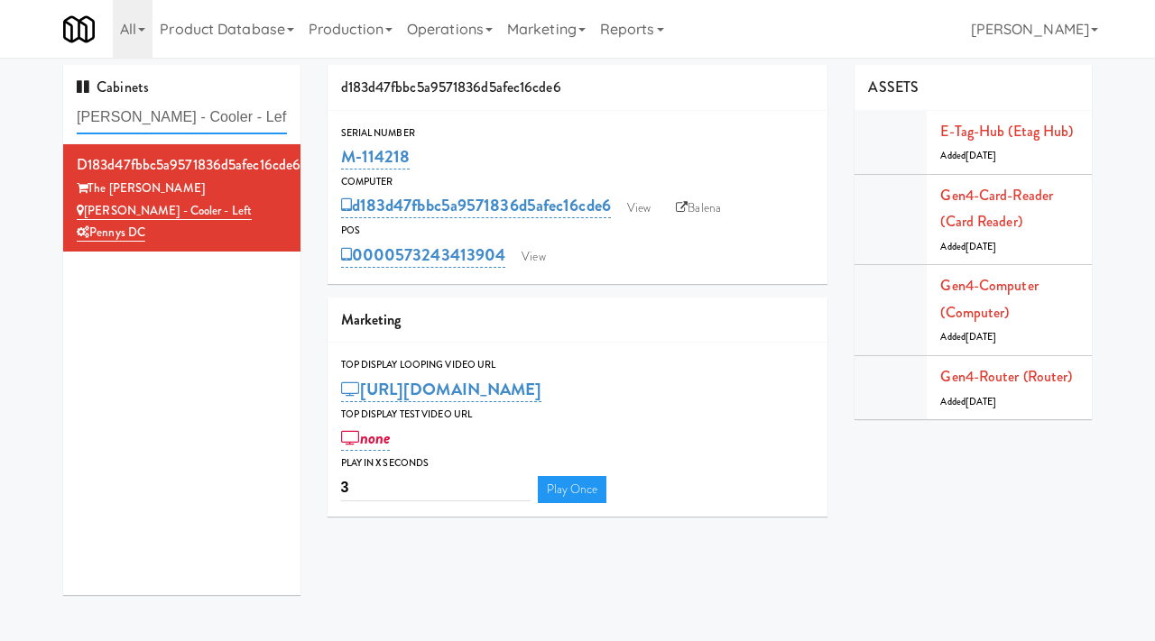
drag, startPoint x: 237, startPoint y: 122, endPoint x: 57, endPoint y: 112, distance: 180.7
click at [57, 112] on div "Cabinets Kelvin - Cooler - Left d183d47fbbc5a9571836d5afec16cde6 The Kelvin Kel…" at bounding box center [182, 337] width 264 height 544
paste input "Notre Dame - Cooler"
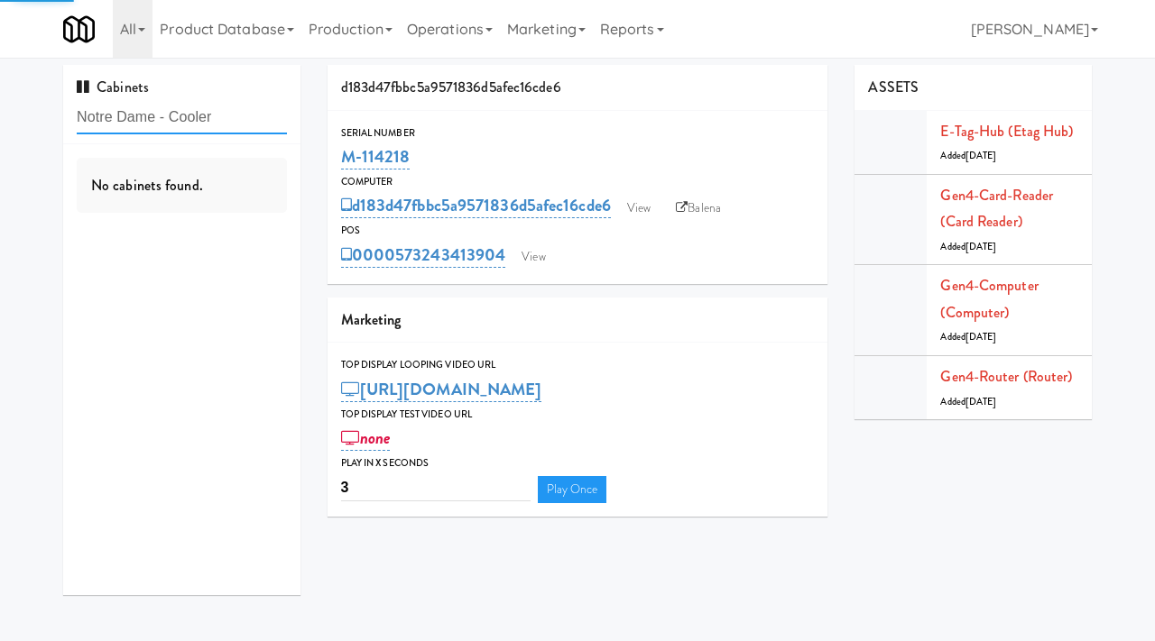
type input "Notre Dame - Cooler"
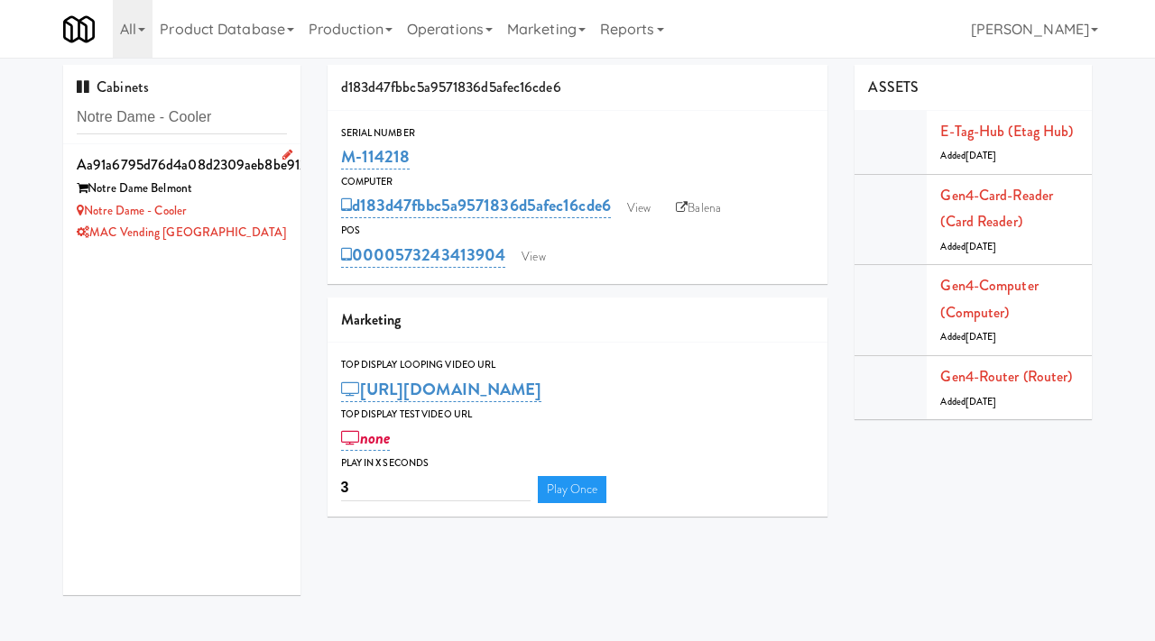
click at [236, 211] on div "Notre Dame - Cooler" at bounding box center [182, 211] width 210 height 23
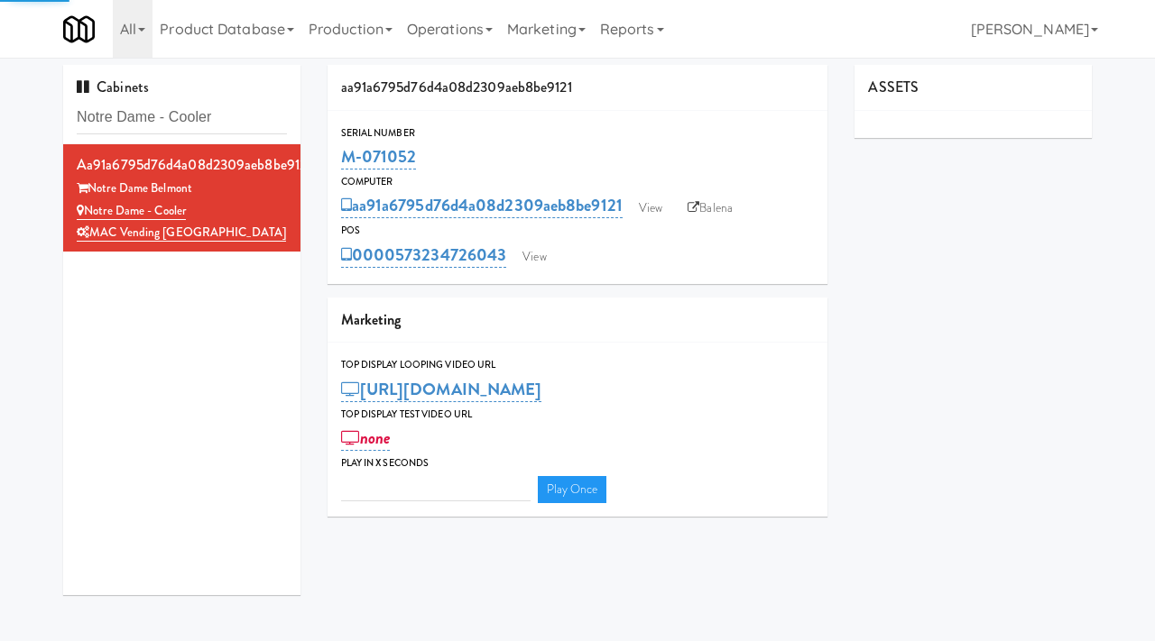
type input "3"
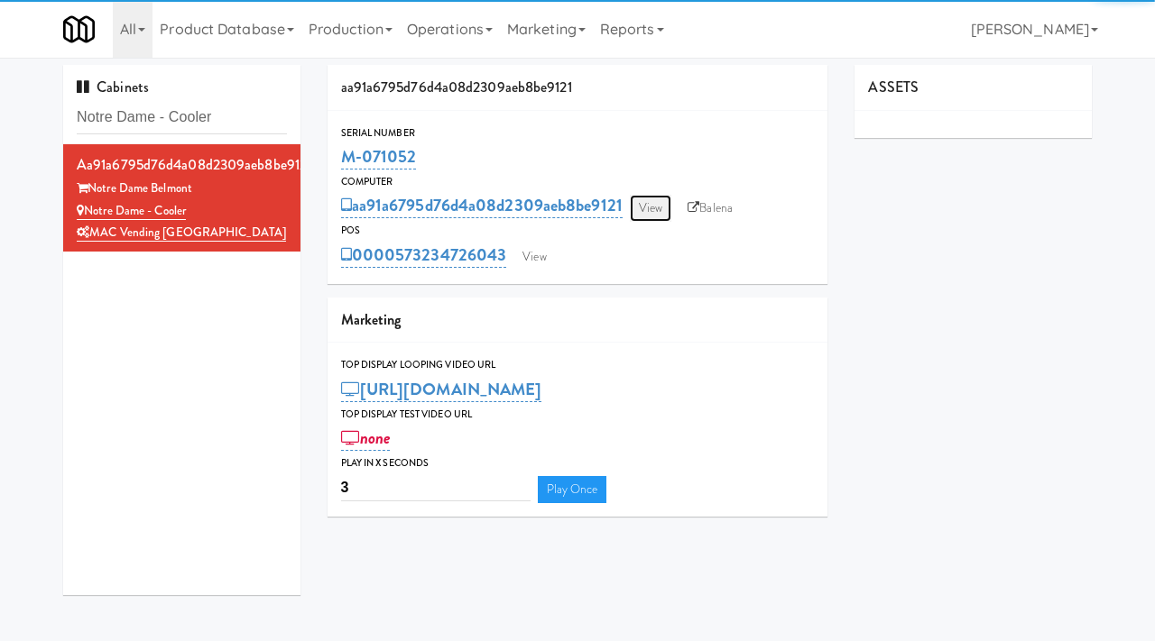
click at [644, 206] on link "View" at bounding box center [650, 208] width 41 height 27
